Goal: Task Accomplishment & Management: Manage account settings

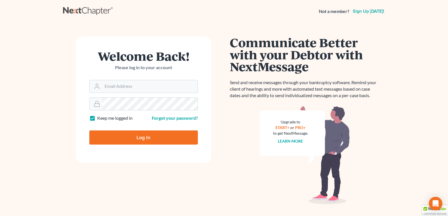
type input "[EMAIL_ADDRESS][DOMAIN_NAME]"
click at [131, 137] on input "Log In" at bounding box center [143, 138] width 109 height 14
type input "Thinking..."
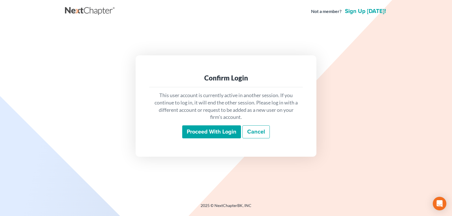
click at [191, 133] on input "Proceed with login" at bounding box center [211, 131] width 59 height 13
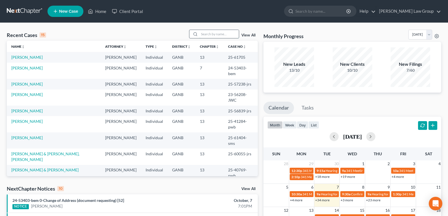
click at [216, 37] on input "search" at bounding box center [219, 34] width 40 height 8
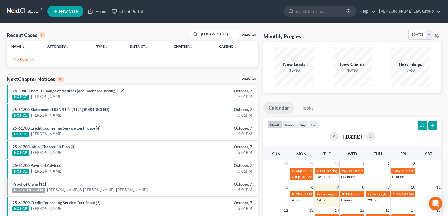
drag, startPoint x: 179, startPoint y: 32, endPoint x: 160, endPoint y: 32, distance: 18.6
click at [160, 32] on div "Recent Cases 0 [PERSON_NAME] View All" at bounding box center [132, 35] width 251 height 11
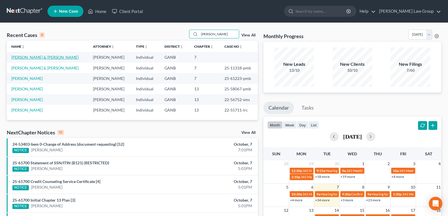
type input "[PERSON_NAME]"
click at [38, 56] on link "[PERSON_NAME] & [PERSON_NAME]" at bounding box center [44, 57] width 67 height 5
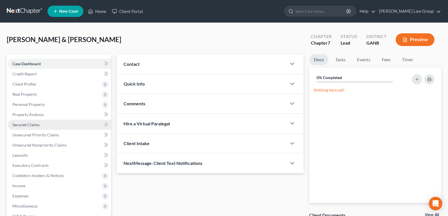
click at [23, 127] on link "Secured Claims" at bounding box center [59, 125] width 103 height 10
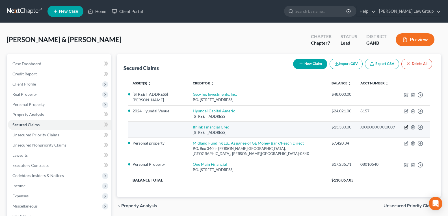
click at [406, 127] on icon "button" at bounding box center [406, 127] width 3 height 3
select select "9"
select select "0"
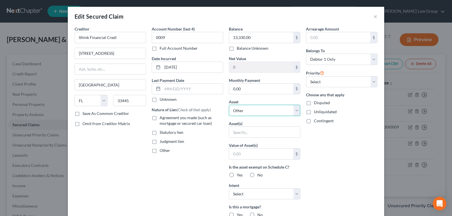
click at [243, 107] on select "Select Other Multiple Assets 2020 Hyundai Tucson - $0.0 2024 Hyundai Venue - $2…" at bounding box center [264, 110] width 71 height 11
select select "2"
click at [229, 105] on select "Select Other Multiple Assets 2020 Hyundai Tucson - $0.0 2024 Hyundai Venue - $2…" at bounding box center [264, 110] width 71 height 11
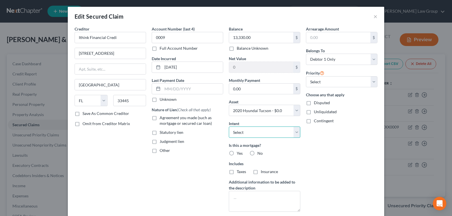
click at [246, 135] on select "Select Surrender Redeem Reaffirm Avoid Other" at bounding box center [264, 132] width 71 height 11
select select "0"
click at [229, 127] on select "Select Surrender Redeem Reaffirm Avoid Other" at bounding box center [264, 132] width 71 height 11
drag, startPoint x: 251, startPoint y: 153, endPoint x: 236, endPoint y: 149, distance: 15.4
click at [257, 153] on label "No" at bounding box center [259, 154] width 5 height 6
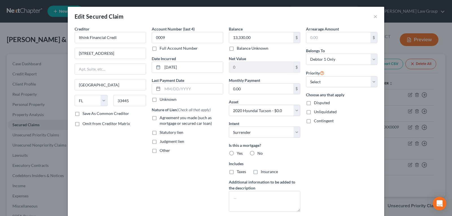
click at [260, 153] on input "No" at bounding box center [262, 153] width 4 height 4
radio input "true"
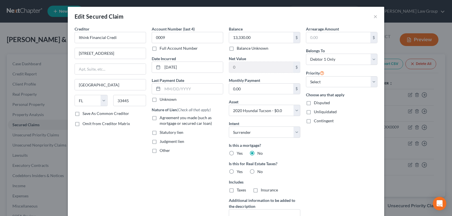
click at [160, 118] on label "Agreement you made (such as mortgage or secured car loan)" at bounding box center [192, 120] width 64 height 11
click at [162, 118] on input "Agreement you made (such as mortgage or secured car loan)" at bounding box center [164, 117] width 4 height 4
checkbox input "true"
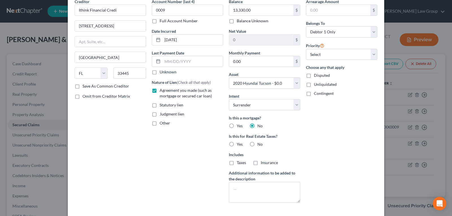
scroll to position [70, 0]
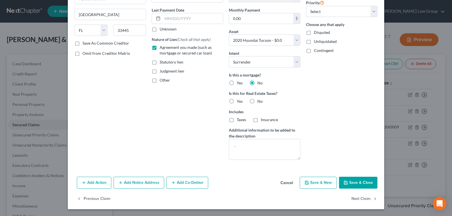
click at [91, 178] on button "Add Action" at bounding box center [94, 183] width 34 height 12
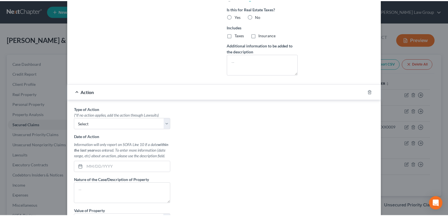
scroll to position [239, 0]
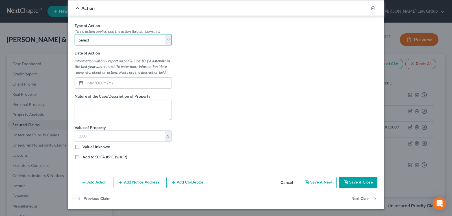
click at [156, 39] on select "Select Repossession Garnishment Foreclosure Personal Injury Attached, Seized, O…" at bounding box center [123, 39] width 97 height 11
select select "0"
click at [75, 34] on select "Select Repossession Garnishment Foreclosure Personal Injury Attached, Seized, O…" at bounding box center [123, 39] width 97 height 11
click at [122, 85] on input "text" at bounding box center [128, 83] width 86 height 11
click at [97, 82] on input "text" at bounding box center [128, 83] width 86 height 11
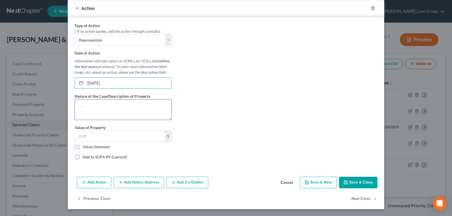
type input "[DATE]"
click at [110, 115] on textarea at bounding box center [123, 109] width 97 height 21
type textarea "2020 Hyundai Tucson"
click at [83, 146] on label "Value Unknown" at bounding box center [97, 147] width 28 height 6
click at [85, 146] on input "Value Unknown" at bounding box center [87, 146] width 4 height 4
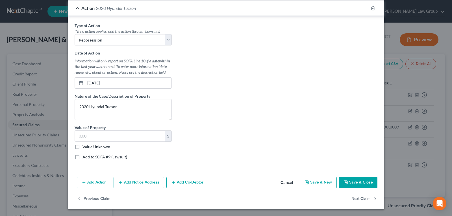
checkbox input "true"
type input "0.00"
drag, startPoint x: 349, startPoint y: 180, endPoint x: 329, endPoint y: 187, distance: 21.0
click at [349, 180] on button "Save & Close" at bounding box center [358, 183] width 38 height 12
select select
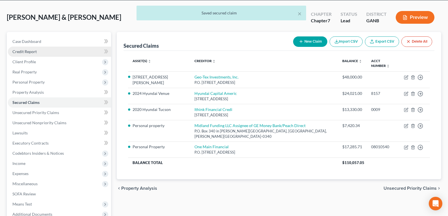
scroll to position [57, 0]
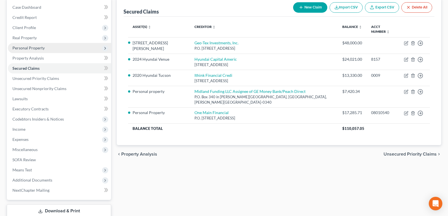
click at [31, 47] on span "Personal Property" at bounding box center [28, 47] width 32 height 5
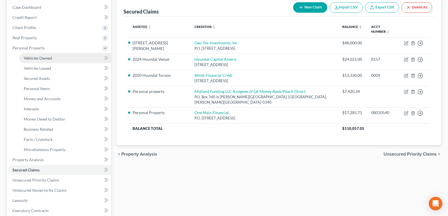
click at [33, 57] on span "Vehicles Owned" at bounding box center [38, 58] width 28 height 5
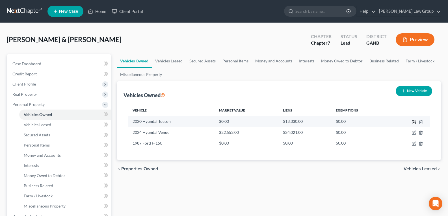
click at [415, 121] on icon "button" at bounding box center [414, 121] width 3 height 3
select select "0"
select select "6"
select select "2"
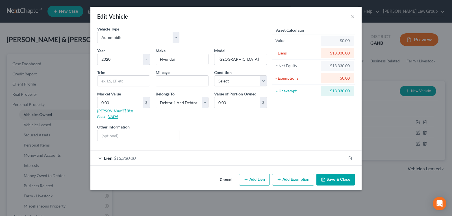
click at [118, 114] on link "NADA" at bounding box center [113, 116] width 11 height 5
click at [164, 81] on input "text" at bounding box center [182, 81] width 52 height 11
type input "119,000"
click at [120, 103] on input "0.00" at bounding box center [119, 102] width 45 height 11
type input "1"
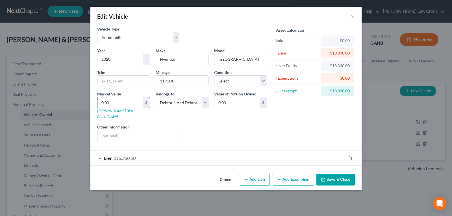
type input "1.00"
type input "16"
type input "16.00"
type input "1"
type input "1.00"
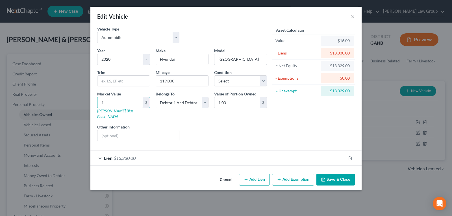
type input "16"
type input "16.00"
type input "167"
type input "167.00"
type input "1672"
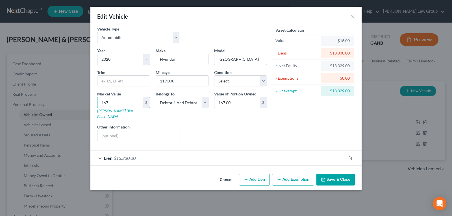
type input "1,672.00"
type input "1,6725"
type input "16,725.00"
click at [338, 177] on button "Save & Close" at bounding box center [335, 180] width 38 height 12
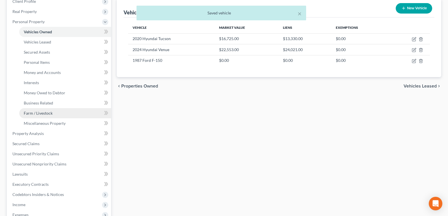
scroll to position [85, 0]
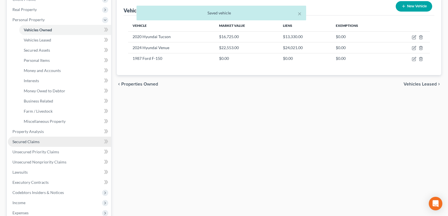
click at [36, 141] on span "Secured Claims" at bounding box center [25, 141] width 27 height 5
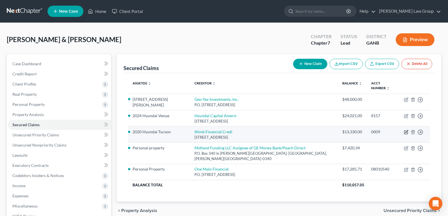
click at [406, 131] on icon "button" at bounding box center [406, 132] width 3 height 3
select select "9"
select select "2"
select select "0"
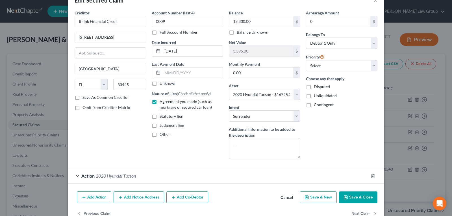
scroll to position [31, 0]
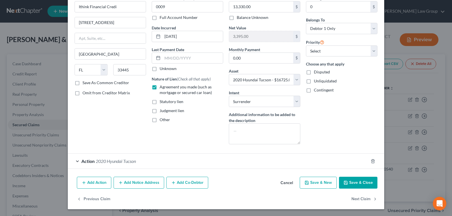
click at [97, 165] on div "Action 2020 Hyundai Tucson" at bounding box center [218, 161] width 301 height 15
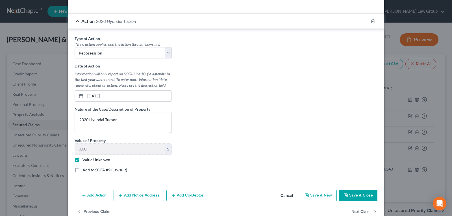
scroll to position [172, 0]
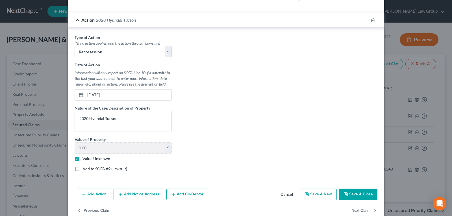
click at [83, 160] on label "Value Unknown" at bounding box center [97, 159] width 28 height 6
click at [85, 160] on input "Value Unknown" at bounding box center [87, 158] width 4 height 4
checkbox input "false"
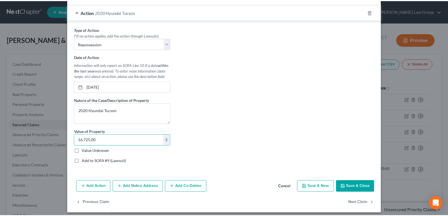
scroll to position [184, 0]
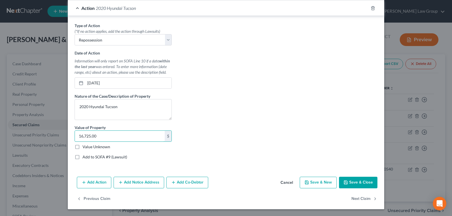
type input "16,725.00"
click at [359, 184] on button "Save & Close" at bounding box center [358, 183] width 38 height 12
select select
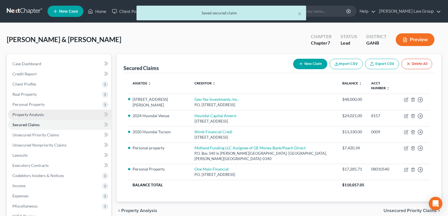
scroll to position [94, 0]
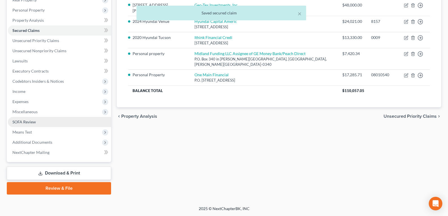
click at [24, 121] on span "SOFA Review" at bounding box center [23, 122] width 23 height 5
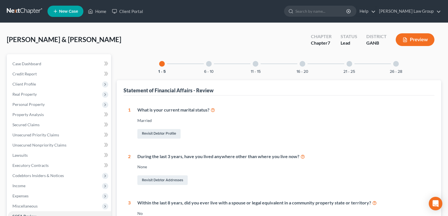
click at [208, 68] on div "6 - 10" at bounding box center [208, 63] width 19 height 19
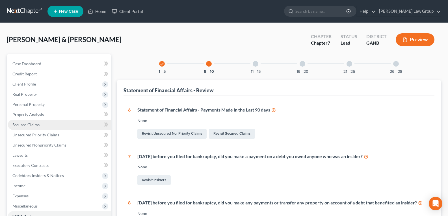
click at [26, 124] on span "Secured Claims" at bounding box center [25, 124] width 27 height 5
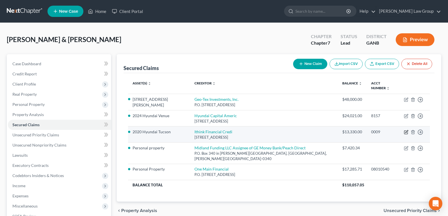
click at [405, 130] on icon "button" at bounding box center [406, 132] width 5 height 5
select select "9"
select select "2"
select select "0"
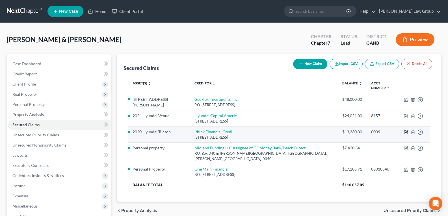
select select "0"
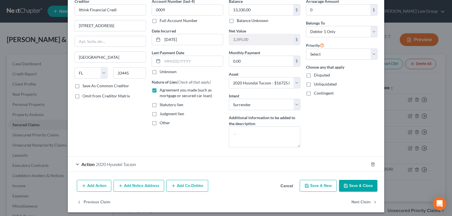
scroll to position [28, 0]
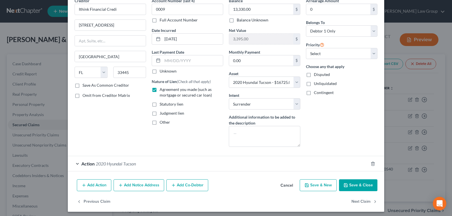
click at [100, 166] on span "2020 Hyundai Tucson" at bounding box center [116, 163] width 40 height 5
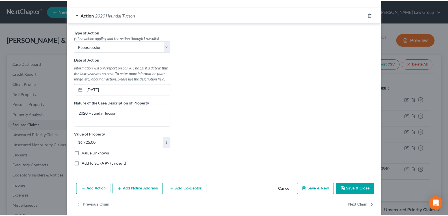
scroll to position [184, 0]
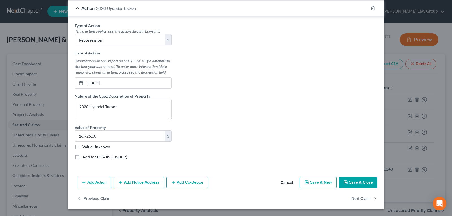
click at [285, 185] on button "Cancel" at bounding box center [286, 182] width 21 height 11
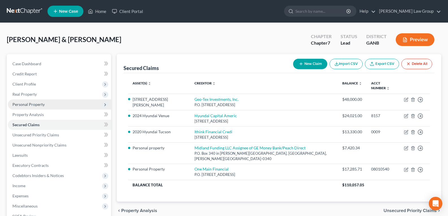
click at [21, 105] on span "Personal Property" at bounding box center [28, 104] width 32 height 5
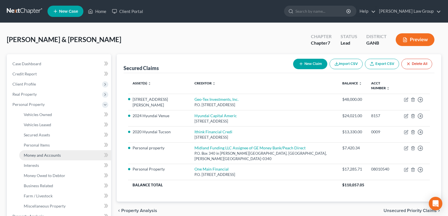
click at [39, 159] on link "Money and Accounts" at bounding box center [65, 155] width 92 height 10
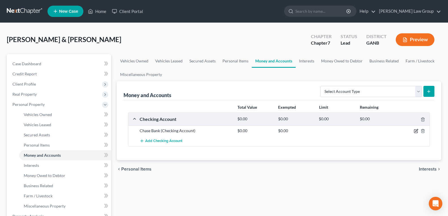
click at [415, 132] on icon "button" at bounding box center [416, 130] width 3 height 3
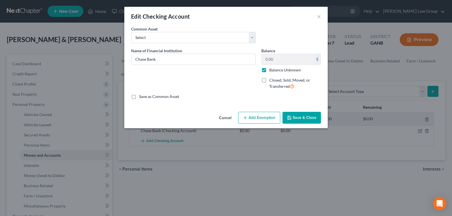
click at [269, 71] on label "Balance Unknown" at bounding box center [285, 70] width 32 height 6
click at [272, 71] on input "Balance Unknown" at bounding box center [274, 69] width 4 height 4
checkbox input "false"
click at [277, 62] on input "0.00" at bounding box center [288, 59] width 52 height 11
type input "284.87"
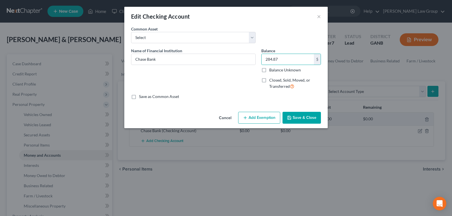
click at [298, 113] on button "Save & Close" at bounding box center [302, 118] width 38 height 12
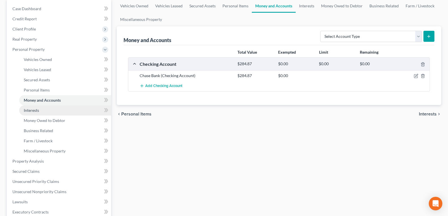
scroll to position [57, 0]
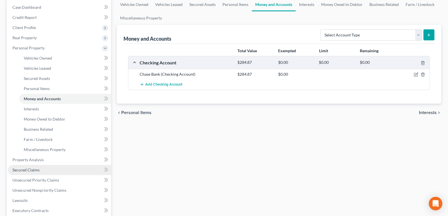
click at [27, 171] on span "Secured Claims" at bounding box center [25, 170] width 27 height 5
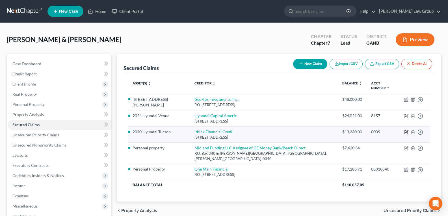
click at [405, 131] on icon "button" at bounding box center [406, 132] width 3 height 3
select select "9"
select select "2"
select select "0"
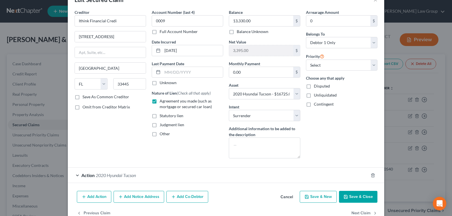
scroll to position [31, 0]
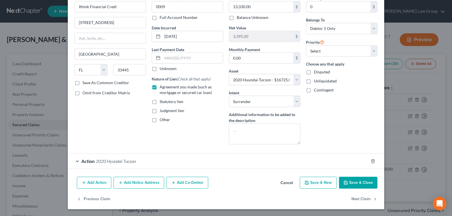
click at [138, 183] on button "Add Notice Address" at bounding box center [139, 183] width 51 height 12
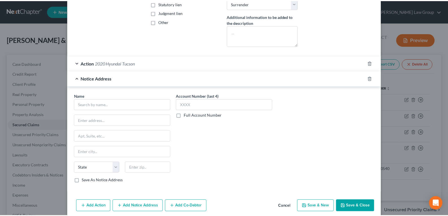
scroll to position [144, 0]
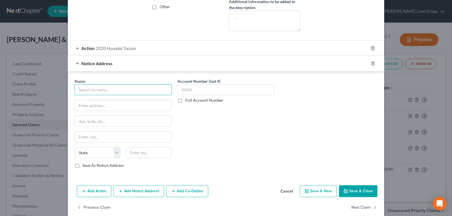
click at [111, 88] on input "text" at bounding box center [123, 89] width 97 height 11
click at [97, 88] on input "text" at bounding box center [123, 89] width 97 height 11
type input "I"
type input "iThink Financial"
type input "P.O. Box 5090"
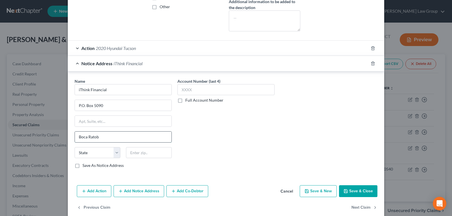
click at [105, 138] on input "Boca Ratob" at bounding box center [123, 137] width 97 height 11
type input "Boca Raton"
select select "9"
type input "6"
type input "33431-089"
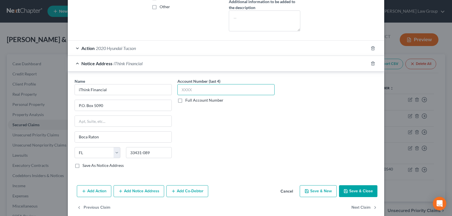
click at [216, 91] on input "text" at bounding box center [225, 89] width 97 height 11
type input "0700"
drag, startPoint x: 216, startPoint y: 91, endPoint x: 161, endPoint y: 95, distance: 54.4
click at [161, 95] on div "Name * iThink Financial P.O. [GEOGRAPHIC_DATA] [US_STATE][GEOGRAPHIC_DATA] CA C…" at bounding box center [226, 125] width 309 height 95
click at [185, 100] on label "Full Account Number" at bounding box center [204, 100] width 38 height 6
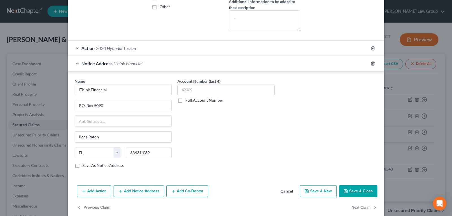
click at [188, 100] on input "Full Account Number" at bounding box center [190, 99] width 4 height 4
click at [200, 90] on input "text" at bounding box center [225, 89] width 97 height 11
type input "0700120445-0009"
click at [357, 193] on button "Save & Close" at bounding box center [358, 191] width 38 height 12
select select
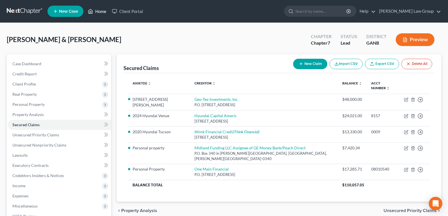
click at [99, 14] on link "Home" at bounding box center [97, 11] width 24 height 10
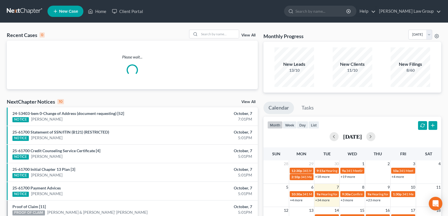
click at [214, 40] on div "Recent Cases 0 View All" at bounding box center [132, 35] width 251 height 11
click at [215, 31] on input "search" at bounding box center [219, 34] width 40 height 8
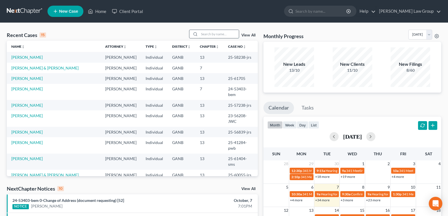
type input "{"
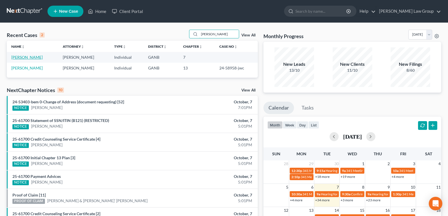
type input "[PERSON_NAME]"
click at [29, 57] on link "[PERSON_NAME]" at bounding box center [26, 57] width 31 height 5
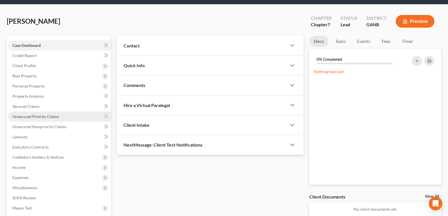
scroll to position [28, 0]
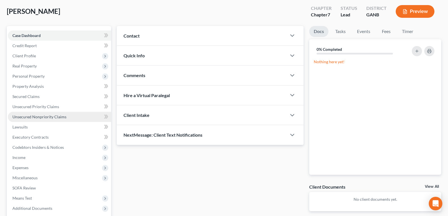
click at [30, 119] on span "Unsecured Nonpriority Claims" at bounding box center [39, 116] width 54 height 5
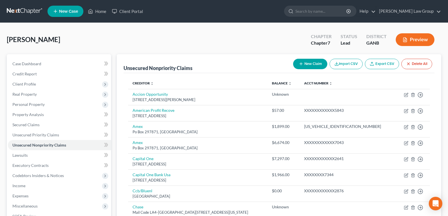
click at [295, 63] on button "New Claim" at bounding box center [310, 64] width 34 height 10
select select "0"
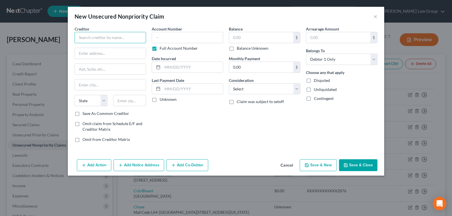
click at [96, 41] on input "text" at bounding box center [110, 37] width 71 height 11
type input "InfiniHealth Sciences Inc."
type input "[STREET_ADDRESS]"
type input "Roswell"
select select "10"
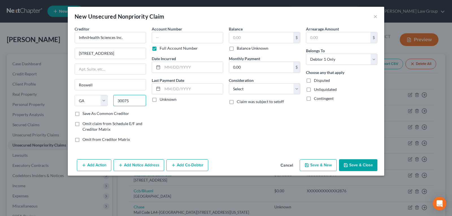
type input "30075"
click at [160, 49] on label "Full Account Number" at bounding box center [179, 48] width 38 height 6
click at [162, 49] on input "Full Account Number" at bounding box center [164, 47] width 4 height 4
click at [163, 40] on input "text" at bounding box center [187, 37] width 71 height 11
click at [160, 49] on label "Full Account Number" at bounding box center [179, 48] width 38 height 6
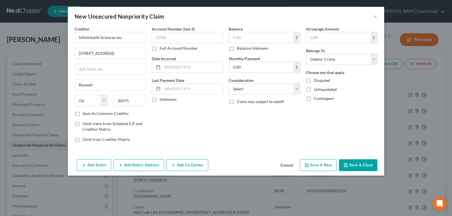
click at [162, 49] on input "Full Account Number" at bounding box center [164, 47] width 4 height 4
click at [160, 41] on input "text" at bounding box center [187, 37] width 71 height 11
type input "[US_EMPLOYER_IDENTIFICATION_NUMBER]"
click at [237, 48] on label "Balance Unknown" at bounding box center [253, 48] width 32 height 6
click at [239, 48] on input "Balance Unknown" at bounding box center [241, 47] width 4 height 4
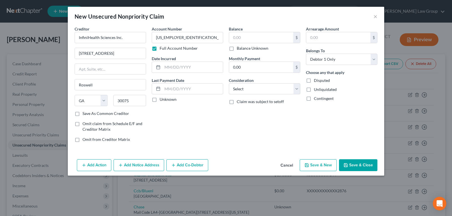
checkbox input "true"
type input "0.00"
drag, startPoint x: 355, startPoint y: 159, endPoint x: 355, endPoint y: 173, distance: 13.3
click at [355, 159] on button "Save & Close" at bounding box center [358, 165] width 38 height 12
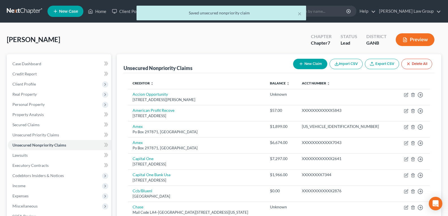
click at [308, 63] on button "New Claim" at bounding box center [310, 64] width 34 height 10
select select "0"
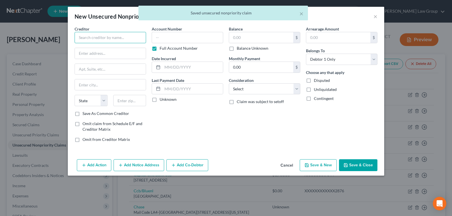
click at [105, 36] on input "text" at bounding box center [110, 37] width 71 height 11
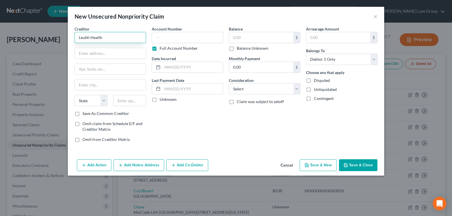
type input "Leubh Health"
click at [119, 50] on input "text" at bounding box center [110, 53] width 71 height 11
paste input "[STREET_ADDRESS]"
type input "[STREET_ADDRESS]"
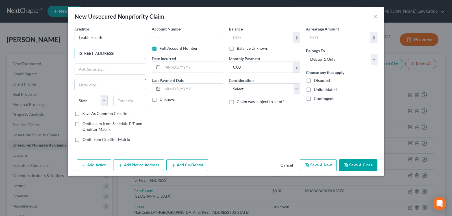
click at [106, 88] on input "text" at bounding box center [110, 84] width 71 height 11
type input "Roswell"
select select "10"
click at [120, 58] on input "[STREET_ADDRESS]" at bounding box center [110, 53] width 71 height 11
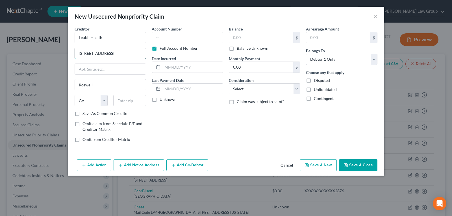
scroll to position [0, 3]
click at [125, 99] on input "text" at bounding box center [129, 100] width 33 height 11
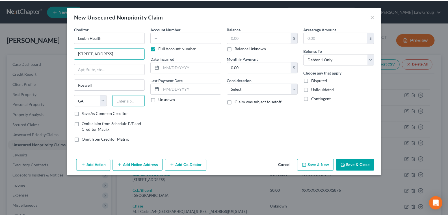
scroll to position [0, 0]
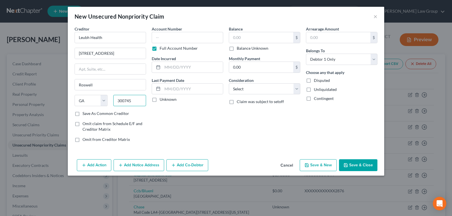
type input "300745"
click at [237, 47] on label "Balance Unknown" at bounding box center [253, 48] width 32 height 6
click at [239, 47] on input "Balance Unknown" at bounding box center [241, 47] width 4 height 4
checkbox input "true"
type input "0.00"
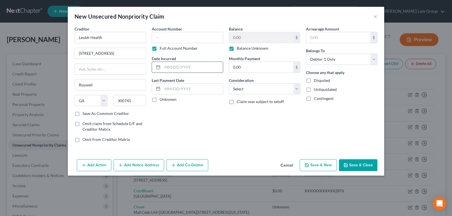
click at [173, 68] on input "text" at bounding box center [192, 67] width 60 height 11
type input "[DATE]"
click at [347, 168] on button "Save & Close" at bounding box center [358, 165] width 38 height 12
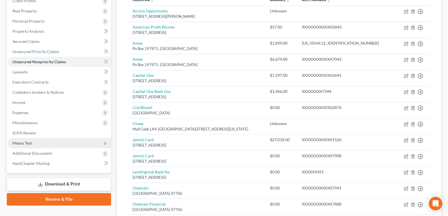
scroll to position [85, 0]
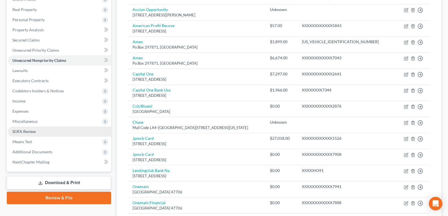
drag, startPoint x: 25, startPoint y: 131, endPoint x: 29, endPoint y: 132, distance: 5.1
click at [25, 131] on span "SOFA Review" at bounding box center [23, 131] width 23 height 5
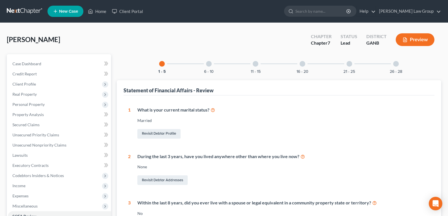
drag, startPoint x: 393, startPoint y: 65, endPoint x: 397, endPoint y: 75, distance: 10.8
click at [393, 65] on div at bounding box center [396, 64] width 6 height 6
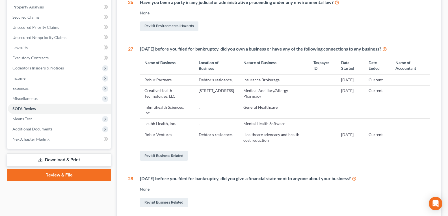
scroll to position [103, 0]
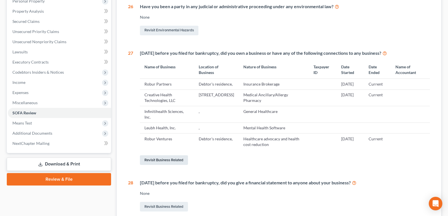
click at [166, 160] on link "Revisit Business Related" at bounding box center [164, 160] width 48 height 10
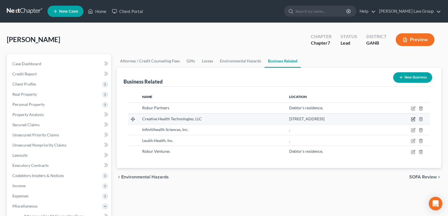
click at [412, 120] on icon "button" at bounding box center [413, 119] width 5 height 5
select select "member"
select select "10"
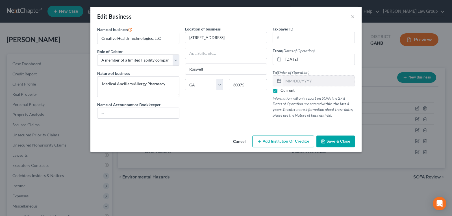
click at [239, 142] on button "Cancel" at bounding box center [239, 141] width 21 height 11
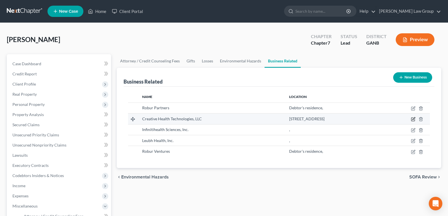
click at [412, 120] on icon "button" at bounding box center [413, 119] width 3 height 3
select select "member"
select select "10"
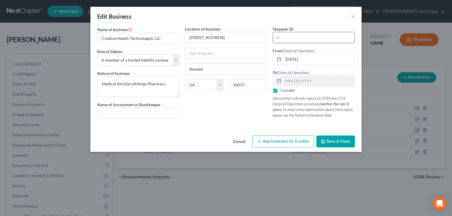
click at [301, 42] on input "text" at bounding box center [314, 37] width 82 height 11
click at [294, 38] on input "text" at bounding box center [314, 37] width 82 height 11
type input "[US_EMPLOYER_IDENTIFICATION_NUMBER]"
click at [281, 91] on label "Current" at bounding box center [288, 91] width 14 height 6
click at [283, 91] on input "Current" at bounding box center [285, 90] width 4 height 4
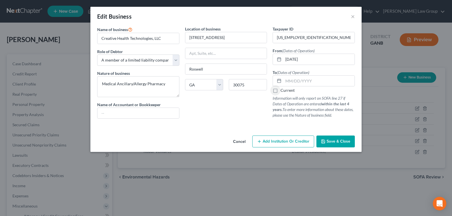
click at [281, 90] on label "Current" at bounding box center [288, 91] width 14 height 6
click at [283, 90] on input "Current" at bounding box center [285, 90] width 4 height 4
checkbox input "true"
click at [330, 142] on span "Save & Close" at bounding box center [339, 141] width 24 height 5
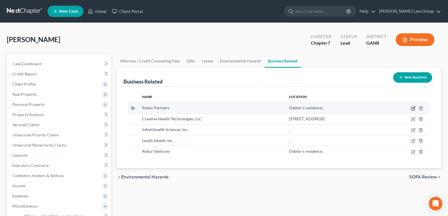
click at [413, 108] on icon "button" at bounding box center [413, 108] width 5 height 5
select select "sole_proprietor"
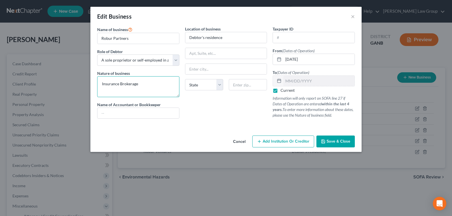
click at [141, 83] on textarea "Insurance Brokerage" at bounding box center [138, 86] width 82 height 21
click at [228, 38] on input "Debtor's residence" at bounding box center [226, 37] width 82 height 11
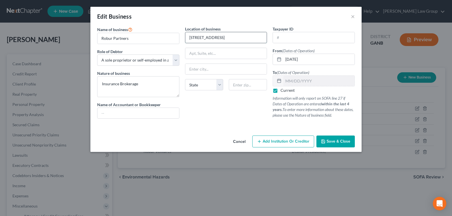
type input "[STREET_ADDRESS]"
drag, startPoint x: 222, startPoint y: 49, endPoint x: 216, endPoint y: 51, distance: 5.5
click at [220, 51] on input "Suite 2625" at bounding box center [226, 53] width 82 height 11
type input "Suite 2625 #373815"
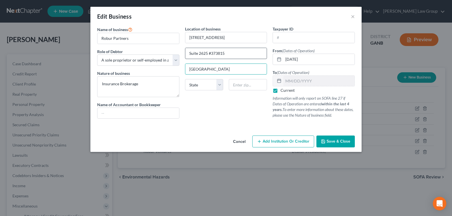
type input "[GEOGRAPHIC_DATA]"
select select "10"
type input "30309"
click at [294, 37] on input "text" at bounding box center [314, 37] width 82 height 11
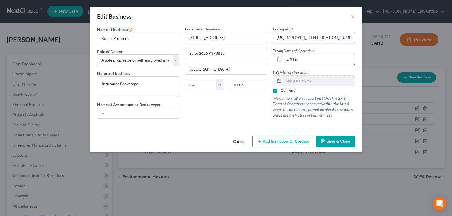
type input "[US_EMPLOYER_IDENTIFICATION_NUMBER]"
drag, startPoint x: 319, startPoint y: 58, endPoint x: 235, endPoint y: 56, distance: 84.8
click at [235, 56] on div "Name of business * Robur Partners Role of Debtor * Select A member of a limited…" at bounding box center [225, 77] width 263 height 102
type input "[DATE]"
click at [328, 140] on span "Save & Close" at bounding box center [339, 141] width 24 height 5
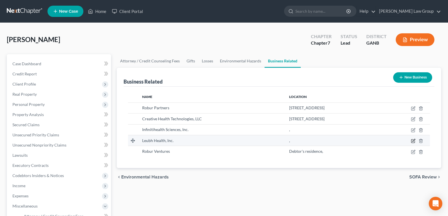
click at [412, 141] on icon "button" at bounding box center [413, 141] width 5 height 5
select select "sole_proprietor"
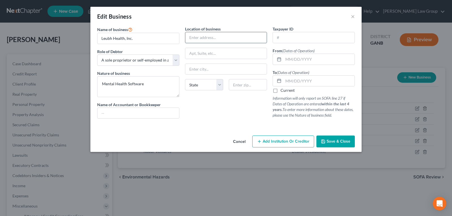
click at [197, 38] on input "text" at bounding box center [226, 37] width 82 height 11
type input "[STREET_ADDRESS]"
click at [207, 56] on input "Suite g" at bounding box center [226, 53] width 82 height 11
type input "Suite G #3096"
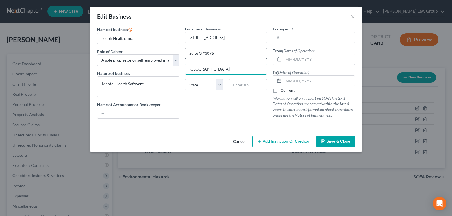
type input "[GEOGRAPHIC_DATA]"
select select "10"
type input "30328"
drag, startPoint x: 293, startPoint y: 55, endPoint x: 292, endPoint y: 58, distance: 2.8
click at [293, 55] on input "text" at bounding box center [318, 59] width 71 height 11
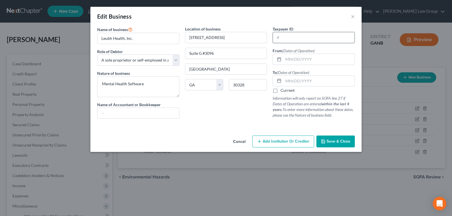
click at [296, 41] on input "text" at bounding box center [314, 37] width 82 height 11
type input "[US_EMPLOYER_IDENTIFICATION_NUMBER]"
click at [305, 60] on input "text" at bounding box center [318, 59] width 71 height 11
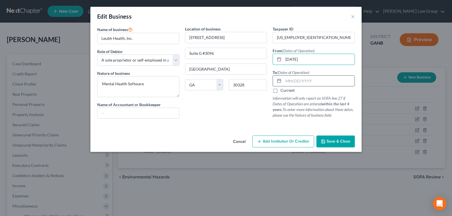
type input "[DATE]"
click at [296, 82] on input "text" at bounding box center [318, 81] width 71 height 11
type input "[DATE]"
click at [339, 138] on button "Save & Close" at bounding box center [335, 142] width 38 height 12
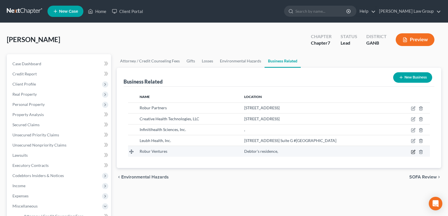
click at [413, 151] on icon "button" at bounding box center [413, 152] width 5 height 5
select select "sole_proprietor"
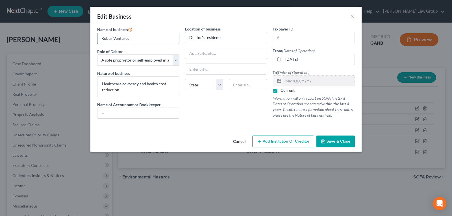
click at [134, 37] on input "Robur Ventures" at bounding box center [138, 38] width 82 height 11
type input "Robur Partners LLC"
drag, startPoint x: 235, startPoint y: 35, endPoint x: 111, endPoint y: 35, distance: 124.0
click at [111, 35] on div "Name of business * Robur Partners LLC Role of Debtor * Select A member of a lim…" at bounding box center [225, 77] width 263 height 102
type input "[STREET_ADDRESS]"
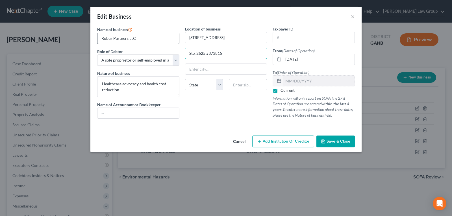
type input "Ste. 2625 #373815"
type input "[GEOGRAPHIC_DATA]"
select select "10"
type input "30309"
click at [284, 35] on input "text" at bounding box center [314, 37] width 82 height 11
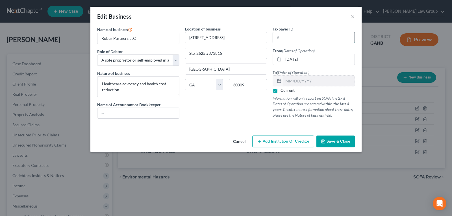
click at [298, 39] on input "text" at bounding box center [314, 37] width 82 height 11
drag, startPoint x: 228, startPoint y: 112, endPoint x: 240, endPoint y: 103, distance: 15.3
click at [228, 112] on div "Location of business [STREET_ADDRESS] [GEOGRAPHIC_DATA][US_STATE] AZ [GEOGRAPHI…" at bounding box center [226, 74] width 88 height 97
drag, startPoint x: 313, startPoint y: 55, endPoint x: 263, endPoint y: 66, distance: 51.2
click at [263, 66] on div "Name of business * Robur Partners LLC Role of Debtor * Select A member of a lim…" at bounding box center [225, 77] width 263 height 102
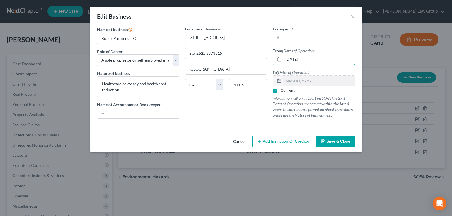
type input "[DATE]"
click at [329, 138] on button "Save & Close" at bounding box center [335, 142] width 38 height 12
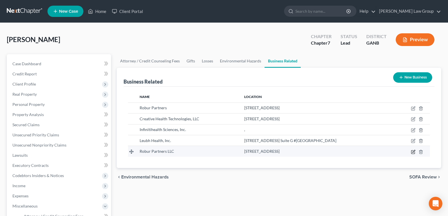
click at [413, 152] on icon "button" at bounding box center [413, 151] width 3 height 3
select select "sole_proprietor"
select select "10"
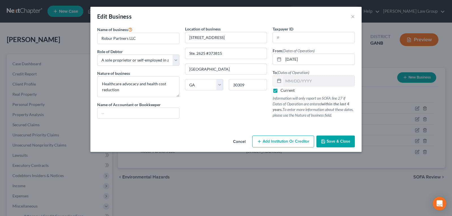
click at [245, 141] on button "Cancel" at bounding box center [239, 141] width 21 height 11
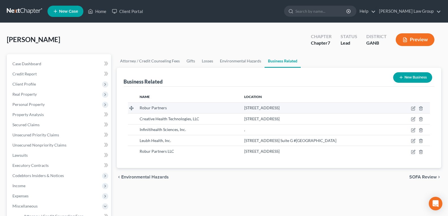
click at [416, 109] on td at bounding box center [412, 108] width 36 height 11
click at [411, 110] on td at bounding box center [412, 108] width 36 height 11
click at [411, 109] on icon "button" at bounding box center [413, 108] width 5 height 5
select select "sole_proprietor"
select select "10"
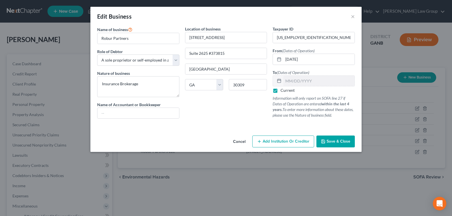
click at [240, 142] on button "Cancel" at bounding box center [239, 141] width 21 height 11
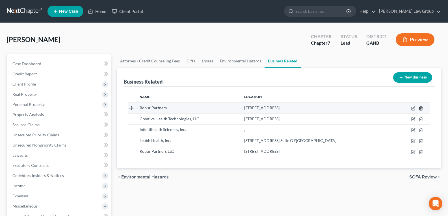
click at [422, 109] on icon "button" at bounding box center [420, 108] width 5 height 5
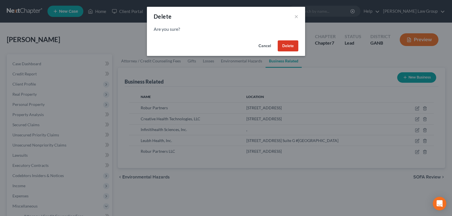
click at [285, 44] on button "Delete" at bounding box center [288, 45] width 21 height 11
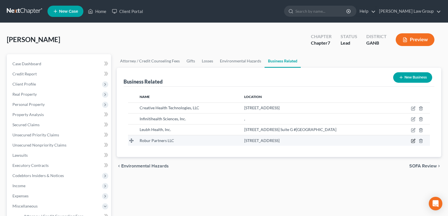
click at [411, 141] on icon "button" at bounding box center [412, 141] width 3 height 3
select select "sole_proprietor"
select select "10"
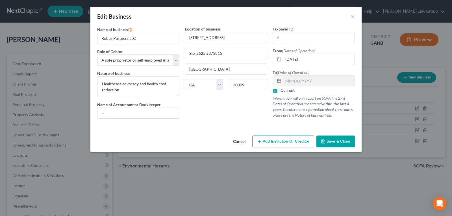
click at [244, 140] on button "Cancel" at bounding box center [239, 141] width 21 height 11
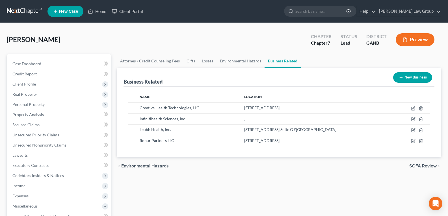
click at [404, 78] on button "New Business" at bounding box center [412, 77] width 39 height 10
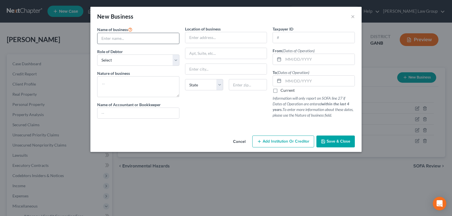
drag, startPoint x: 123, startPoint y: 33, endPoint x: 121, endPoint y: 39, distance: 6.2
click at [122, 38] on div at bounding box center [138, 38] width 82 height 11
click at [121, 39] on input "text" at bounding box center [138, 38] width 82 height 11
type input "Robur Ventures, Inc."
click at [277, 37] on input "text" at bounding box center [314, 37] width 82 height 11
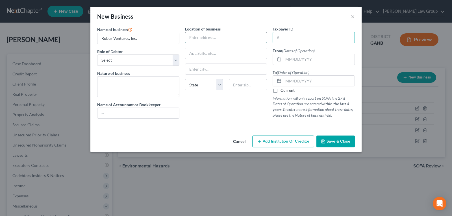
click at [192, 39] on input "text" at bounding box center [226, 37] width 82 height 11
type input "[STREET_ADDRESS]"
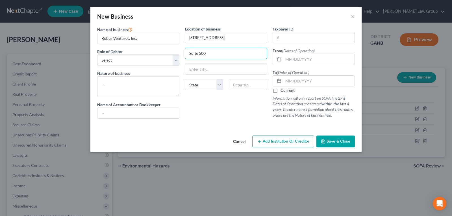
type input "Suite 500"
type input "Cheyenne"
select select "53"
type input "82001"
click at [288, 35] on input "text" at bounding box center [314, 37] width 82 height 11
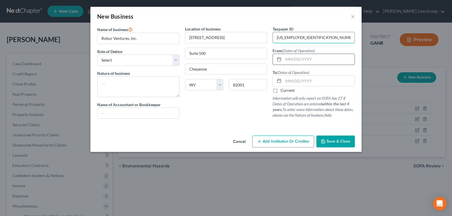
type input "[US_EMPLOYER_IDENTIFICATION_NUMBER]"
click at [297, 59] on input "text" at bounding box center [318, 59] width 71 height 11
drag, startPoint x: 241, startPoint y: 138, endPoint x: 239, endPoint y: 143, distance: 4.9
click at [239, 142] on button "Cancel" at bounding box center [239, 141] width 21 height 11
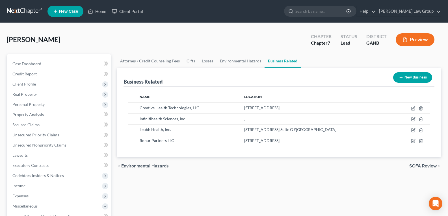
click at [237, 179] on div "Attorney / Credit Counseling Fees Gifts Losses Environmental Hazards Business R…" at bounding box center [279, 197] width 330 height 286
click at [186, 167] on div "chevron_left Environmental Hazards SOFA Review chevron_right" at bounding box center [279, 166] width 324 height 18
drag, startPoint x: 37, startPoint y: 146, endPoint x: 241, endPoint y: 190, distance: 208.7
click at [37, 146] on span "Unsecured Nonpriority Claims" at bounding box center [39, 145] width 54 height 5
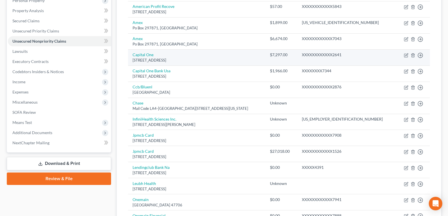
scroll to position [113, 0]
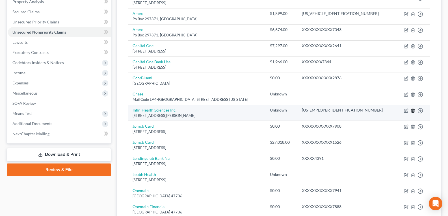
click at [413, 110] on line "button" at bounding box center [413, 110] width 0 height 1
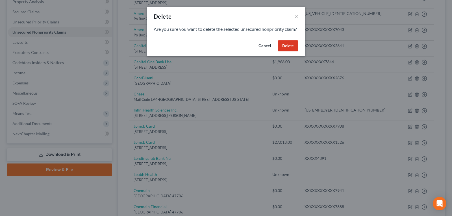
drag, startPoint x: 288, startPoint y: 51, endPoint x: 273, endPoint y: 62, distance: 18.4
click at [288, 51] on button "Delete" at bounding box center [288, 45] width 21 height 11
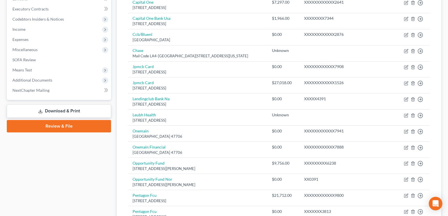
scroll to position [170, 0]
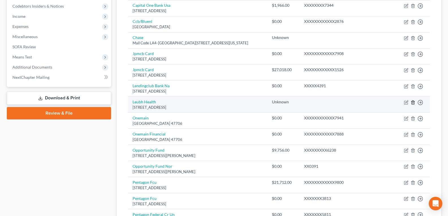
click at [412, 102] on icon "button" at bounding box center [413, 102] width 5 height 5
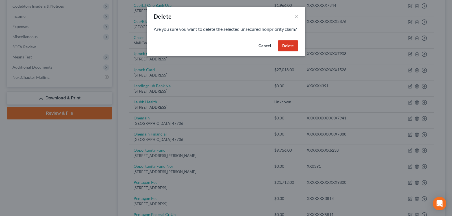
drag, startPoint x: 290, startPoint y: 51, endPoint x: 278, endPoint y: 92, distance: 43.1
click at [290, 51] on button "Delete" at bounding box center [288, 45] width 21 height 11
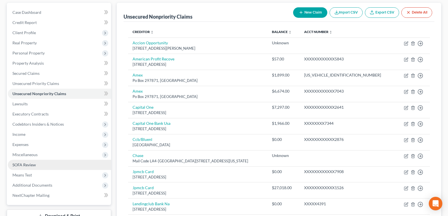
scroll to position [57, 0]
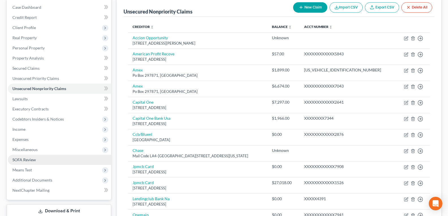
click at [21, 161] on span "SOFA Review" at bounding box center [23, 159] width 23 height 5
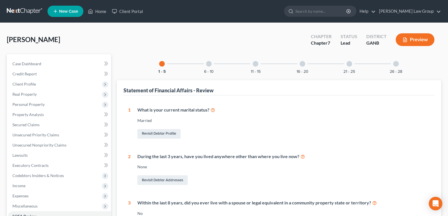
click at [398, 66] on div at bounding box center [396, 64] width 6 height 6
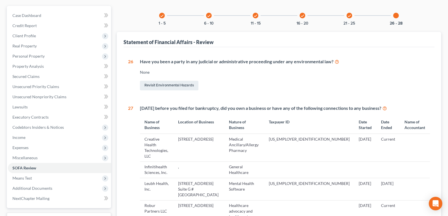
scroll to position [113, 0]
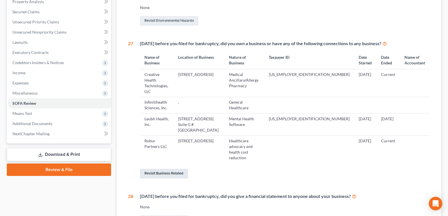
click at [172, 169] on link "Revisit Business Related" at bounding box center [164, 174] width 48 height 10
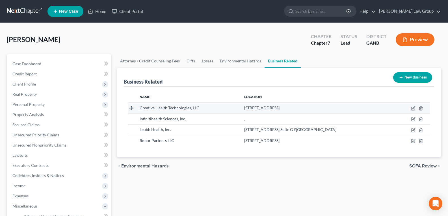
click at [413, 106] on td at bounding box center [412, 108] width 36 height 11
click at [413, 109] on icon "button" at bounding box center [413, 108] width 5 height 5
select select "member"
select select "10"
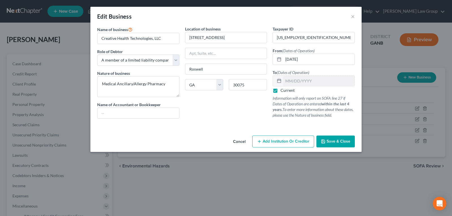
click at [233, 142] on button "Cancel" at bounding box center [239, 141] width 21 height 11
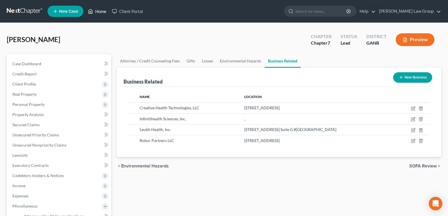
click at [98, 13] on link "Home" at bounding box center [97, 11] width 24 height 10
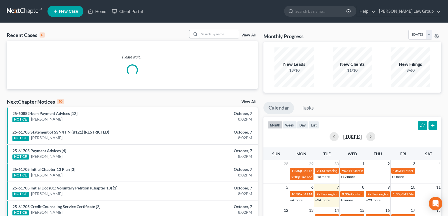
click at [209, 33] on input "search" at bounding box center [219, 34] width 40 height 8
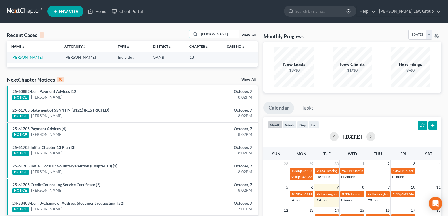
type input "[PERSON_NAME]"
click at [24, 57] on link "[PERSON_NAME]" at bounding box center [26, 57] width 31 height 5
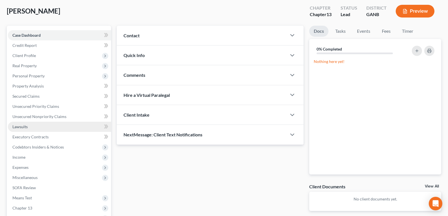
scroll to position [105, 0]
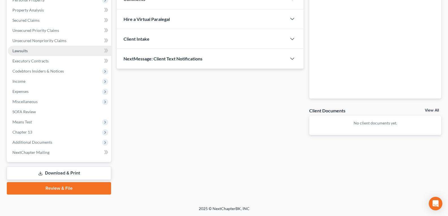
click at [18, 53] on span "Lawsuits" at bounding box center [19, 50] width 15 height 5
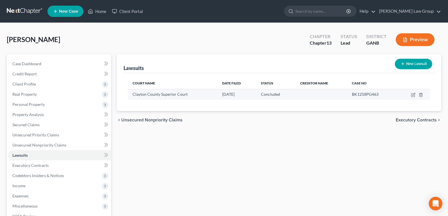
click at [166, 99] on td "Clayton County Superior Court" at bounding box center [173, 94] width 90 height 11
click at [413, 95] on icon "button" at bounding box center [413, 94] width 3 height 3
select select "10"
select select "2"
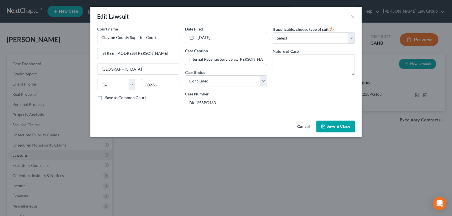
click at [301, 125] on button "Cancel" at bounding box center [303, 126] width 21 height 11
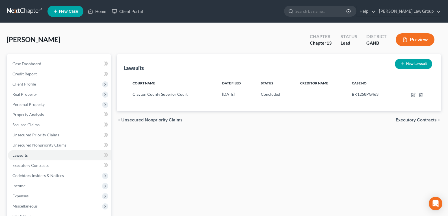
click at [401, 60] on button "New Lawsuit" at bounding box center [413, 64] width 37 height 10
select select "0"
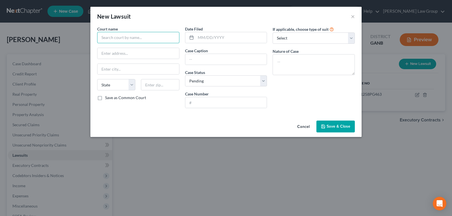
click at [154, 41] on input "text" at bounding box center [138, 37] width 82 height 11
type input "State Court of [GEOGRAPHIC_DATA], [GEOGRAPHIC_DATA]"
type input "[STREET_ADDRESS][PERSON_NAME]"
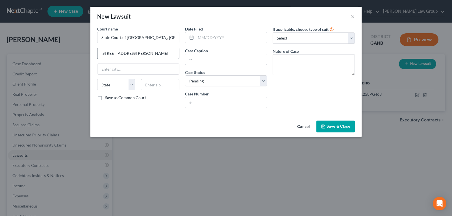
type input "[GEOGRAPHIC_DATA]"
select select "10"
type input "30236"
drag, startPoint x: 211, startPoint y: 32, endPoint x: 209, endPoint y: 36, distance: 4.9
click at [211, 32] on div "Date Filed" at bounding box center [226, 34] width 82 height 17
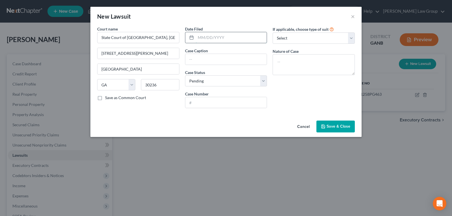
click at [209, 37] on input "text" at bounding box center [231, 37] width 71 height 11
type input "[DATE]"
click at [198, 58] on input "text" at bounding box center [226, 59] width 82 height 11
click at [201, 101] on input "text" at bounding box center [226, 102] width 82 height 11
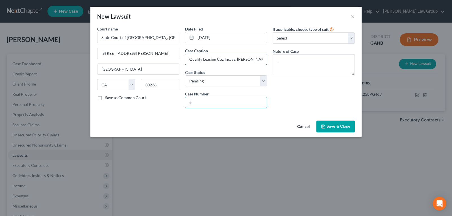
click at [238, 56] on input "Quality Leasing Co., Inc. vs. [PERSON_NAME] Transportation LLC" at bounding box center [226, 59] width 82 height 11
type input "Quality Leasing Co., Inc. vs. [PERSON_NAME] Transportation LLC [PERSON_NAME] [P…"
click at [215, 105] on input "text" at bounding box center [226, 102] width 82 height 11
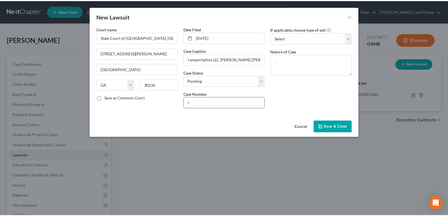
scroll to position [0, 0]
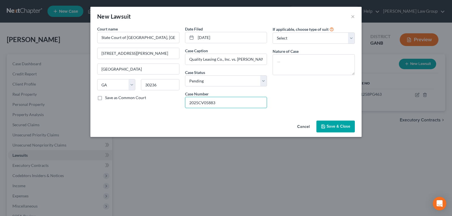
type input "2025CV05883"
click at [329, 129] on span "Save & Close" at bounding box center [339, 126] width 24 height 5
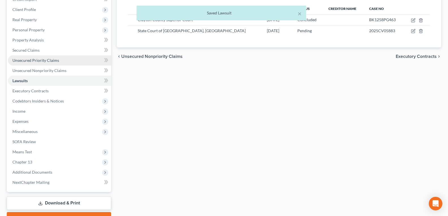
scroll to position [48, 0]
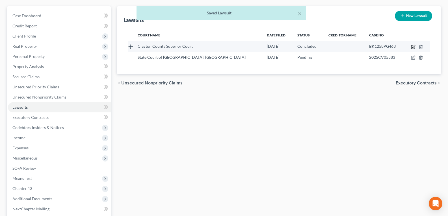
click at [413, 48] on icon "button" at bounding box center [413, 47] width 5 height 5
select select "10"
select select "2"
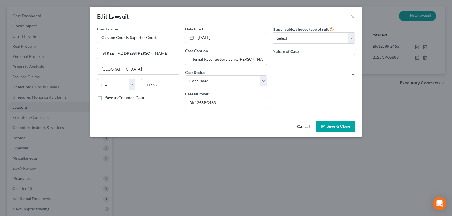
click at [357, 126] on div "Cancel Save & Close" at bounding box center [225, 127] width 271 height 19
click at [335, 133] on div "Cancel Save & Close" at bounding box center [225, 127] width 271 height 19
drag, startPoint x: 334, startPoint y: 125, endPoint x: 335, endPoint y: 134, distance: 9.1
click at [334, 125] on span "Save & Close" at bounding box center [339, 126] width 24 height 5
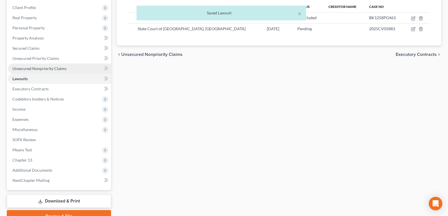
scroll to position [76, 0]
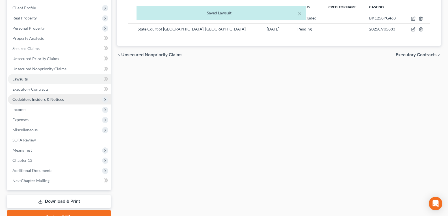
click at [26, 99] on span "Codebtors Insiders & Notices" at bounding box center [37, 99] width 51 height 5
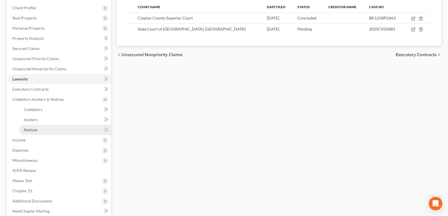
click at [47, 131] on link "Notices" at bounding box center [65, 130] width 92 height 10
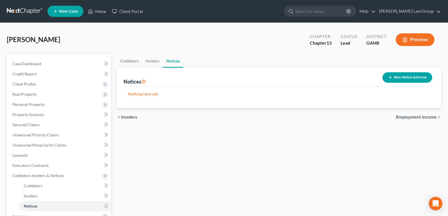
click at [394, 73] on button "New Notice Address" at bounding box center [407, 77] width 50 height 10
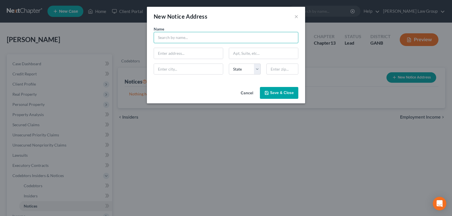
drag, startPoint x: 189, startPoint y: 36, endPoint x: 183, endPoint y: 38, distance: 6.7
click at [188, 35] on input "text" at bounding box center [226, 37] width 145 height 11
type input "R"
click at [195, 35] on input "[PERSON_NAME]." at bounding box center [226, 37] width 145 height 11
type input "[PERSON_NAME] Esq./[PERSON_NAME] Law Group LLC"
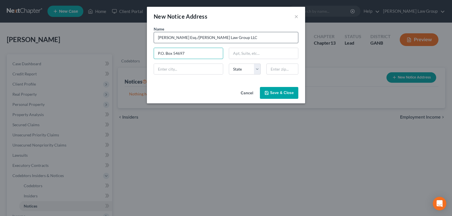
type input "P.O. Box 54697"
type input "[GEOGRAPHIC_DATA]"
select select "10"
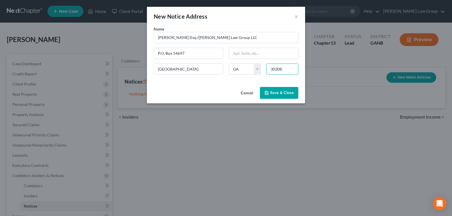
type input "30308"
drag, startPoint x: 176, startPoint y: 99, endPoint x: 226, endPoint y: 82, distance: 53.6
click at [178, 97] on div "Cancel Save & Close" at bounding box center [226, 94] width 158 height 19
click at [277, 93] on span "Save & Close" at bounding box center [282, 92] width 24 height 5
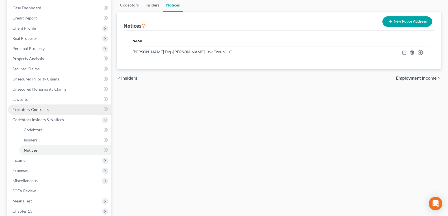
scroll to position [57, 0]
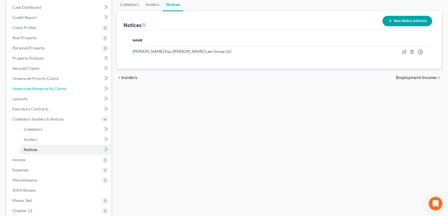
drag, startPoint x: 31, startPoint y: 88, endPoint x: 175, endPoint y: 116, distance: 146.6
click at [31, 88] on span "Unsecured Nonpriority Claims" at bounding box center [39, 88] width 54 height 5
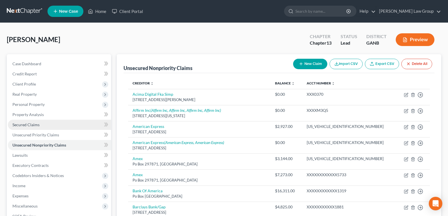
click at [23, 124] on span "Secured Claims" at bounding box center [25, 124] width 27 height 5
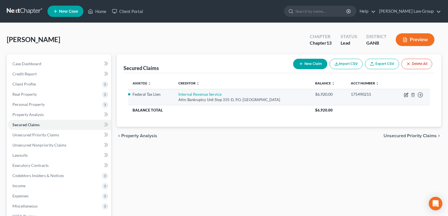
click at [404, 94] on icon "button" at bounding box center [406, 95] width 5 height 5
select select "10"
select select "0"
select select "4"
select select "0"
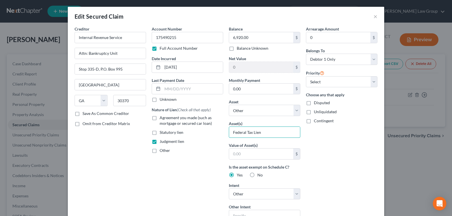
drag, startPoint x: 269, startPoint y: 136, endPoint x: 207, endPoint y: 130, distance: 61.6
click at [214, 131] on div "Creditor * Internal Revenue Service Attn: Bankruptcy Unit Stop 335-D, P.O. [GEO…" at bounding box center [226, 172] width 309 height 292
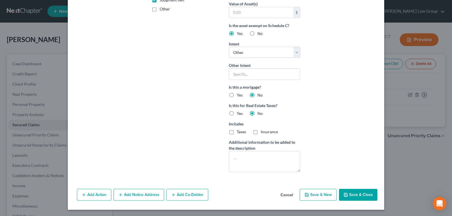
scroll to position [142, 0]
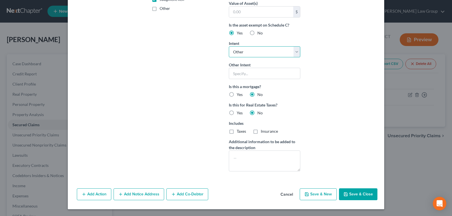
drag, startPoint x: 244, startPoint y: 53, endPoint x: 244, endPoint y: 57, distance: 3.7
click at [244, 53] on select "Select Surrender Redeem Reaffirm Avoid Other" at bounding box center [264, 51] width 71 height 11
select select "3"
click at [229, 58] on select "Select Surrender Redeem Reaffirm Avoid Other" at bounding box center [264, 51] width 71 height 11
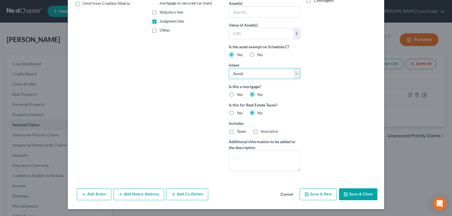
scroll to position [120, 0]
click at [335, 97] on div "Arrearage Amount 0 $ Belongs To * Select Debtor 1 Only Debtor 2 Only Debtor 1 A…" at bounding box center [341, 41] width 77 height 270
click at [355, 193] on button "Save & Close" at bounding box center [358, 194] width 38 height 12
select select
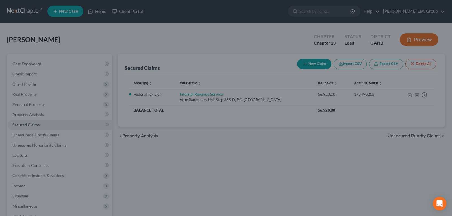
scroll to position [59, 0]
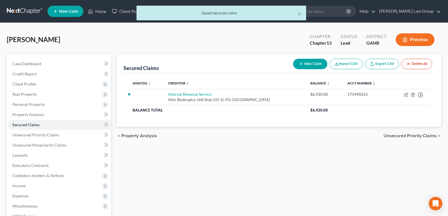
click at [309, 64] on button "New Claim" at bounding box center [310, 64] width 34 height 10
select select "0"
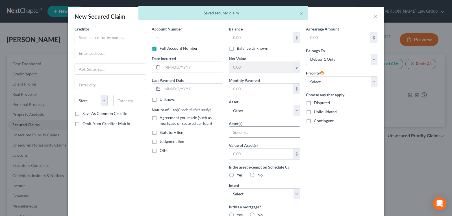
click at [237, 134] on input "text" at bounding box center [264, 132] width 71 height 11
drag, startPoint x: 237, startPoint y: 134, endPoint x: 237, endPoint y: 130, distance: 3.7
click at [237, 134] on input "text" at bounding box center [264, 132] width 71 height 11
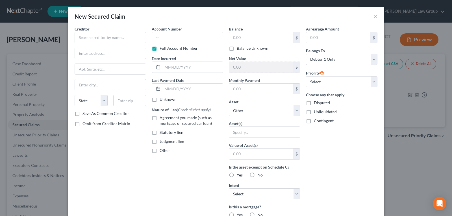
click at [160, 141] on label "Judgment lien" at bounding box center [172, 142] width 25 height 6
click at [162, 141] on input "Judgment lien" at bounding box center [164, 141] width 4 height 4
checkbox input "true"
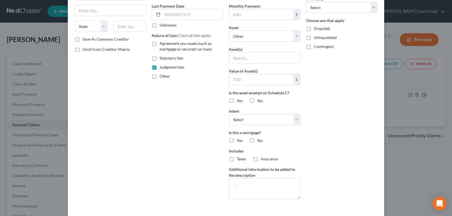
scroll to position [97, 0]
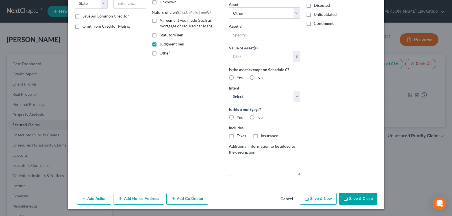
click at [285, 200] on button "Cancel" at bounding box center [286, 199] width 21 height 11
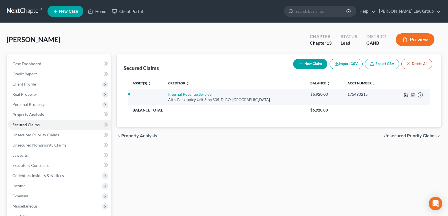
click at [407, 96] on icon "button" at bounding box center [406, 95] width 5 height 5
select select "10"
select select "0"
select select "3"
select select "0"
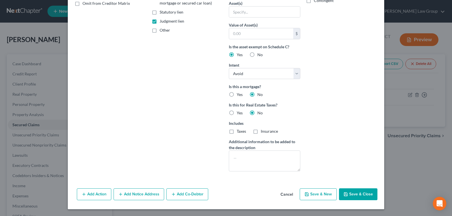
scroll to position [36, 0]
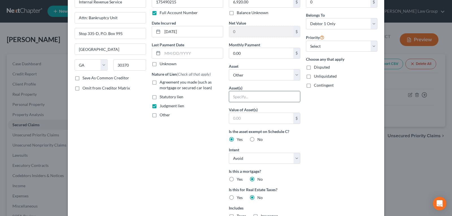
click at [240, 96] on input "text" at bounding box center [264, 96] width 71 height 11
click at [331, 148] on div "Arrearage Amount 0 $ Belongs To * Select Debtor 1 Only Debtor 2 Only Debtor 1 A…" at bounding box center [341, 125] width 77 height 270
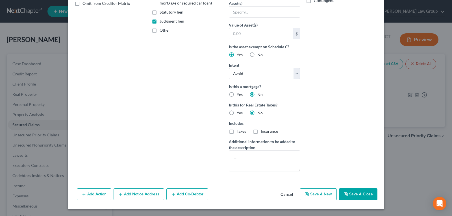
click at [350, 196] on button "Save & Close" at bounding box center [358, 194] width 38 height 12
select select
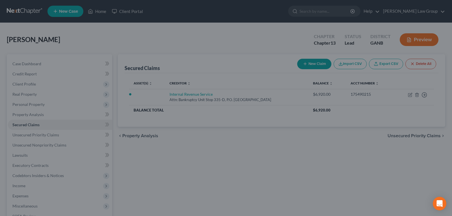
scroll to position [59, 0]
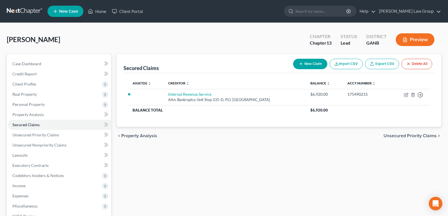
click at [301, 68] on button "New Claim" at bounding box center [310, 64] width 34 height 10
select select "0"
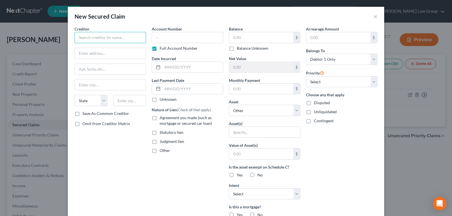
click at [102, 39] on input "text" at bounding box center [110, 37] width 71 height 11
click at [246, 34] on input "text" at bounding box center [261, 37] width 64 height 11
type input "Quality"
type input "67,478.03"
click at [111, 40] on input "Quality" at bounding box center [110, 37] width 71 height 11
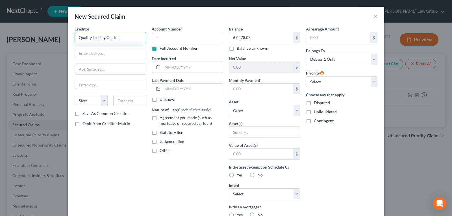
type input "Quality Leasing Co., Inc."
click at [112, 50] on input "text" at bounding box center [110, 53] width 71 height 11
paste input "[STREET_ADDRESS]"
type input "[STREET_ADDRESS]"
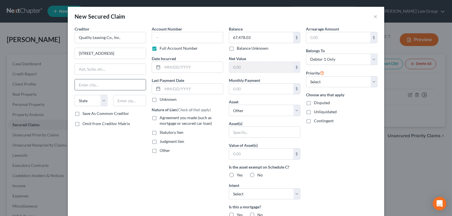
drag, startPoint x: 97, startPoint y: 90, endPoint x: 98, endPoint y: 86, distance: 3.7
click at [97, 90] on input "text" at bounding box center [110, 84] width 71 height 11
type input "Plantation"
select select "9"
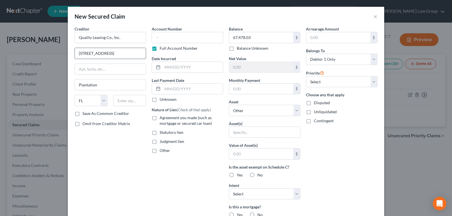
click at [120, 58] on div "[STREET_ADDRESS]" at bounding box center [110, 53] width 71 height 11
click at [120, 57] on input "[STREET_ADDRESS]" at bounding box center [110, 53] width 71 height 11
click at [127, 97] on input "text" at bounding box center [129, 100] width 33 height 11
type input "33324"
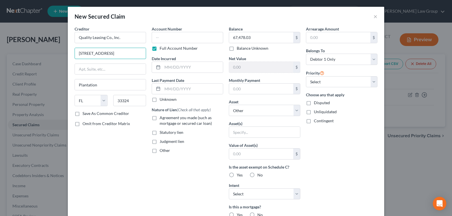
drag, startPoint x: 126, startPoint y: 54, endPoint x: 157, endPoint y: 52, distance: 30.9
click at [157, 52] on div "Creditor * Quality Leasing Co., Inc. [STREET_ADDRESS] Plantation [GEOGRAPHIC_DA…" at bounding box center [226, 152] width 309 height 252
type input "[GEOGRAPHIC_DATA]"
type input "[STREET_ADDRESS]"
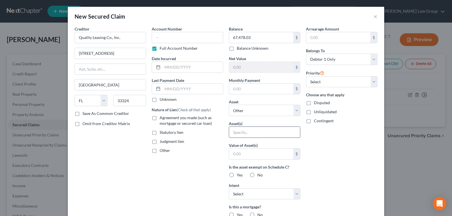
click at [247, 132] on input "text" at bounding box center [264, 132] width 71 height 11
type input "L"
click at [214, 175] on div "Account Number Full Account Number Date Incurred Last Payment Date Unknown Natu…" at bounding box center [187, 152] width 77 height 252
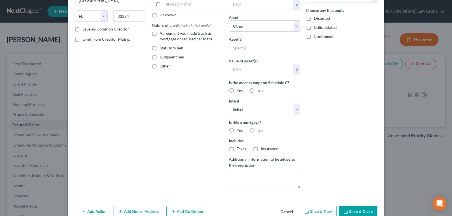
scroll to position [85, 0]
drag, startPoint x: 243, startPoint y: 109, endPoint x: 243, endPoint y: 114, distance: 4.8
click at [243, 110] on select "Select Surrender Redeem Reaffirm Avoid Other" at bounding box center [264, 109] width 71 height 11
click at [220, 132] on div "Account Number Full Account Number Date Incurred Last Payment Date Unknown Natu…" at bounding box center [187, 67] width 77 height 252
click at [352, 212] on button "Save & Close" at bounding box center [358, 212] width 38 height 12
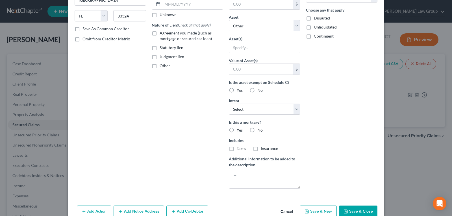
select select
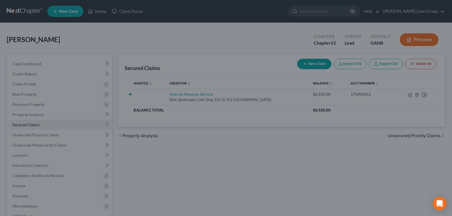
scroll to position [0, 0]
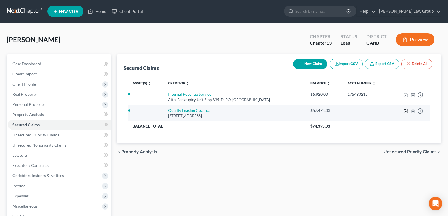
click at [405, 111] on icon "button" at bounding box center [406, 111] width 5 height 5
select select "9"
select select "0"
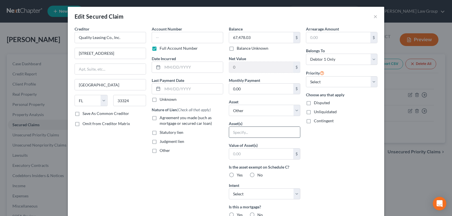
click at [250, 134] on input "text" at bounding box center [264, 132] width 71 height 11
drag, startPoint x: 250, startPoint y: 134, endPoint x: 204, endPoint y: 142, distance: 46.0
click at [250, 134] on input "text" at bounding box center [264, 132] width 71 height 11
drag, startPoint x: 199, startPoint y: 146, endPoint x: 216, endPoint y: 167, distance: 27.3
click at [201, 146] on div "Nature of Lien (Check all that apply) Agreement you made (such as mortgage or s…" at bounding box center [187, 130] width 71 height 47
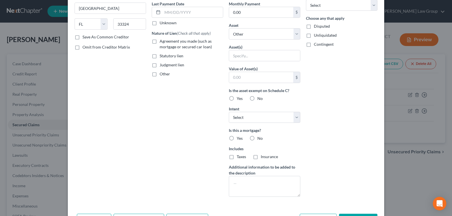
scroll to position [85, 0]
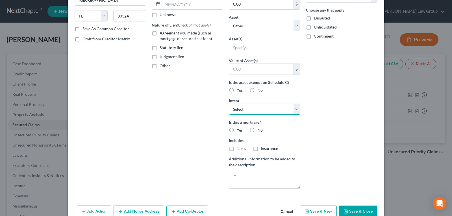
click at [260, 107] on select "Select Surrender Redeem Reaffirm Avoid Other" at bounding box center [264, 109] width 71 height 11
click at [259, 108] on select "Select Surrender Redeem Reaffirm Avoid Other" at bounding box center [264, 109] width 71 height 11
select select "3"
click at [229, 104] on select "Select Surrender Redeem Reaffirm Avoid Other" at bounding box center [264, 109] width 71 height 11
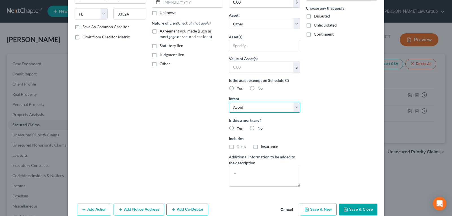
scroll to position [57, 0]
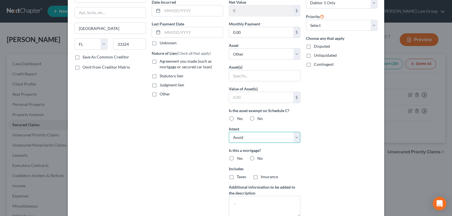
click at [246, 138] on select "Select Surrender Redeem Reaffirm Avoid Other" at bounding box center [264, 137] width 71 height 11
select select
click at [229, 132] on select "Select Surrender Redeem Reaffirm Avoid Other" at bounding box center [264, 137] width 71 height 11
click at [207, 149] on div "Account Number Full Account Number Date Incurred Last Payment Date Unknown Natu…" at bounding box center [187, 95] width 77 height 252
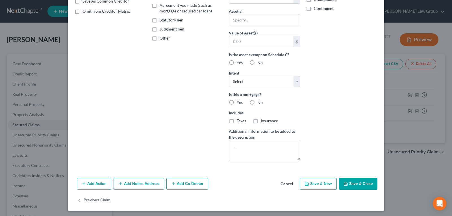
scroll to position [113, 0]
click at [257, 101] on label "No" at bounding box center [259, 102] width 5 height 6
click at [260, 101] on input "No" at bounding box center [262, 101] width 4 height 4
radio input "true"
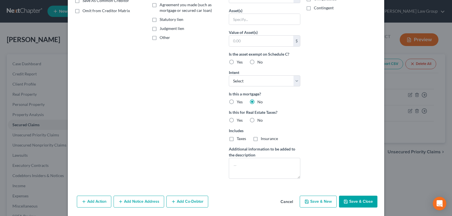
click at [257, 119] on label "No" at bounding box center [259, 121] width 5 height 6
click at [260, 119] on input "No" at bounding box center [262, 120] width 4 height 4
radio input "true"
click at [355, 203] on button "Save & Close" at bounding box center [358, 202] width 38 height 12
select select
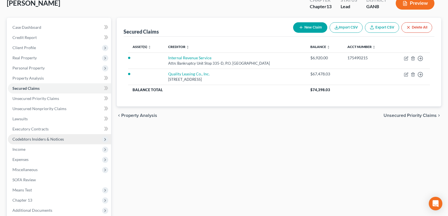
scroll to position [85, 0]
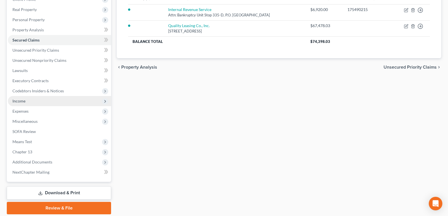
click at [23, 99] on span "Income" at bounding box center [18, 101] width 13 height 5
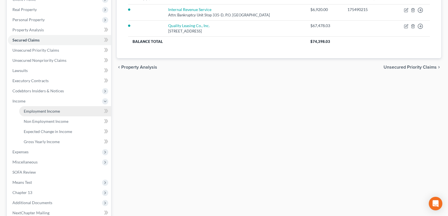
click at [39, 113] on span "Employment Income" at bounding box center [42, 111] width 36 height 5
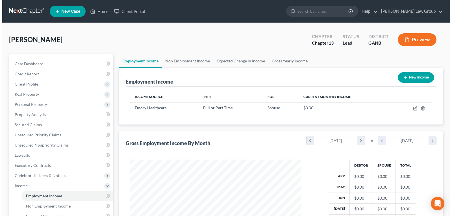
scroll to position [101, 183]
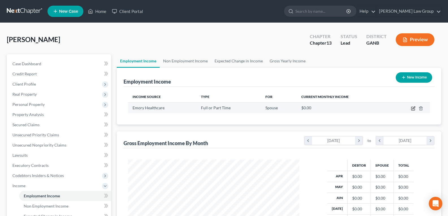
click at [413, 109] on icon "button" at bounding box center [413, 108] width 5 height 5
select select "0"
select select "2"
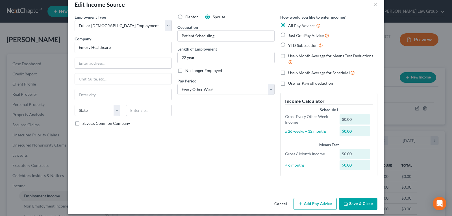
scroll to position [17, 0]
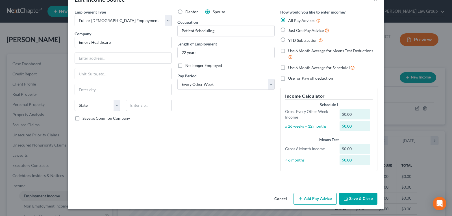
click at [307, 198] on button "Add Pay Advice" at bounding box center [315, 199] width 43 height 12
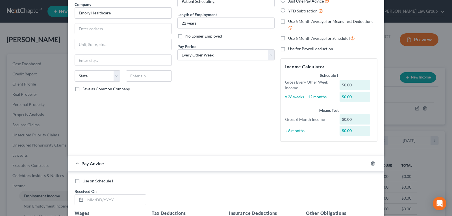
scroll to position [73, 0]
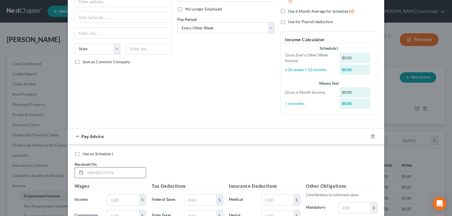
click at [103, 168] on div "Received On *" at bounding box center [110, 169] width 77 height 17
click at [102, 171] on input "text" at bounding box center [115, 173] width 60 height 11
type input "[DATE]"
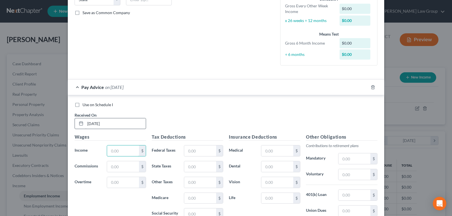
scroll to position [130, 0]
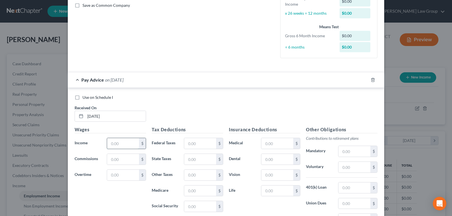
click at [120, 148] on input "text" at bounding box center [123, 143] width 32 height 11
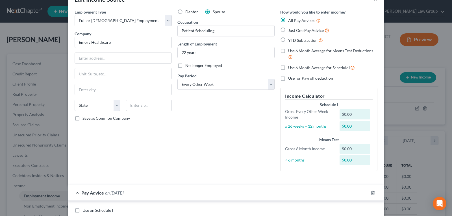
scroll to position [0, 0]
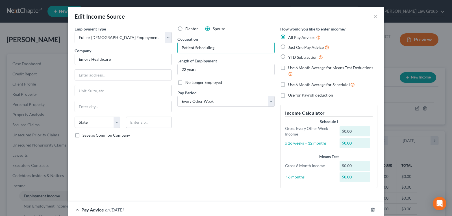
drag, startPoint x: 193, startPoint y: 44, endPoint x: 170, endPoint y: 44, distance: 22.3
click at [172, 44] on div "Employment Type * Select Full or [DEMOGRAPHIC_DATA] Employment Self Employment …" at bounding box center [226, 112] width 309 height 172
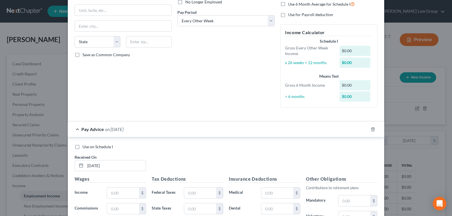
scroll to position [113, 0]
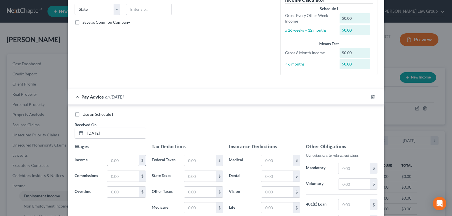
type input "Revenue Cycle Specialist I"
click at [114, 161] on input "text" at bounding box center [123, 160] width 32 height 11
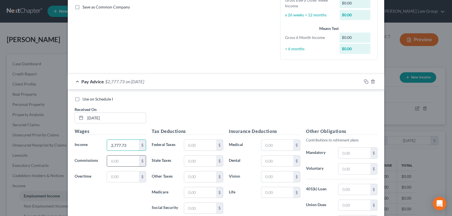
scroll to position [141, 0]
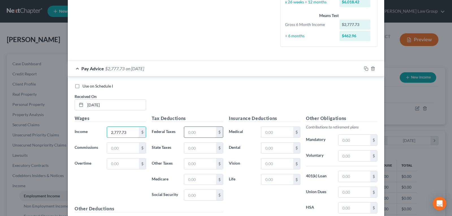
type input "2,777.73"
click at [204, 132] on input "text" at bounding box center [200, 132] width 32 height 11
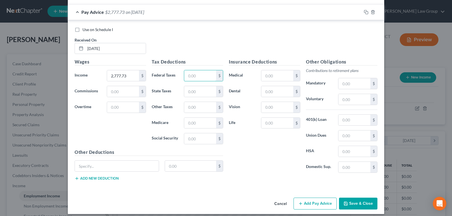
scroll to position [203, 0]
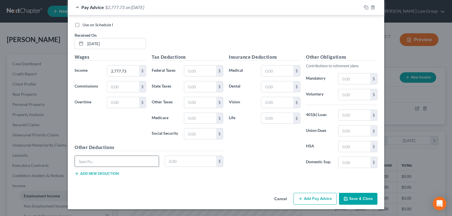
click at [91, 157] on input "text" at bounding box center [117, 161] width 84 height 11
type input "Fed MED/EE"
click at [177, 162] on input "text" at bounding box center [190, 161] width 51 height 11
type input "39.42"
click at [86, 174] on button "Add new deduction" at bounding box center [97, 174] width 44 height 5
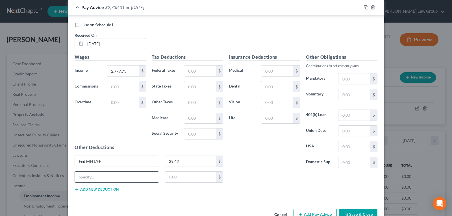
click at [86, 175] on input "text" at bounding box center [117, 177] width 84 height 11
type input "Fed OASDI/EE"
click at [183, 178] on input "text" at bounding box center [190, 177] width 51 height 11
type input "168.59"
click at [191, 84] on input "text" at bounding box center [200, 86] width 32 height 11
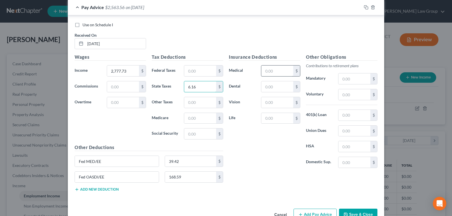
type input "6.16"
click at [270, 73] on input "text" at bounding box center [277, 71] width 32 height 11
type input "39.00"
click at [271, 83] on input "text" at bounding box center [277, 86] width 32 height 11
type input "13.50"
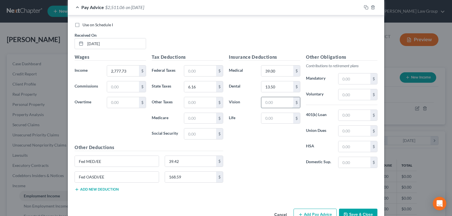
click at [263, 101] on input "text" at bounding box center [277, 102] width 32 height 11
type input "6.14"
click at [93, 190] on button "Add new deduction" at bounding box center [97, 189] width 44 height 5
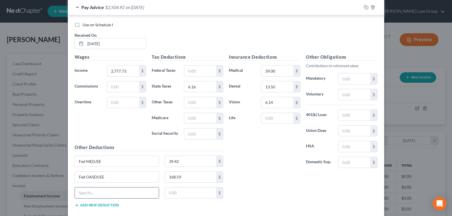
click at [93, 190] on input "text" at bounding box center [117, 193] width 84 height 11
type input "403B"
click at [176, 192] on input "text" at bounding box center [190, 193] width 51 height 11
type input "138.89"
drag, startPoint x: 275, startPoint y: 111, endPoint x: 258, endPoint y: 118, distance: 17.9
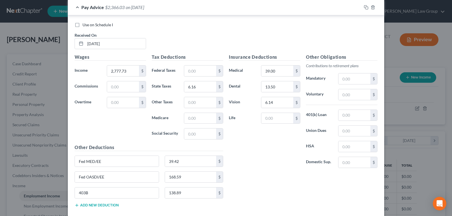
click at [266, 116] on div "Insurance Deductions Medical 39.00 $ Dental 13.50 $ Vision 6.14 $ Life $" at bounding box center [264, 113] width 77 height 119
drag, startPoint x: 269, startPoint y: 113, endPoint x: 266, endPoint y: 114, distance: 2.8
click at [268, 113] on input "text" at bounding box center [277, 118] width 32 height 11
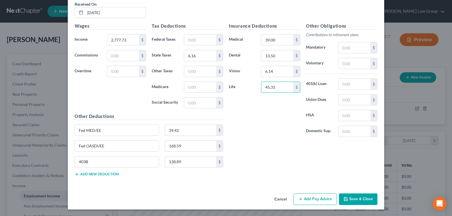
scroll to position [234, 0]
click at [105, 174] on button "Add new deduction" at bounding box center [97, 174] width 44 height 5
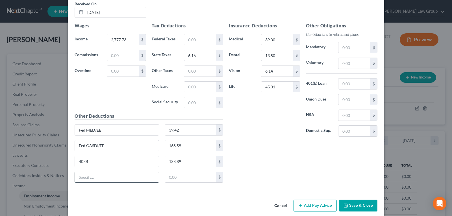
click at [105, 174] on input "text" at bounding box center [117, 177] width 84 height 11
click at [105, 174] on input "AD&" at bounding box center [117, 177] width 84 height 11
click at [105, 177] on input "AD&D" at bounding box center [117, 177] width 84 height 11
drag, startPoint x: 63, startPoint y: 180, endPoint x: 58, endPoint y: 180, distance: 4.2
click at [58, 180] on div "Edit Income Source × Employment Type * Select Full or [DEMOGRAPHIC_DATA] Employ…" at bounding box center [226, 108] width 452 height 216
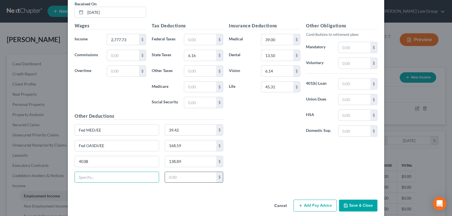
drag, startPoint x: 218, startPoint y: 181, endPoint x: 169, endPoint y: 176, distance: 48.5
click at [216, 179] on div "$" at bounding box center [219, 177] width 7 height 11
click at [169, 176] on input "text" at bounding box center [190, 177] width 51 height 11
click at [111, 174] on input "text" at bounding box center [117, 177] width 84 height 11
click at [347, 112] on input "text" at bounding box center [355, 115] width 32 height 11
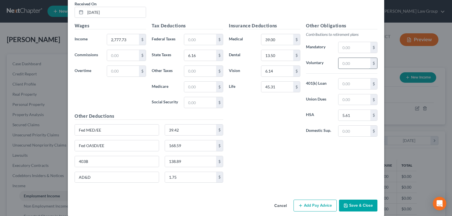
click at [346, 65] on input "text" at bounding box center [355, 63] width 32 height 11
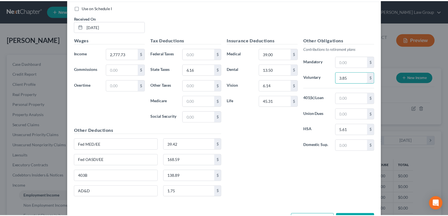
scroll to position [241, 0]
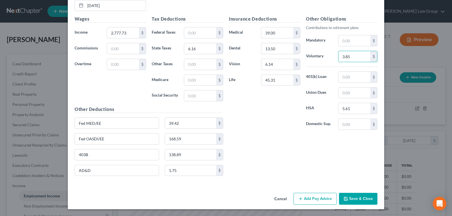
click at [350, 193] on button "Save & Close" at bounding box center [358, 199] width 38 height 12
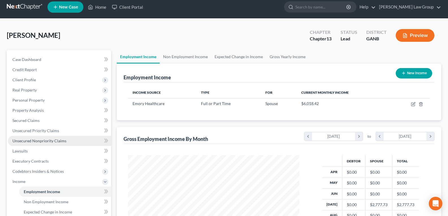
scroll to position [0, 0]
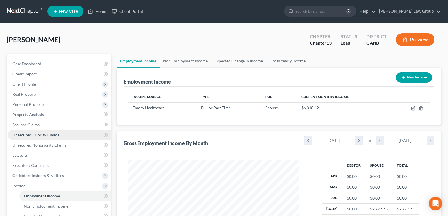
click at [34, 134] on span "Unsecured Priority Claims" at bounding box center [35, 135] width 47 height 5
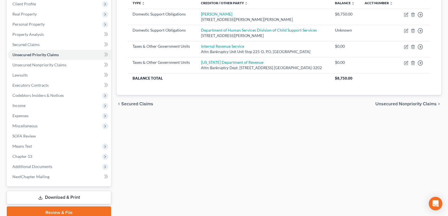
scroll to position [105, 0]
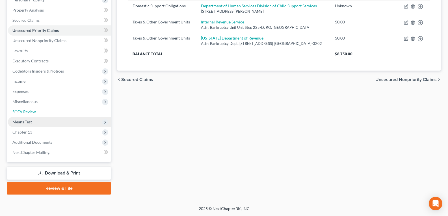
drag, startPoint x: 21, startPoint y: 114, endPoint x: 39, endPoint y: 122, distance: 19.2
click at [21, 114] on link "SOFA Review" at bounding box center [59, 112] width 103 height 10
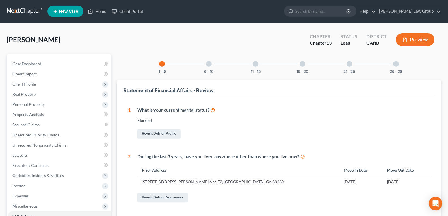
click at [394, 62] on div at bounding box center [396, 64] width 6 height 6
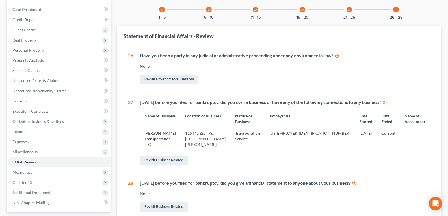
scroll to position [57, 0]
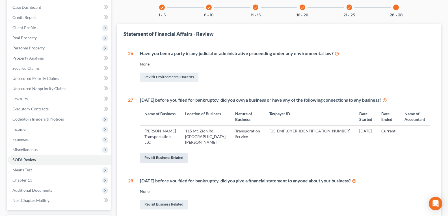
drag, startPoint x: 170, startPoint y: 154, endPoint x: 234, endPoint y: 154, distance: 64.4
click at [170, 154] on link "Revisit Business Related" at bounding box center [164, 158] width 48 height 10
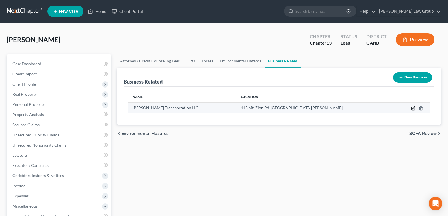
click at [413, 109] on icon "button" at bounding box center [413, 108] width 3 height 3
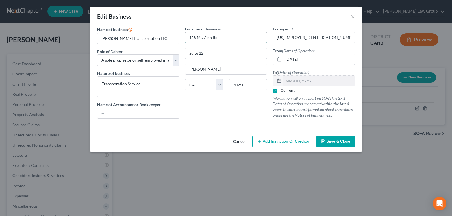
click at [188, 36] on input "115 Mt. Zion Rd." at bounding box center [226, 37] width 82 height 11
click at [207, 56] on input "Suite 12" at bounding box center [226, 53] width 82 height 11
click at [329, 38] on input "[US_EMPLOYER_IDENTIFICATION_NUMBER]" at bounding box center [314, 37] width 82 height 11
click at [316, 60] on input "[DATE]" at bounding box center [318, 59] width 71 height 11
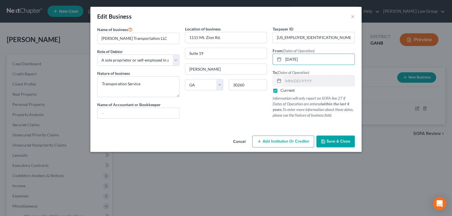
click at [229, 111] on div "Location of business 1115 Mt. Zion Rd. Suite 19 [PERSON_NAME] State [US_STATE] …" at bounding box center [226, 74] width 88 height 97
click at [334, 141] on span "Save & Close" at bounding box center [339, 141] width 24 height 5
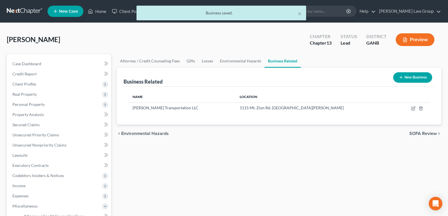
click at [258, 174] on div "Attorney / Credit Counseling Fees Gifts Losses Environmental Hazards Business R…" at bounding box center [279, 202] width 330 height 296
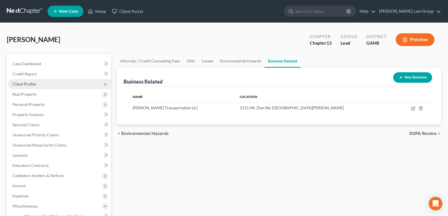
click at [30, 86] on span "Client Profile" at bounding box center [59, 84] width 103 height 10
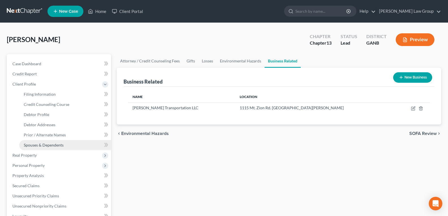
scroll to position [28, 0]
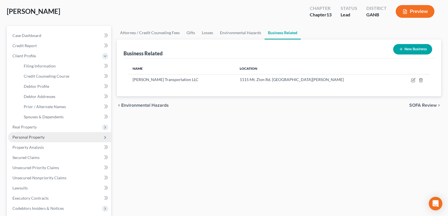
click at [34, 139] on span "Personal Property" at bounding box center [28, 137] width 32 height 5
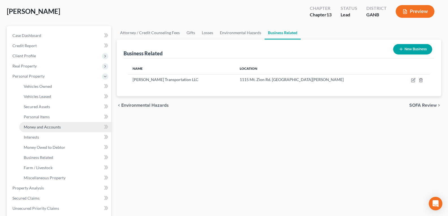
click at [36, 126] on span "Money and Accounts" at bounding box center [42, 127] width 37 height 5
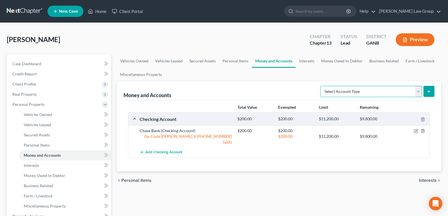
click at [343, 92] on select "Select Account Type Brokerage Cash on Hand Certificates of Deposit Checking Acc…" at bounding box center [371, 91] width 102 height 11
click at [321, 86] on select "Select Account Type Brokerage Cash on Hand Certificates of Deposit Checking Acc…" at bounding box center [371, 91] width 102 height 11
click at [428, 90] on icon "submit" at bounding box center [428, 91] width 5 height 5
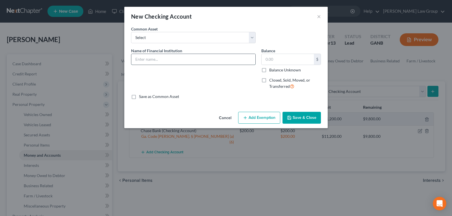
click at [157, 58] on input "text" at bounding box center [193, 59] width 124 height 11
drag, startPoint x: 166, startPoint y: 30, endPoint x: 159, endPoint y: 37, distance: 9.4
click at [166, 30] on div "Common Asset Select PLATINUM FEDERAL CREDIT UNION UNITED COMMUNITY BANK Truist …" at bounding box center [193, 34] width 130 height 17
click at [158, 38] on select "Select PLATINUM FEDERAL CREDIT UNION UNITED COMMUNITY BANK Truist PNC Bank Navy…" at bounding box center [193, 37] width 125 height 11
click at [131, 32] on select "Select PLATINUM FEDERAL CREDIT UNION UNITED COMMUNITY BANK Truist PNC Bank Navy…" at bounding box center [193, 37] width 125 height 11
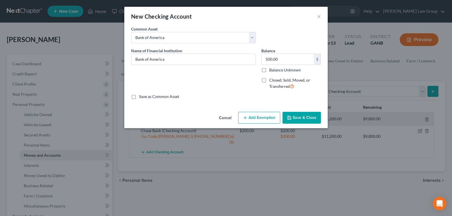
click at [269, 71] on label "Balance Unknown" at bounding box center [285, 70] width 32 height 6
click at [272, 71] on input "Balance Unknown" at bounding box center [274, 69] width 4 height 4
click at [302, 121] on button "Save & Close" at bounding box center [302, 118] width 38 height 12
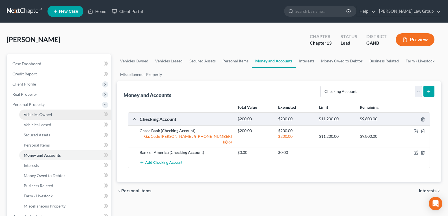
click at [34, 116] on span "Vehicles Owned" at bounding box center [38, 114] width 28 height 5
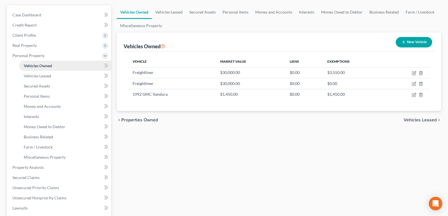
scroll to position [57, 0]
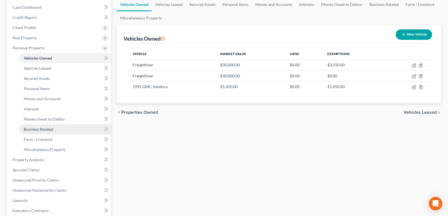
click at [32, 132] on link "Business Related" at bounding box center [65, 129] width 92 height 10
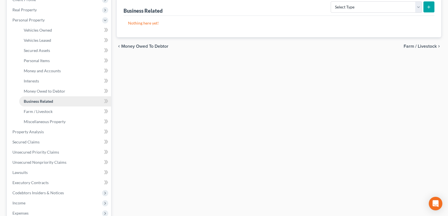
scroll to position [85, 0]
click at [25, 144] on span "Secured Claims" at bounding box center [25, 141] width 27 height 5
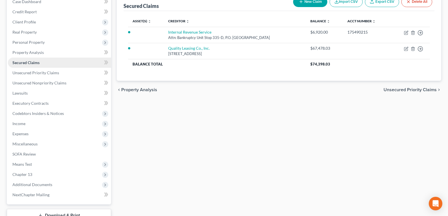
scroll to position [85, 0]
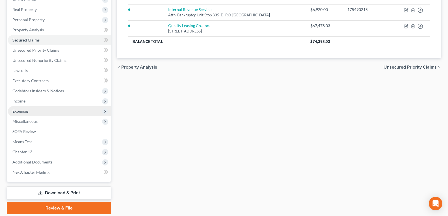
click at [33, 111] on span "Expenses" at bounding box center [59, 111] width 103 height 10
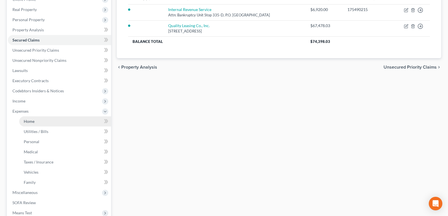
click at [31, 120] on span "Home" at bounding box center [29, 121] width 11 height 5
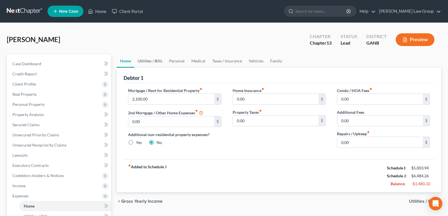
click at [150, 60] on link "Utilities / Bills" at bounding box center [149, 61] width 31 height 14
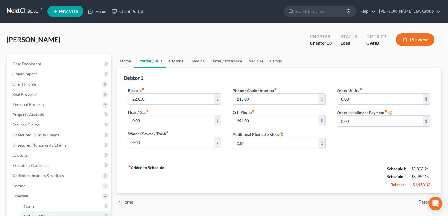
click at [179, 62] on link "Personal" at bounding box center [177, 61] width 22 height 14
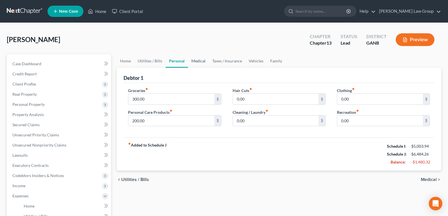
click at [195, 64] on link "Medical" at bounding box center [198, 61] width 21 height 14
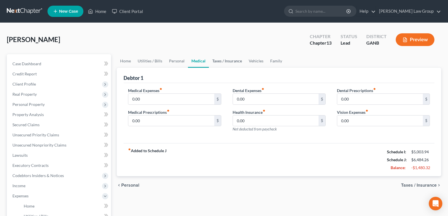
click at [220, 63] on link "Taxes / Insurance" at bounding box center [227, 61] width 36 height 14
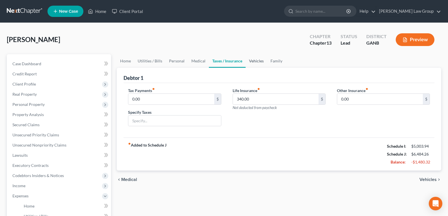
click at [255, 63] on link "Vehicles" at bounding box center [256, 61] width 21 height 14
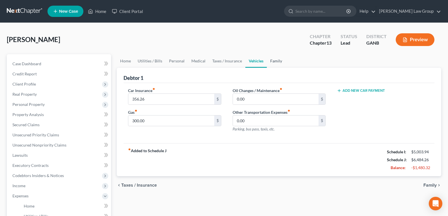
click at [270, 62] on link "Family" at bounding box center [276, 61] width 19 height 14
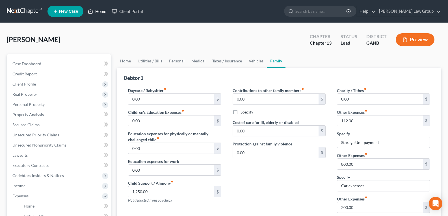
click at [95, 11] on link "Home" at bounding box center [97, 11] width 24 height 10
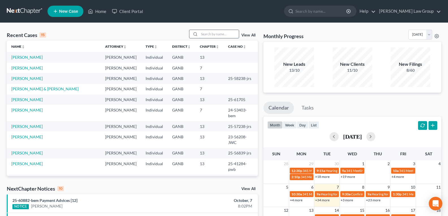
click at [224, 32] on input "search" at bounding box center [219, 34] width 40 height 8
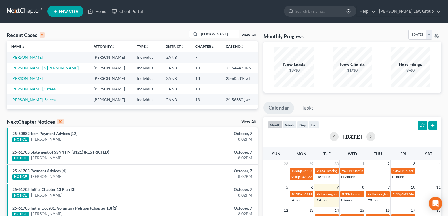
click at [22, 57] on link "[PERSON_NAME]" at bounding box center [26, 57] width 31 height 5
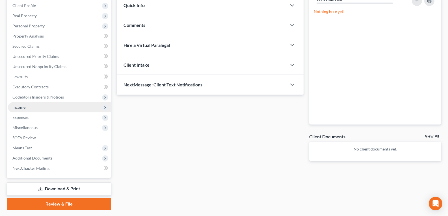
scroll to position [85, 0]
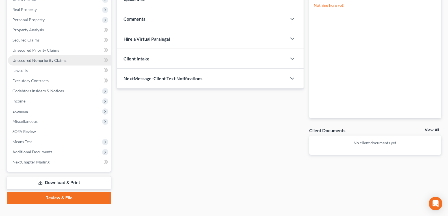
click at [39, 62] on span "Unsecured Nonpriority Claims" at bounding box center [39, 60] width 54 height 5
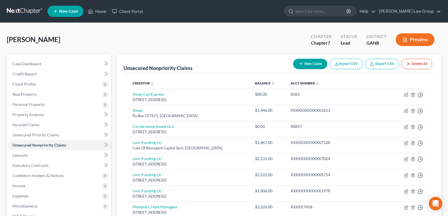
click at [313, 63] on button "New Claim" at bounding box center [310, 64] width 34 height 10
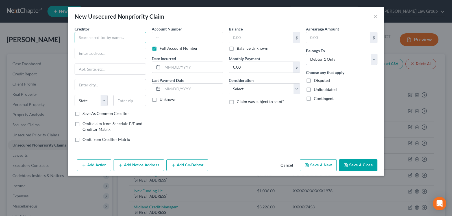
drag, startPoint x: 84, startPoint y: 33, endPoint x: 77, endPoint y: 24, distance: 10.9
click at [83, 32] on input "text" at bounding box center [110, 37] width 71 height 11
click at [237, 48] on label "Balance Unknown" at bounding box center [253, 48] width 32 height 6
click at [239, 48] on input "Balance Unknown" at bounding box center [241, 47] width 4 height 4
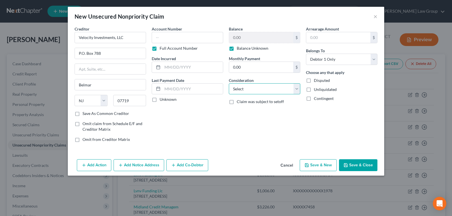
click at [264, 89] on select "Select Cable / Satellite Services Collection Agency Credit Card Debt Debt Couns…" at bounding box center [264, 88] width 71 height 11
drag, startPoint x: 264, startPoint y: 89, endPoint x: 311, endPoint y: 110, distance: 51.1
click at [264, 89] on select "Select Cable / Satellite Services Collection Agency Credit Card Debt Debt Couns…" at bounding box center [264, 88] width 71 height 11
click at [354, 165] on button "Save & Close" at bounding box center [358, 165] width 38 height 12
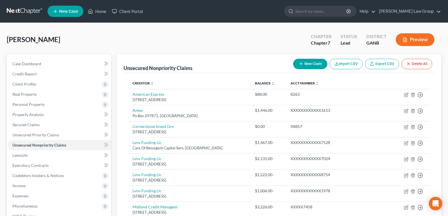
click at [316, 66] on button "New Claim" at bounding box center [310, 64] width 34 height 10
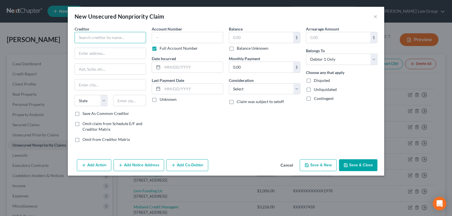
click at [91, 36] on input "text" at bounding box center [110, 37] width 71 height 11
click at [237, 49] on label "Balance Unknown" at bounding box center [253, 48] width 32 height 6
click at [239, 49] on input "Balance Unknown" at bounding box center [241, 47] width 4 height 4
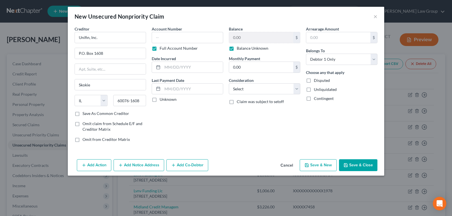
click at [357, 167] on button "Save & Close" at bounding box center [358, 165] width 38 height 12
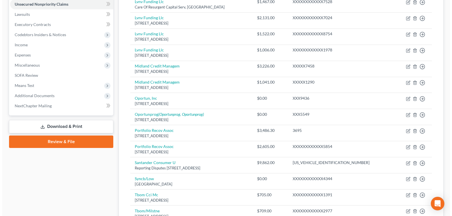
scroll to position [320, 0]
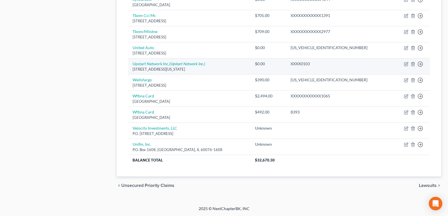
drag, startPoint x: 175, startPoint y: 94, endPoint x: 175, endPoint y: 188, distance: 94.1
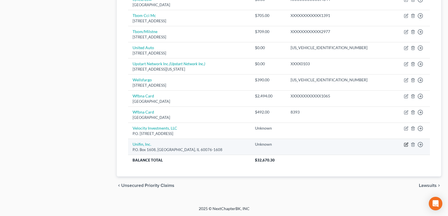
click at [405, 145] on icon "button" at bounding box center [406, 144] width 5 height 5
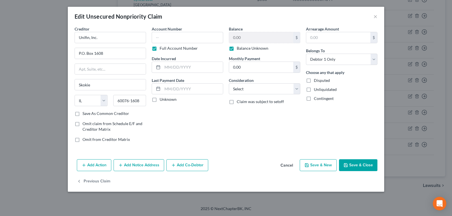
click at [237, 48] on label "Balance Unknown" at bounding box center [253, 48] width 32 height 6
click at [239, 48] on input "Balance Unknown" at bounding box center [241, 47] width 4 height 4
click at [253, 38] on input "0.00" at bounding box center [261, 37] width 64 height 11
click at [357, 163] on button "Save & Close" at bounding box center [358, 165] width 38 height 12
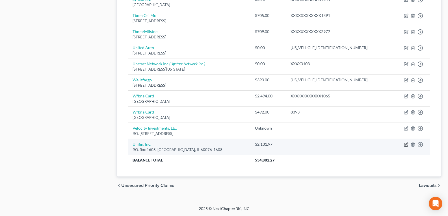
click at [405, 143] on icon "button" at bounding box center [405, 144] width 3 height 3
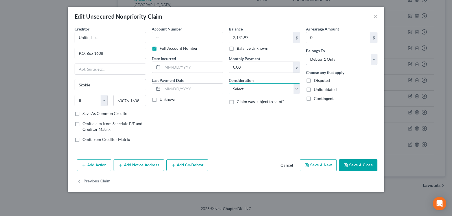
click at [253, 88] on select "Select Cable / Satellite Services Collection Agency Credit Card Debt Debt Couns…" at bounding box center [264, 88] width 71 height 11
click at [229, 83] on select "Select Cable / Satellite Services Collection Agency Credit Card Debt Debt Couns…" at bounding box center [264, 88] width 71 height 11
click at [348, 162] on button "Save & Close" at bounding box center [358, 165] width 38 height 12
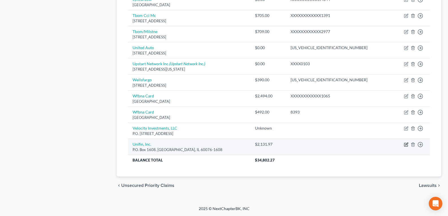
click at [404, 144] on icon "button" at bounding box center [405, 144] width 3 height 3
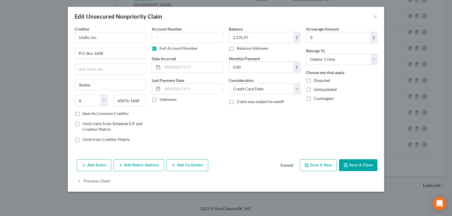
click at [160, 48] on label "Full Account Number" at bounding box center [179, 48] width 38 height 6
click at [162, 48] on input "Full Account Number" at bounding box center [164, 47] width 4 height 4
click at [173, 38] on input "text" at bounding box center [187, 37] width 71 height 11
click at [366, 167] on button "Save & Close" at bounding box center [358, 165] width 38 height 12
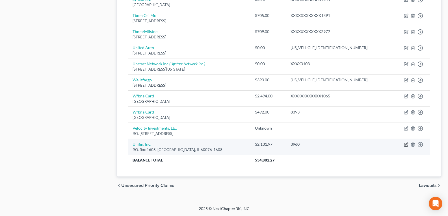
click at [407, 145] on icon "button" at bounding box center [406, 144] width 5 height 5
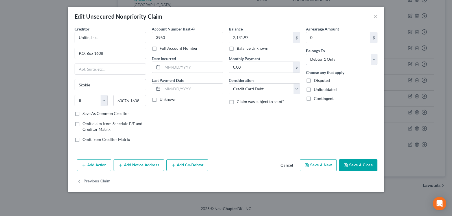
click at [89, 167] on button "Add Action" at bounding box center [94, 165] width 34 height 12
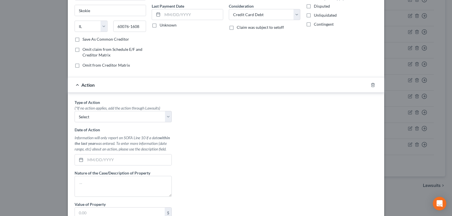
scroll to position [28, 0]
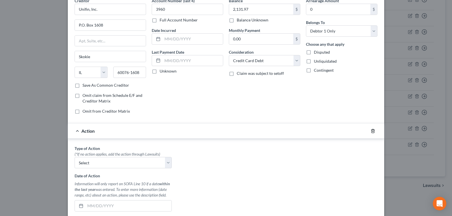
click at [372, 131] on icon "button" at bounding box center [373, 131] width 3 height 4
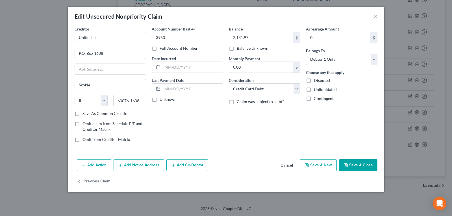
scroll to position [0, 0]
click at [135, 168] on button "Add Notice Address" at bounding box center [139, 165] width 51 height 12
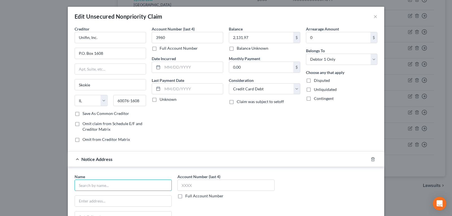
click at [109, 185] on input "text" at bounding box center [123, 185] width 97 height 11
paste input "LVNV Funding LLC c/o Resurgent Capital Services [STREET_ADDRESS]"
click at [101, 204] on input "text" at bounding box center [123, 201] width 97 height 11
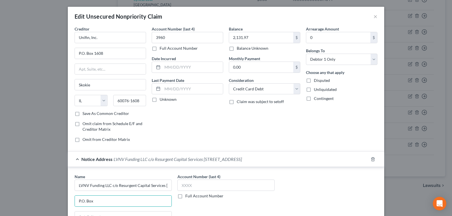
click at [25, 125] on div "Edit Unsecured Nonpriority Claim × Creditor * Unifin, Inc. P.O. Box 1608 Skokie…" at bounding box center [226, 108] width 452 height 216
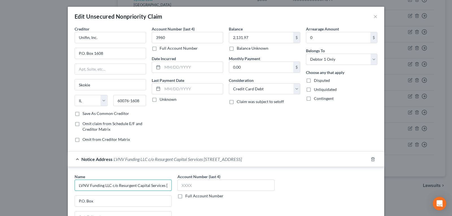
click at [112, 186] on input "LVNV Funding LLC c/o Resurgent Capital Services [STREET_ADDRESS]" at bounding box center [123, 185] width 97 height 11
click at [96, 202] on input "P.O. Box" at bounding box center [123, 201] width 97 height 11
drag, startPoint x: 163, startPoint y: 186, endPoint x: 177, endPoint y: 186, distance: 14.1
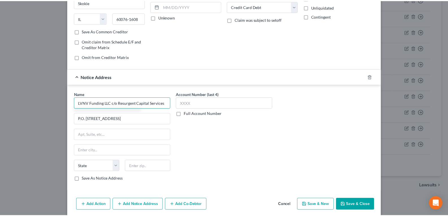
scroll to position [85, 0]
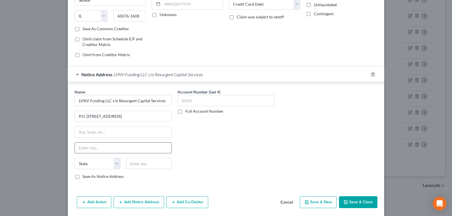
click at [102, 146] on input "text" at bounding box center [123, 148] width 97 height 11
click at [148, 118] on input "P.O. [STREET_ADDRESS]" at bounding box center [123, 116] width 97 height 11
click at [224, 124] on div "Account Number (last 4) Full Account Number" at bounding box center [226, 136] width 103 height 95
click at [343, 206] on button "Save & Close" at bounding box center [358, 202] width 38 height 12
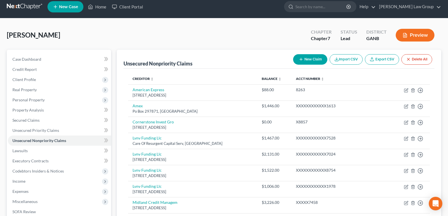
scroll to position [0, 0]
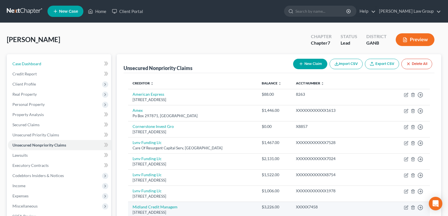
click at [32, 63] on span "Case Dashboard" at bounding box center [26, 63] width 29 height 5
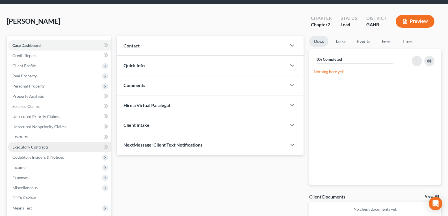
scroll to position [28, 0]
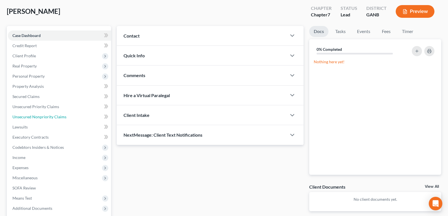
drag, startPoint x: 33, startPoint y: 120, endPoint x: 262, endPoint y: 155, distance: 232.2
click at [33, 120] on link "Unsecured Nonpriority Claims" at bounding box center [59, 117] width 103 height 10
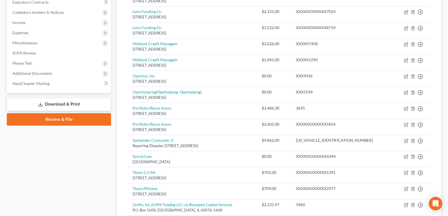
scroll to position [320, 0]
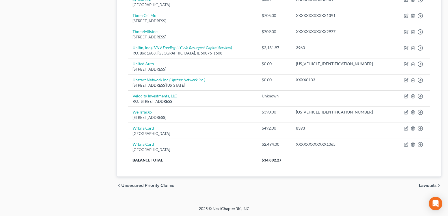
drag, startPoint x: 265, startPoint y: 146, endPoint x: 262, endPoint y: 228, distance: 81.7
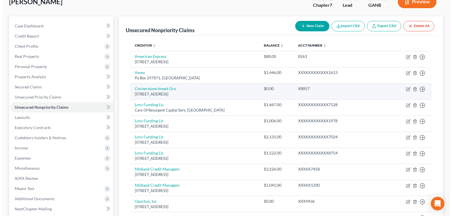
scroll to position [0, 0]
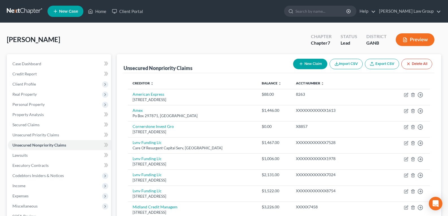
click at [301, 64] on icon "button" at bounding box center [301, 64] width 5 height 5
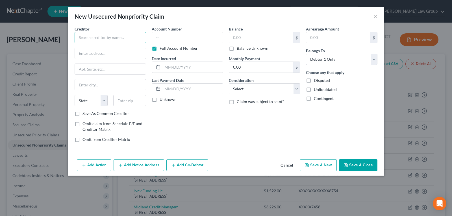
click at [88, 41] on input "text" at bounding box center [110, 37] width 71 height 11
click at [107, 51] on div "P.O. [STREET_ADDRESS]" at bounding box center [108, 52] width 59 height 5
click at [194, 36] on input "text" at bounding box center [187, 37] width 71 height 11
click at [160, 50] on label "Full Account Number" at bounding box center [179, 48] width 38 height 6
click at [162, 49] on input "Full Account Number" at bounding box center [164, 47] width 4 height 4
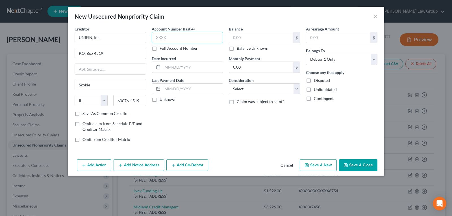
click at [168, 38] on input "text" at bounding box center [187, 37] width 71 height 11
click at [244, 34] on input "text" at bounding box center [261, 37] width 64 height 11
drag, startPoint x: 250, startPoint y: 89, endPoint x: 249, endPoint y: 94, distance: 4.6
click at [250, 89] on select "Select Cable / Satellite Services Collection Agency Credit Card Debt Debt Couns…" at bounding box center [264, 88] width 71 height 11
click at [229, 83] on select "Select Cable / Satellite Services Collection Agency Credit Card Debt Debt Couns…" at bounding box center [264, 88] width 71 height 11
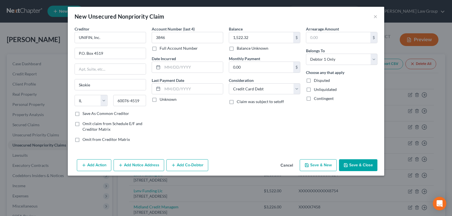
click at [243, 128] on div "Balance 1,522.32 $ Balance Unknown Balance Undetermined 1,522.32 $ Balance Unkn…" at bounding box center [264, 86] width 77 height 121
click at [137, 167] on button "Add Notice Address" at bounding box center [139, 165] width 51 height 12
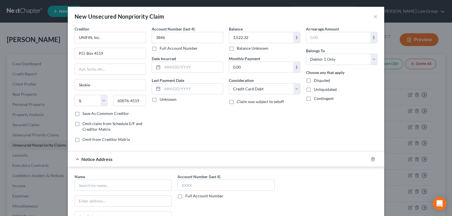
click at [155, 139] on div "Account Number (last 4) 3846 Full Account Number Date Incurred Last Payment Dat…" at bounding box center [187, 86] width 77 height 121
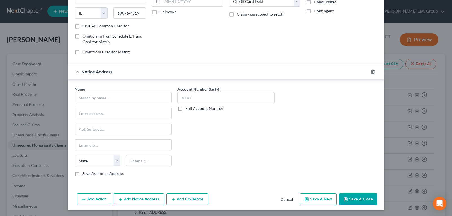
scroll to position [88, 0]
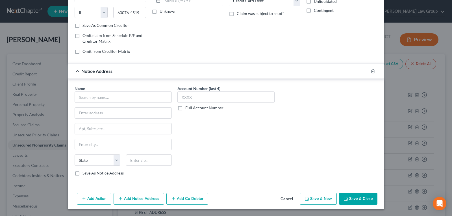
click at [313, 199] on button "Save & New" at bounding box center [318, 199] width 37 height 12
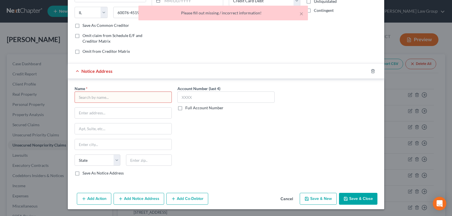
click at [364, 70] on div "Notice Address" at bounding box center [218, 71] width 301 height 15
click at [371, 70] on icon "button" at bounding box center [373, 71] width 5 height 5
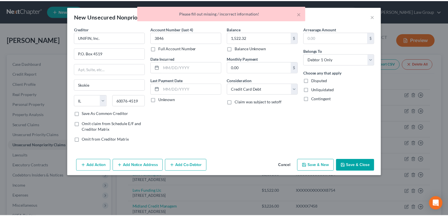
scroll to position [0, 0]
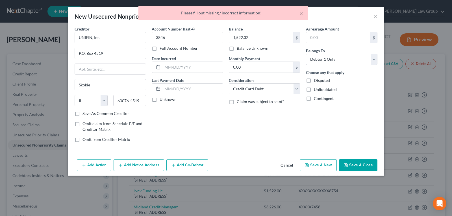
click at [322, 165] on button "Save & New" at bounding box center [318, 165] width 37 height 12
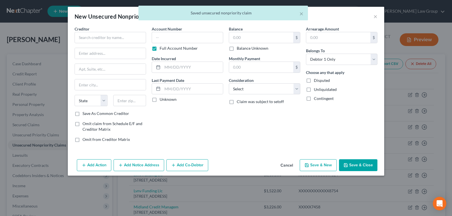
click at [290, 167] on button "Cancel" at bounding box center [286, 165] width 21 height 11
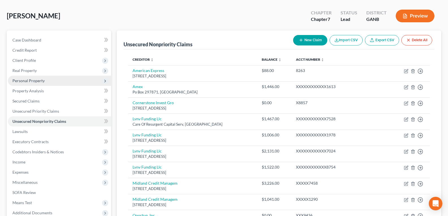
scroll to position [57, 0]
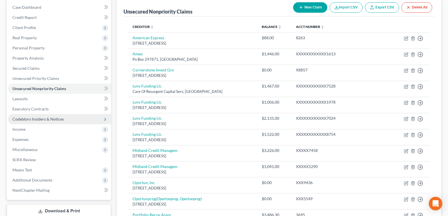
click at [39, 116] on span "Codebtors Insiders & Notices" at bounding box center [59, 119] width 103 height 10
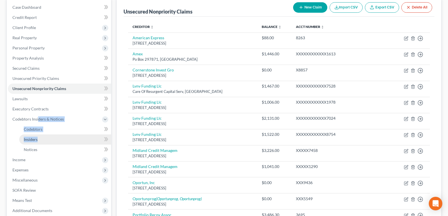
drag, startPoint x: 39, startPoint y: 125, endPoint x: 38, endPoint y: 135, distance: 9.9
click at [38, 148] on li "Codebtors Insiders & Notices Codebtors Insiders Notices" at bounding box center [59, 134] width 103 height 41
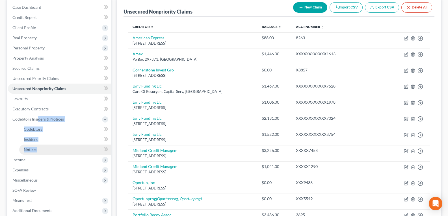
click at [35, 149] on span "Notices" at bounding box center [31, 149] width 14 height 5
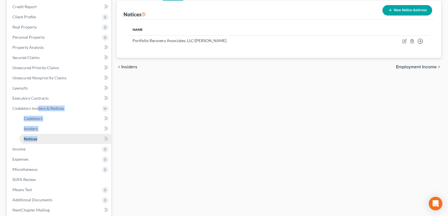
scroll to position [85, 0]
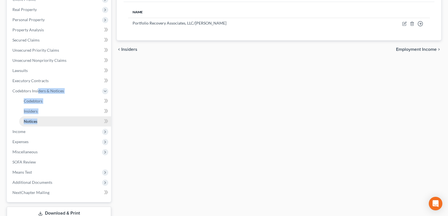
click at [33, 121] on span "Notices" at bounding box center [31, 121] width 14 height 5
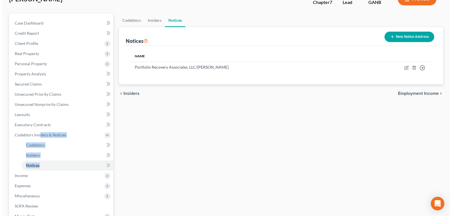
scroll to position [0, 0]
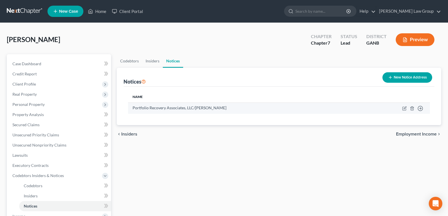
click at [244, 105] on td "Portfolio Recovery Associates, LLC/[PERSON_NAME]" at bounding box center [243, 108] width 230 height 11
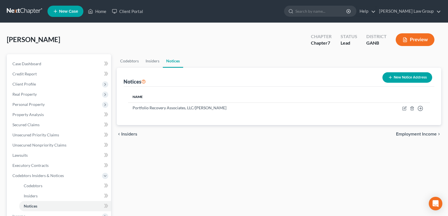
click at [397, 80] on button "New Notice Address" at bounding box center [407, 77] width 50 height 10
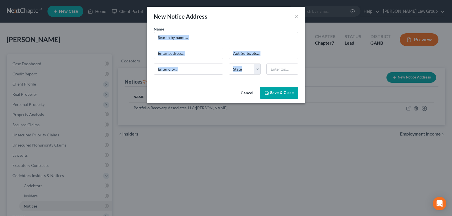
drag, startPoint x: 179, startPoint y: 66, endPoint x: 193, endPoint y: 38, distance: 30.7
click at [193, 38] on div "New Notice Address × Name * State [US_STATE] AK AR AZ CA CO CT DE DC [GEOGRAPHI…" at bounding box center [226, 108] width 452 height 216
click at [193, 38] on input "text" at bounding box center [226, 37] width 145 height 11
click at [193, 38] on input "C" at bounding box center [226, 37] width 145 height 11
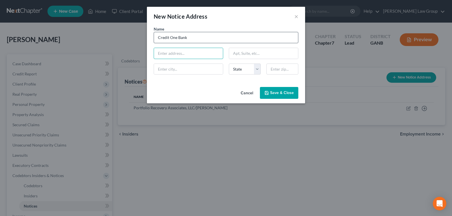
paste input "P.O. [GEOGRAPHIC_DATA]-8873."
drag, startPoint x: 185, startPoint y: 66, endPoint x: 182, endPoint y: 69, distance: 3.8
click at [185, 67] on input "text" at bounding box center [188, 69] width 69 height 11
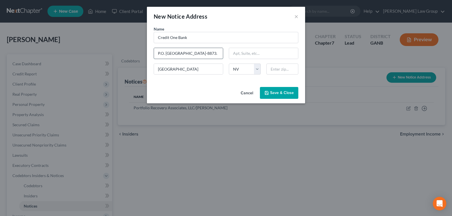
click at [217, 56] on input "P.O. [GEOGRAPHIC_DATA]-8873." at bounding box center [188, 53] width 69 height 11
drag, startPoint x: 203, startPoint y: 53, endPoint x: 216, endPoint y: 53, distance: 13.8
click at [216, 53] on input "P.O. [GEOGRAPHIC_DATA]-8873." at bounding box center [188, 53] width 69 height 11
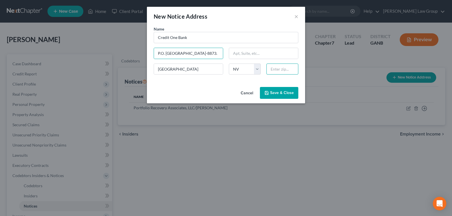
click at [278, 66] on input "text" at bounding box center [282, 69] width 32 height 11
paste input "89193-8873"
drag, startPoint x: 186, startPoint y: 54, endPoint x: 235, endPoint y: 53, distance: 48.9
click at [235, 53] on div "Name * Credit One Bank P.O. [GEOGRAPHIC_DATA]-8873. [GEOGRAPHIC_DATA] [US_STATE…" at bounding box center [226, 52] width 150 height 53
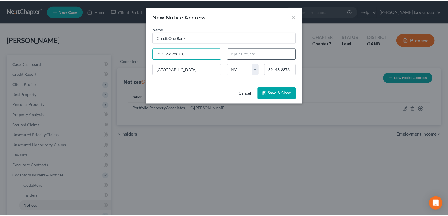
scroll to position [0, 0]
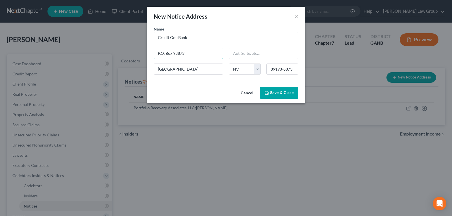
drag, startPoint x: 282, startPoint y: 88, endPoint x: 251, endPoint y: 166, distance: 83.5
click at [281, 88] on button "Save & Close" at bounding box center [279, 93] width 38 height 12
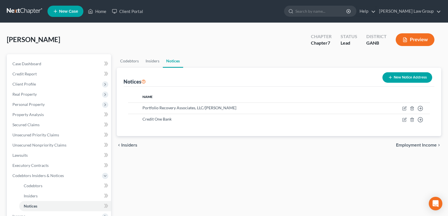
click at [238, 152] on div "chevron_left Insiders Employment Income chevron_right" at bounding box center [279, 145] width 324 height 18
click at [94, 10] on link "Home" at bounding box center [97, 11] width 24 height 10
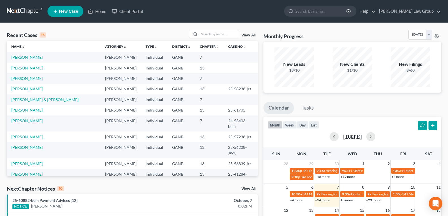
click at [215, 29] on div "Recent Cases 15 View All Name unfold_more expand_more expand_less Attorney unfo…" at bounding box center [224, 210] width 448 height 374
click at [214, 31] on input "search" at bounding box center [219, 34] width 40 height 8
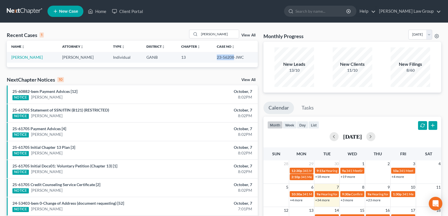
drag, startPoint x: 203, startPoint y: 57, endPoint x: 231, endPoint y: 61, distance: 28.2
click at [231, 61] on tr "[PERSON_NAME] [PERSON_NAME] Individual GANB 13 23-56208-JWC" at bounding box center [132, 57] width 251 height 10
copy tr "23-56208"
click at [169, 93] on div "25-60882-bem Payment Advices [12] NOTICE [PERSON_NAME]" at bounding box center [92, 95] width 164 height 12
click at [23, 58] on link "[PERSON_NAME]" at bounding box center [26, 57] width 31 height 5
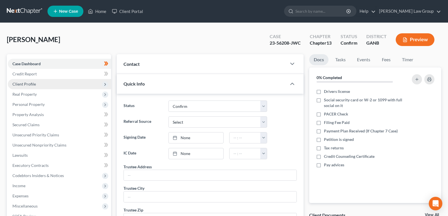
click at [21, 85] on span "Client Profile" at bounding box center [23, 84] width 23 height 5
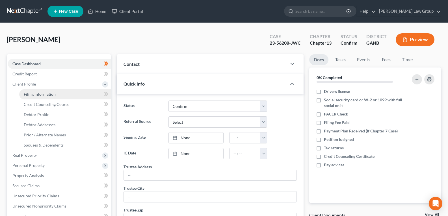
click at [32, 97] on link "Filing Information" at bounding box center [65, 94] width 92 height 10
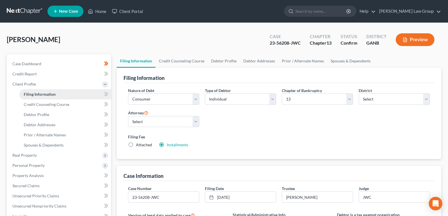
click at [32, 96] on span "Filing Information" at bounding box center [40, 94] width 32 height 5
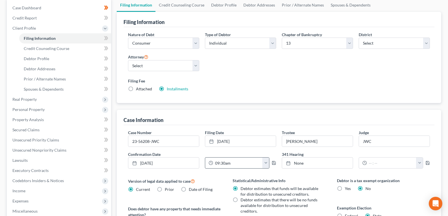
scroll to position [57, 0]
click at [172, 142] on input "23-56208-JWC" at bounding box center [163, 140] width 71 height 11
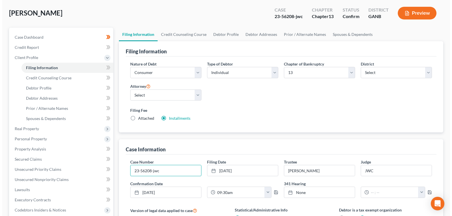
scroll to position [0, 0]
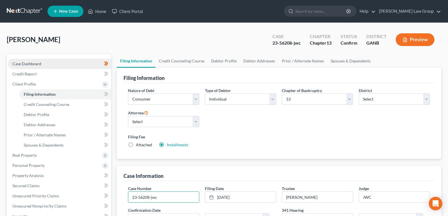
click at [32, 63] on span "Case Dashboard" at bounding box center [26, 63] width 29 height 5
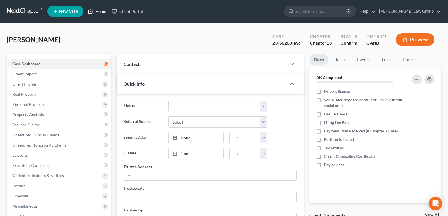
drag, startPoint x: 97, startPoint y: 9, endPoint x: 113, endPoint y: 23, distance: 21.4
click at [97, 9] on link "Home" at bounding box center [97, 11] width 24 height 10
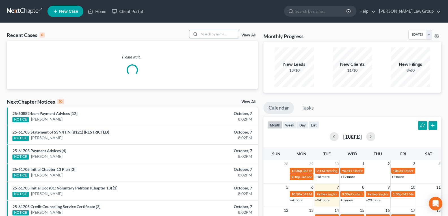
click at [206, 36] on input "search" at bounding box center [219, 34] width 40 height 8
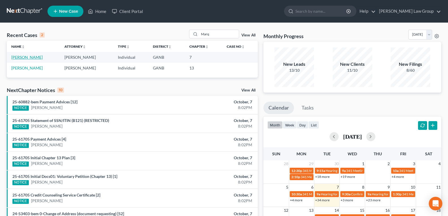
click at [21, 55] on link "[PERSON_NAME]" at bounding box center [26, 57] width 31 height 5
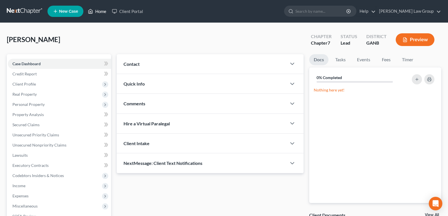
click at [90, 11] on icon at bounding box center [90, 11] width 5 height 7
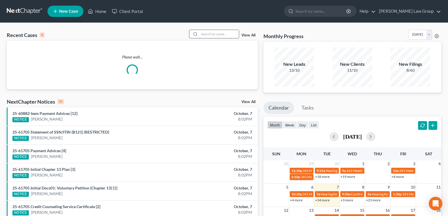
click at [210, 34] on input "search" at bounding box center [219, 34] width 40 height 8
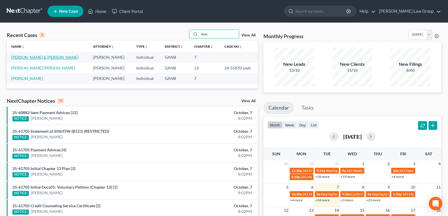
click at [33, 58] on link "[PERSON_NAME] & [PERSON_NAME]" at bounding box center [44, 57] width 67 height 5
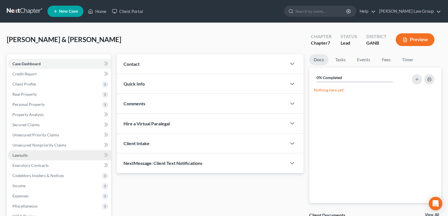
click at [21, 153] on span "Lawsuits" at bounding box center [19, 155] width 15 height 5
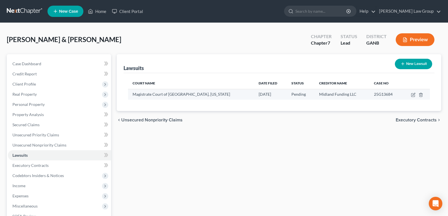
click at [410, 94] on td at bounding box center [416, 94] width 28 height 11
click at [413, 95] on icon "button" at bounding box center [413, 95] width 5 height 5
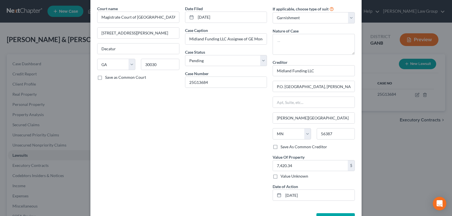
scroll to position [41, 0]
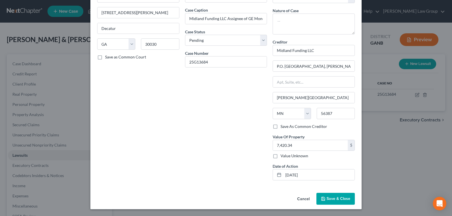
click at [302, 198] on button "Cancel" at bounding box center [303, 199] width 21 height 11
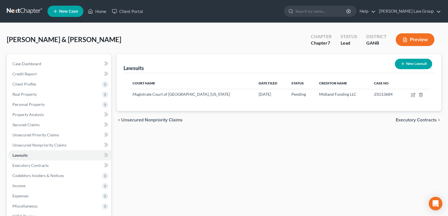
click at [402, 63] on icon "button" at bounding box center [402, 64] width 5 height 5
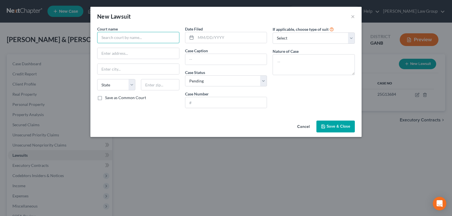
click at [145, 38] on input "text" at bounding box center [138, 37] width 82 height 11
click at [136, 36] on input "text" at bounding box center [138, 37] width 82 height 11
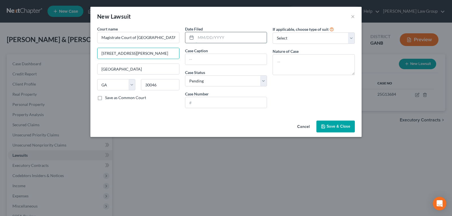
click at [216, 39] on input "text" at bounding box center [231, 37] width 71 height 11
click at [227, 56] on input "text" at bounding box center [226, 59] width 82 height 11
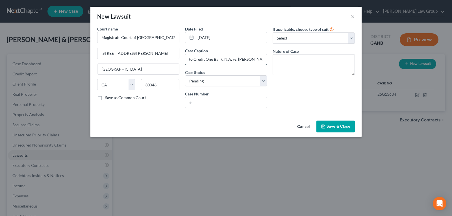
scroll to position [0, 57]
click at [211, 104] on input "text" at bounding box center [226, 102] width 82 height 11
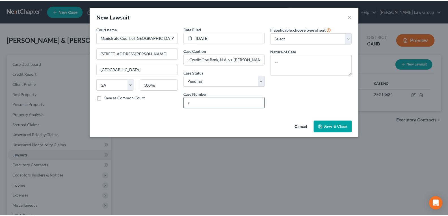
scroll to position [0, 0]
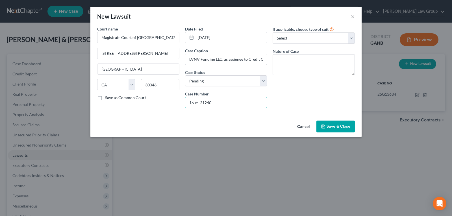
click at [339, 128] on span "Save & Close" at bounding box center [339, 126] width 24 height 5
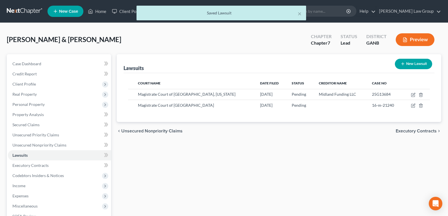
click at [231, 142] on div "Lawsuits New Lawsuit Court Name Date Filed Status Creditor Name Case No Magistr…" at bounding box center [279, 171] width 330 height 235
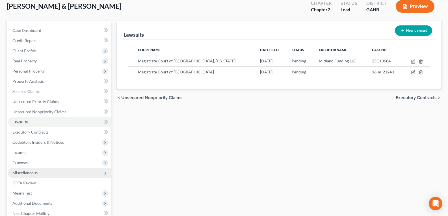
scroll to position [85, 0]
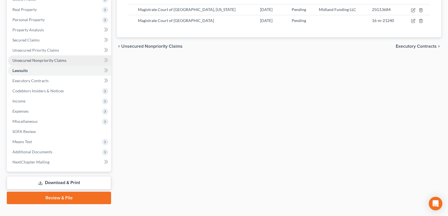
click at [43, 63] on link "Unsecured Nonpriority Claims" at bounding box center [59, 60] width 103 height 10
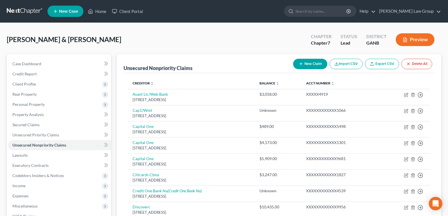
click at [304, 64] on button "New Claim" at bounding box center [310, 64] width 34 height 10
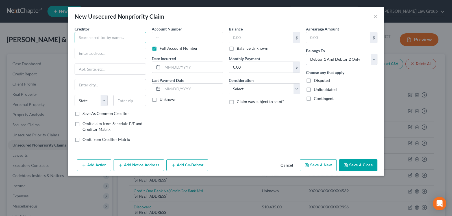
click at [125, 34] on input "text" at bounding box center [110, 37] width 71 height 11
click at [110, 54] on input "text" at bounding box center [110, 53] width 71 height 11
paste input "[STREET_ADDRESS]"
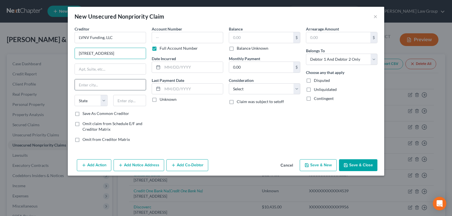
click at [112, 84] on input "text" at bounding box center [110, 84] width 71 height 11
drag, startPoint x: 107, startPoint y: 53, endPoint x: 153, endPoint y: 58, distance: 46.0
click at [153, 58] on div "Creditor * LVNV Funding, LLC [STREET_ADDRESS][GEOGRAPHIC_DATA] [US_STATE][GEOGR…" at bounding box center [226, 86] width 309 height 121
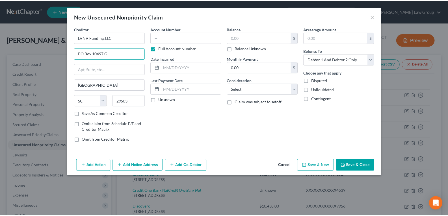
scroll to position [0, 0]
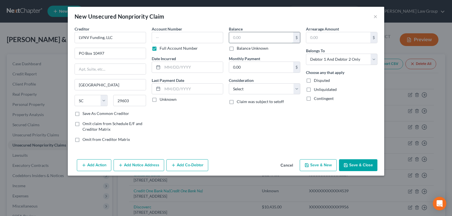
click at [258, 36] on input "text" at bounding box center [261, 37] width 64 height 11
click at [250, 88] on select "Select Cable / Satellite Services Collection Agency Credit Card Debt Debt Couns…" at bounding box center [264, 88] width 71 height 11
click at [229, 83] on select "Select Cable / Satellite Services Collection Agency Credit Card Debt Debt Couns…" at bounding box center [264, 88] width 71 height 11
click at [359, 165] on button "Save & Close" at bounding box center [358, 165] width 38 height 12
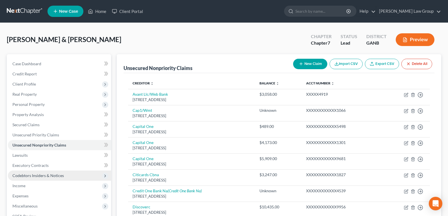
click at [32, 175] on span "Codebtors Insiders & Notices" at bounding box center [37, 175] width 51 height 5
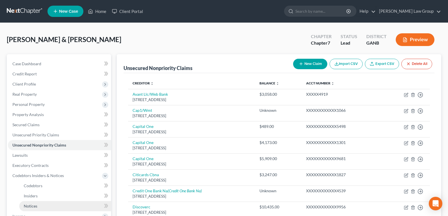
click at [31, 205] on span "Notices" at bounding box center [31, 206] width 14 height 5
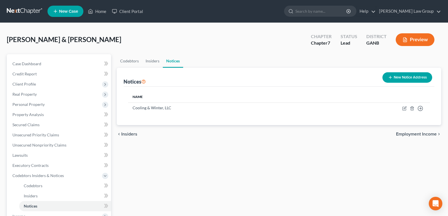
click at [396, 78] on button "New Notice Address" at bounding box center [407, 77] width 50 height 10
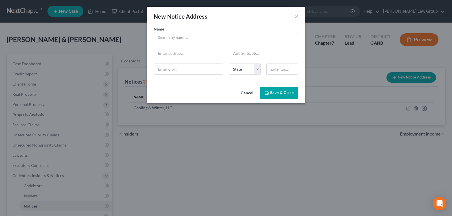
click at [167, 38] on input "text" at bounding box center [226, 37] width 145 height 11
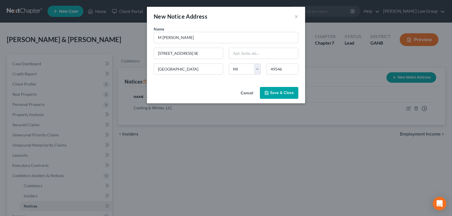
click at [285, 96] on button "Save & Close" at bounding box center [279, 93] width 38 height 12
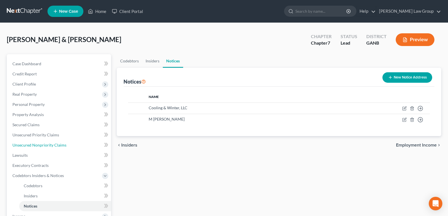
click at [27, 144] on span "Unsecured Nonpriority Claims" at bounding box center [39, 145] width 54 height 5
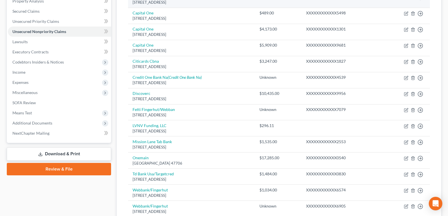
scroll to position [141, 0]
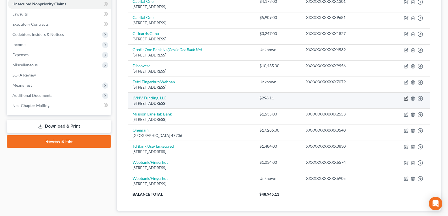
click at [405, 99] on icon "button" at bounding box center [406, 98] width 3 height 3
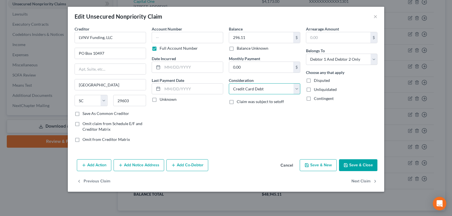
click at [264, 90] on select "Select Cable / Satellite Services Collection Agency Credit Card Debt Debt Couns…" at bounding box center [264, 88] width 71 height 11
drag, startPoint x: 264, startPoint y: 90, endPoint x: 215, endPoint y: 132, distance: 64.5
click at [264, 90] on select "Select Cable / Satellite Services Collection Agency Credit Card Debt Debt Couns…" at bounding box center [264, 88] width 71 height 11
click at [215, 132] on div "Account Number Full Account Number Date Incurred Last Payment Date Unknown" at bounding box center [187, 86] width 77 height 121
click at [253, 88] on select "Select Cable / Satellite Services Collection Agency Credit Card Debt Debt Couns…" at bounding box center [264, 88] width 71 height 11
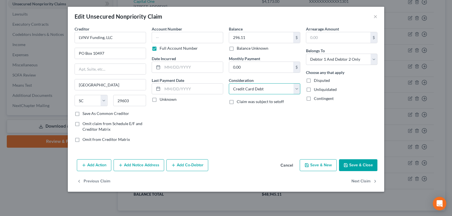
drag, startPoint x: 253, startPoint y: 88, endPoint x: 242, endPoint y: 99, distance: 15.2
click at [253, 88] on select "Select Cable / Satellite Services Collection Agency Credit Card Debt Debt Couns…" at bounding box center [264, 88] width 71 height 11
click at [354, 166] on button "Save & Close" at bounding box center [358, 165] width 38 height 12
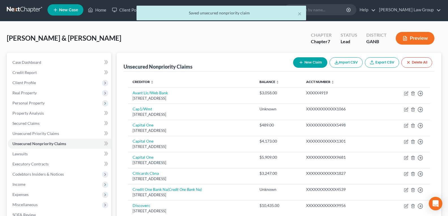
scroll to position [0, 0]
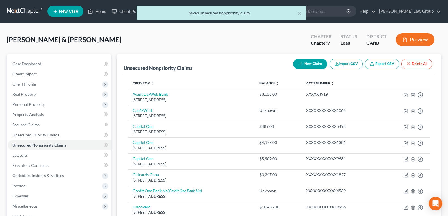
drag, startPoint x: 100, startPoint y: 14, endPoint x: 220, endPoint y: 133, distance: 169.2
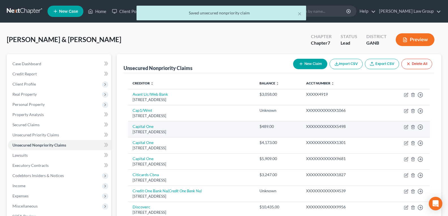
click at [100, 14] on div "× Saved unsecured nonpriority claim" at bounding box center [221, 15] width 448 height 18
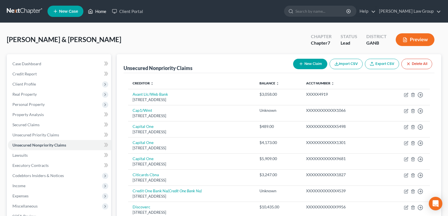
click at [95, 9] on link "Home" at bounding box center [97, 11] width 24 height 10
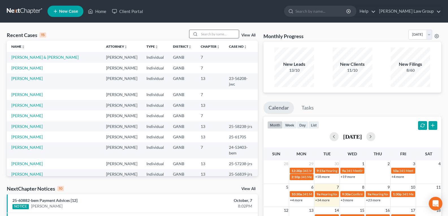
click at [214, 32] on input "search" at bounding box center [219, 34] width 40 height 8
click at [27, 66] on link "[PERSON_NAME]" at bounding box center [26, 68] width 31 height 5
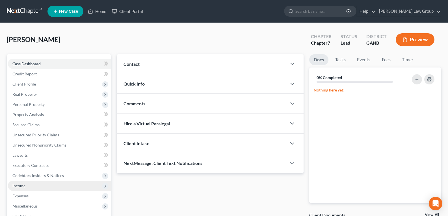
scroll to position [85, 0]
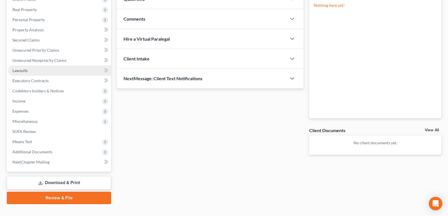
click at [17, 71] on span "Lawsuits" at bounding box center [19, 70] width 15 height 5
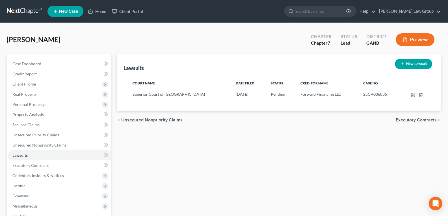
click at [404, 63] on icon "button" at bounding box center [402, 64] width 5 height 5
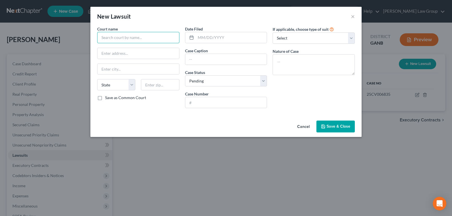
click at [126, 39] on input "text" at bounding box center [138, 37] width 82 height 11
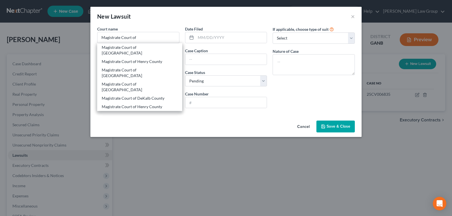
drag, startPoint x: 297, startPoint y: 124, endPoint x: 301, endPoint y: 128, distance: 6.2
click at [298, 125] on button "Cancel" at bounding box center [303, 126] width 21 height 11
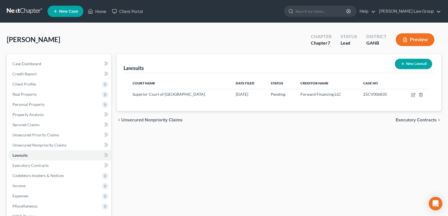
click at [399, 66] on button "New Lawsuit" at bounding box center [413, 64] width 37 height 10
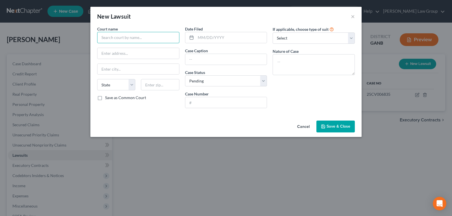
click at [152, 38] on input "text" at bounding box center [138, 37] width 82 height 11
drag, startPoint x: 138, startPoint y: 49, endPoint x: 138, endPoint y: 56, distance: 6.2
click at [138, 54] on input "text" at bounding box center [138, 53] width 82 height 11
paste input "[STREET_ADDRESS]"
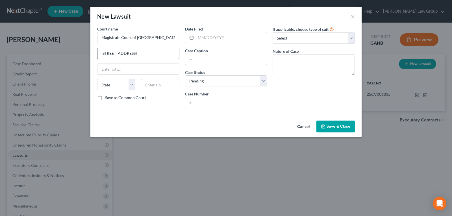
scroll to position [0, 1]
click at [138, 69] on input "text" at bounding box center [138, 69] width 82 height 11
click at [149, 54] on input "[STREET_ADDRESS]" at bounding box center [138, 53] width 82 height 11
click at [160, 83] on input "text" at bounding box center [160, 84] width 38 height 11
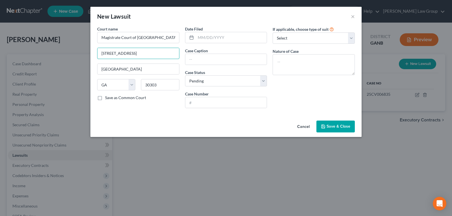
scroll to position [0, 1]
drag, startPoint x: 147, startPoint y: 54, endPoint x: 204, endPoint y: 52, distance: 57.4
click at [204, 52] on div "Court name * Magistrate Court of [GEOGRAPHIC_DATA] [STREET_ADDRESS] [GEOGRAPHIC…" at bounding box center [225, 69] width 263 height 87
click at [209, 38] on input "text" at bounding box center [231, 37] width 71 height 11
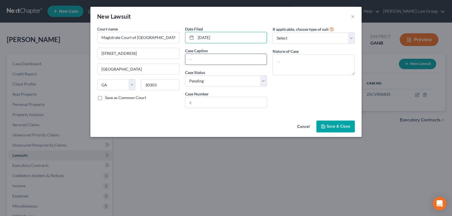
click at [205, 54] on input "text" at bounding box center [226, 59] width 82 height 11
click at [219, 100] on input "text" at bounding box center [226, 102] width 82 height 11
click at [340, 125] on span "Save & Close" at bounding box center [339, 126] width 24 height 5
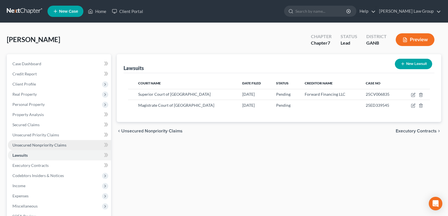
click at [43, 146] on span "Unsecured Nonpriority Claims" at bounding box center [39, 145] width 54 height 5
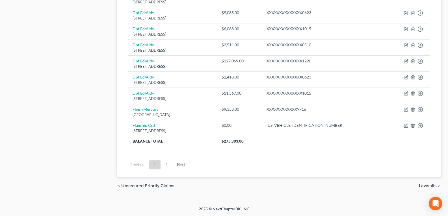
scroll to position [436, 0]
click at [169, 164] on link "2" at bounding box center [166, 164] width 11 height 9
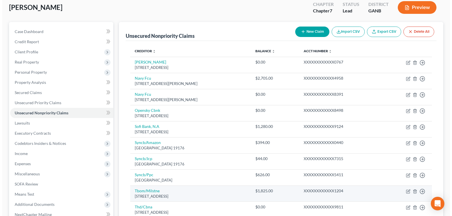
scroll to position [0, 0]
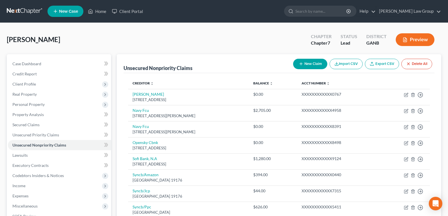
click at [308, 66] on button "New Claim" at bounding box center [310, 64] width 34 height 10
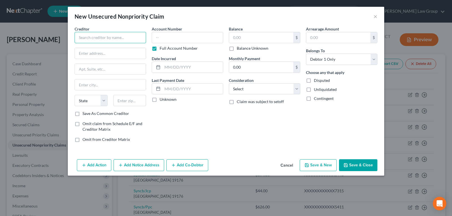
click at [96, 38] on input "text" at bounding box center [110, 37] width 71 height 11
click at [101, 52] on input "text" at bounding box center [110, 53] width 71 height 11
paste input "[STREET_ADDRESS]"
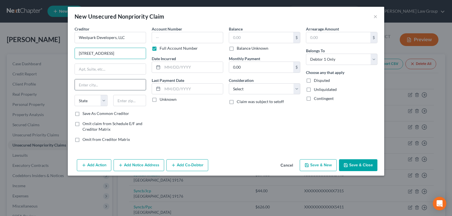
click at [99, 85] on input "text" at bounding box center [110, 84] width 71 height 11
click at [130, 49] on input "[STREET_ADDRESS]" at bounding box center [110, 53] width 71 height 11
click at [130, 100] on input "text" at bounding box center [129, 100] width 33 height 11
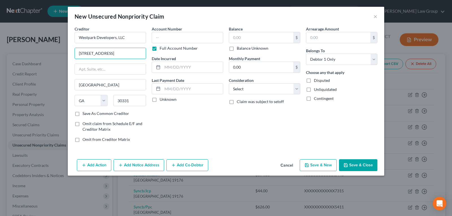
drag, startPoint x: 130, startPoint y: 53, endPoint x: 154, endPoint y: 54, distance: 24.0
click at [154, 54] on div "Creditor * Westpark Developers, LLC [STREET_ADDRESS] [GEOGRAPHIC_DATA] [US_STAT…" at bounding box center [226, 86] width 309 height 121
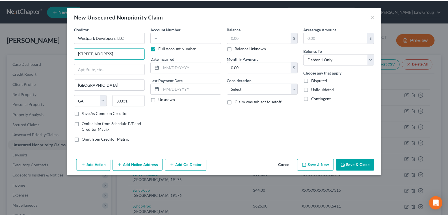
scroll to position [0, 0]
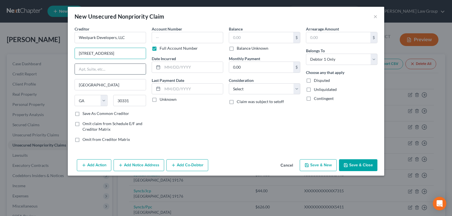
click at [102, 64] on input "text" at bounding box center [110, 69] width 71 height 11
click at [134, 55] on input "[STREET_ADDRESS]" at bounding box center [110, 53] width 71 height 11
click at [244, 40] on input "text" at bounding box center [261, 37] width 64 height 11
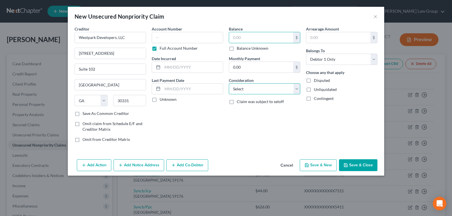
click at [277, 91] on select "Select Cable / Satellite Services Collection Agency Credit Card Debt Debt Couns…" at bounding box center [264, 88] width 71 height 11
click at [229, 83] on select "Select Cable / Satellite Services Collection Agency Credit Card Debt Debt Couns…" at bounding box center [264, 88] width 71 height 11
click at [237, 49] on label "Balance Unknown" at bounding box center [253, 48] width 32 height 6
click at [239, 49] on input "Balance Unknown" at bounding box center [241, 47] width 4 height 4
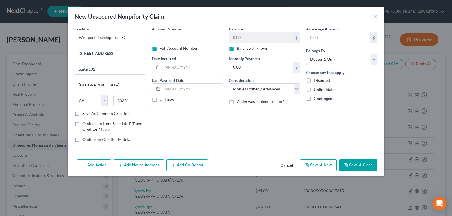
click at [358, 168] on button "Save & Close" at bounding box center [358, 165] width 38 height 12
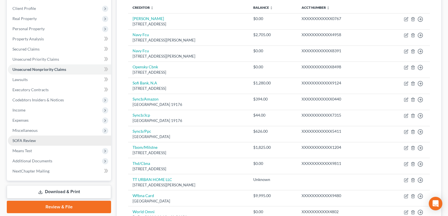
scroll to position [57, 0]
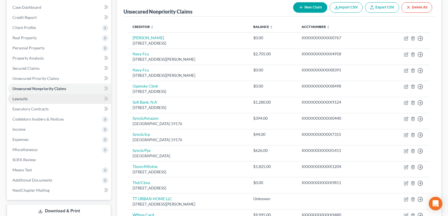
click at [18, 98] on span "Lawsuits" at bounding box center [19, 98] width 15 height 5
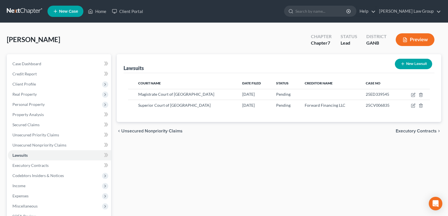
click at [408, 62] on button "New Lawsuit" at bounding box center [413, 64] width 37 height 10
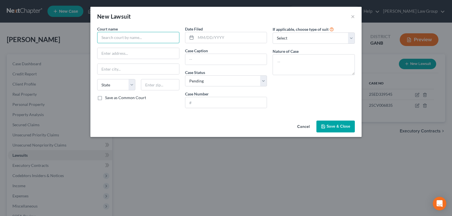
click at [140, 36] on input "text" at bounding box center [138, 37] width 82 height 11
click at [112, 54] on input "text" at bounding box center [138, 53] width 82 height 11
paste input "[STREET_ADDRESS]"
click at [114, 73] on input "text" at bounding box center [138, 69] width 82 height 11
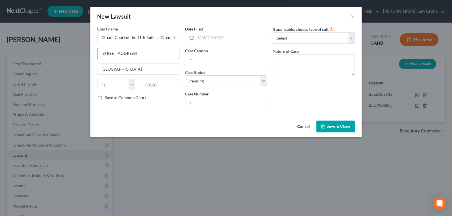
click at [166, 51] on input "[STREET_ADDRESS]" at bounding box center [138, 53] width 82 height 11
click at [225, 44] on div "Date Filed Case Caption Case Status * Select Pending On Appeal Concluded Case N…" at bounding box center [226, 69] width 88 height 87
click at [218, 29] on div "Date Filed" at bounding box center [226, 34] width 82 height 17
click at [211, 40] on input "text" at bounding box center [231, 37] width 71 height 11
click at [212, 61] on input "text" at bounding box center [226, 59] width 82 height 11
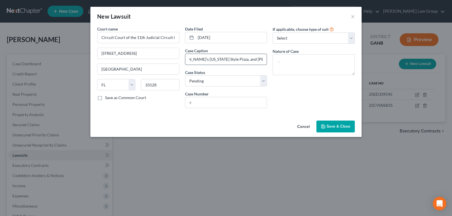
scroll to position [0, 129]
click at [223, 100] on input "text" at bounding box center [226, 102] width 82 height 11
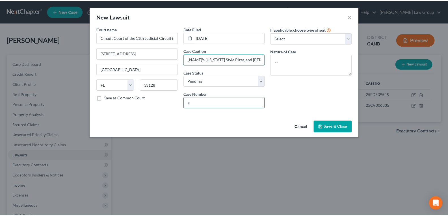
scroll to position [0, 0]
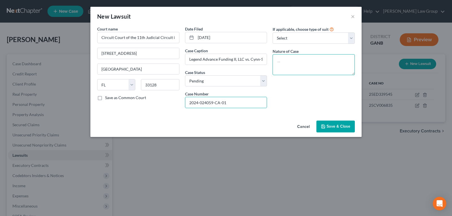
drag, startPoint x: 289, startPoint y: 66, endPoint x: 289, endPoint y: 73, distance: 7.4
click at [288, 67] on textarea at bounding box center [314, 64] width 82 height 21
drag, startPoint x: 292, startPoint y: 100, endPoint x: 338, endPoint y: 119, distance: 49.0
click at [293, 100] on div "If applicable, choose type of suit Select Repossession Garnishment Foreclosure …" at bounding box center [314, 69] width 88 height 87
drag, startPoint x: 338, startPoint y: 121, endPoint x: 337, endPoint y: 127, distance: 6.3
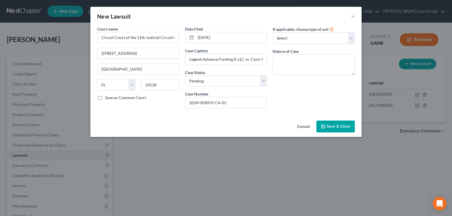
click at [338, 121] on button "Save & Close" at bounding box center [335, 127] width 38 height 12
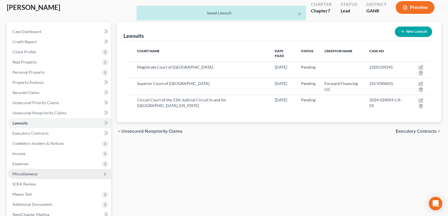
scroll to position [85, 0]
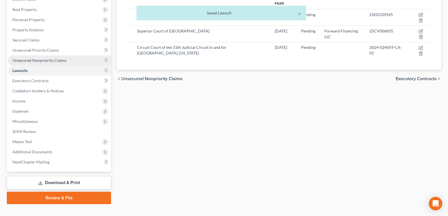
click at [30, 62] on span "Unsecured Nonpriority Claims" at bounding box center [39, 60] width 54 height 5
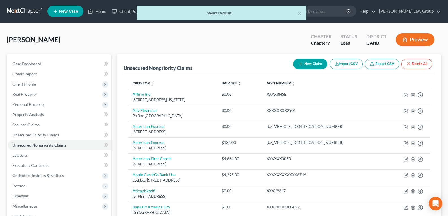
click at [301, 63] on icon "button" at bounding box center [301, 64] width 5 height 5
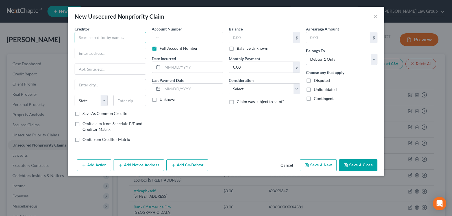
click at [108, 37] on input "text" at bounding box center [110, 37] width 71 height 11
click at [118, 51] on input "text" at bounding box center [110, 53] width 71 height 11
paste input "[STREET_ADDRESS]"
click at [116, 82] on input "text" at bounding box center [110, 84] width 71 height 11
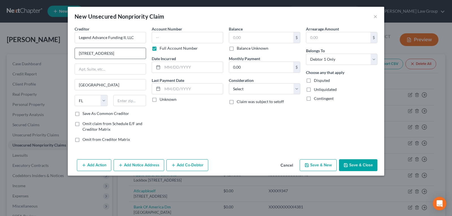
click at [129, 56] on input "[STREET_ADDRESS]" at bounding box center [110, 53] width 71 height 11
click at [126, 97] on input "text" at bounding box center [129, 100] width 33 height 11
drag, startPoint x: 137, startPoint y: 59, endPoint x: 140, endPoint y: 55, distance: 4.3
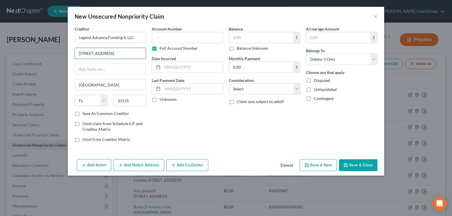
click at [138, 58] on div "[STREET_ADDRESS]" at bounding box center [110, 53] width 71 height 11
click at [140, 55] on input "[STREET_ADDRESS]" at bounding box center [110, 53] width 71 height 11
drag, startPoint x: 126, startPoint y: 53, endPoint x: 164, endPoint y: 52, distance: 37.9
click at [164, 52] on div "Creditor * Legend Advance Funding II, LLC [STREET_ADDRESS][GEOGRAPHIC_DATA][US_…" at bounding box center [226, 86] width 309 height 121
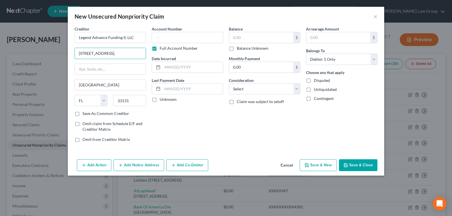
scroll to position [0, 0]
click at [112, 71] on input "text" at bounding box center [110, 69] width 71 height 11
click at [134, 51] on input "[STREET_ADDRESS]," at bounding box center [110, 53] width 71 height 11
click at [248, 37] on input "text" at bounding box center [261, 37] width 64 height 11
click at [290, 167] on button "Cancel" at bounding box center [286, 165] width 21 height 11
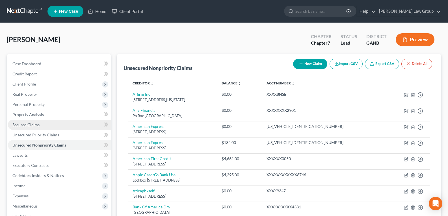
click at [31, 127] on span "Secured Claims" at bounding box center [25, 124] width 27 height 5
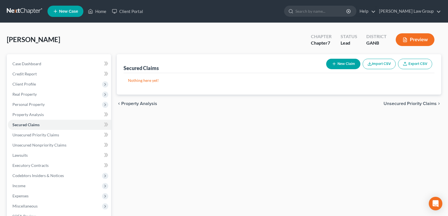
click at [342, 64] on button "New Claim" at bounding box center [343, 64] width 34 height 10
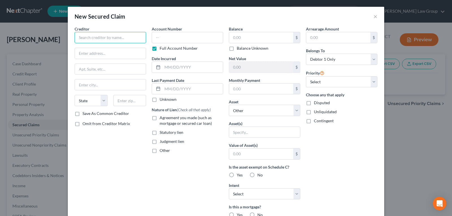
click at [123, 40] on input "text" at bounding box center [110, 37] width 71 height 11
paste input "[STREET_ADDRESS]"
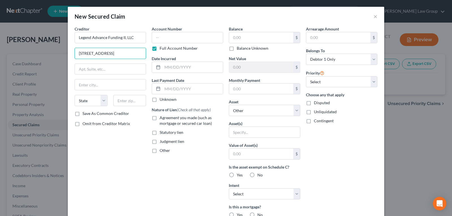
scroll to position [0, 13]
click at [95, 83] on input "text" at bounding box center [110, 84] width 71 height 11
click at [129, 59] on div "Creditor * Legend Advance Funding II, LLC [STREET_ADDRESS][GEOGRAPHIC_DATA][US_…" at bounding box center [110, 68] width 71 height 85
click at [129, 49] on input "[STREET_ADDRESS]" at bounding box center [110, 53] width 71 height 11
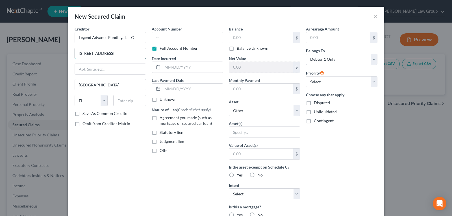
scroll to position [0, 13]
click at [121, 100] on input "text" at bounding box center [129, 100] width 33 height 11
click at [116, 61] on div "Creditor * Legend Advance Funding II, LLC [STREET_ADDRESS][GEOGRAPHIC_DATA][US_…" at bounding box center [110, 68] width 71 height 85
drag, startPoint x: 104, startPoint y: 73, endPoint x: 106, endPoint y: 70, distance: 2.9
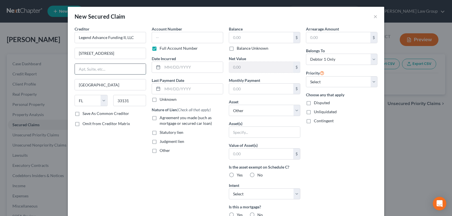
click at [105, 72] on input "text" at bounding box center [110, 69] width 71 height 11
drag, startPoint x: 107, startPoint y: 50, endPoint x: 178, endPoint y: 56, distance: 71.5
click at [178, 56] on div "Creditor * Legend Advance Funding II, LLC [STREET_ADDRESS][GEOGRAPHIC_DATA][US_…" at bounding box center [226, 152] width 309 height 252
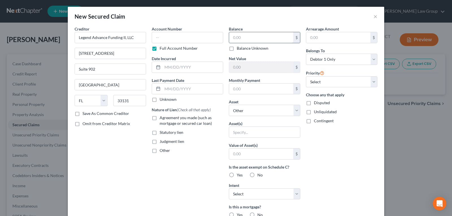
click at [235, 37] on input "text" at bounding box center [261, 37] width 64 height 11
click at [243, 110] on select "Select Other Multiple Assets Electronics - TV, phone and computer - $400.0 Capi…" at bounding box center [264, 110] width 71 height 11
drag, startPoint x: 243, startPoint y: 110, endPoint x: 244, endPoint y: 136, distance: 26.3
click at [243, 110] on select "Select Other Multiple Assets Electronics - TV, phone and computer - $400.0 Capi…" at bounding box center [264, 110] width 71 height 11
click at [244, 125] on div "Asset(s)" at bounding box center [264, 129] width 71 height 17
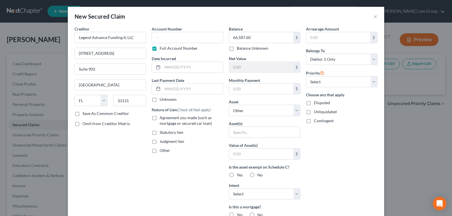
click at [242, 131] on input "text" at bounding box center [264, 132] width 71 height 11
drag, startPoint x: 249, startPoint y: 109, endPoint x: 238, endPoint y: 106, distance: 10.9
click at [249, 164] on label "Is the asset exempt on Schedule C?" at bounding box center [264, 167] width 71 height 6
click at [243, 188] on select "Select Surrender Redeem Reaffirm Avoid Other" at bounding box center [264, 193] width 71 height 11
drag, startPoint x: 238, startPoint y: 106, endPoint x: 299, endPoint y: 135, distance: 67.2
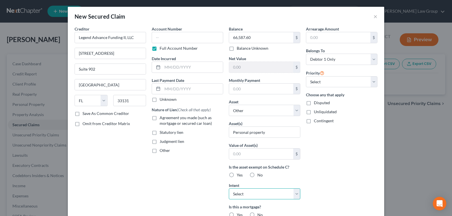
click at [238, 188] on select "Select Surrender Redeem Reaffirm Avoid Other" at bounding box center [264, 193] width 71 height 11
click at [240, 188] on select "Select Surrender Redeem Reaffirm Avoid Other" at bounding box center [264, 193] width 71 height 11
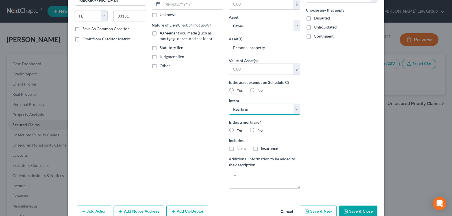
click at [229, 115] on select "Select Surrender Redeem Reaffirm Avoid Other" at bounding box center [264, 109] width 71 height 11
click at [294, 115] on select "Select Surrender Redeem Reaffirm Avoid Other" at bounding box center [264, 109] width 71 height 11
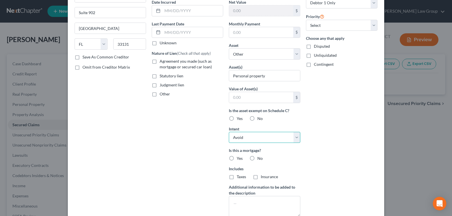
click at [229, 132] on select "Select Surrender Redeem Reaffirm Avoid Other" at bounding box center [264, 137] width 71 height 11
click at [257, 158] on label "No" at bounding box center [259, 159] width 5 height 6
click at [260, 158] on input "No" at bounding box center [262, 158] width 4 height 4
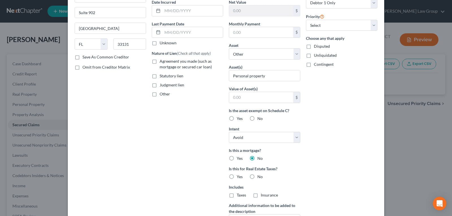
click at [257, 177] on label "No" at bounding box center [259, 177] width 5 height 6
click at [260, 177] on input "No" at bounding box center [262, 176] width 4 height 4
click at [160, 86] on label "Judgment lien" at bounding box center [172, 85] width 25 height 6
click at [162, 86] on input "Judgment lien" at bounding box center [164, 84] width 4 height 4
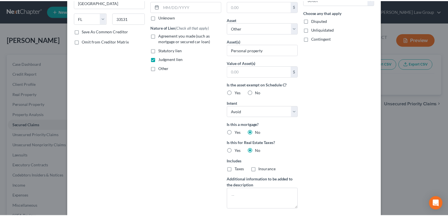
scroll to position [116, 0]
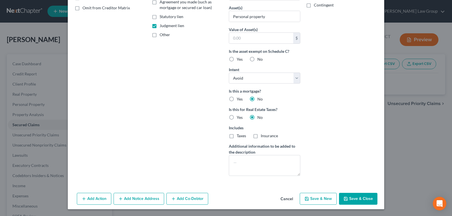
click at [350, 196] on button "Save & Close" at bounding box center [358, 199] width 38 height 12
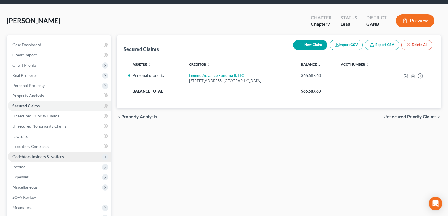
scroll to position [28, 0]
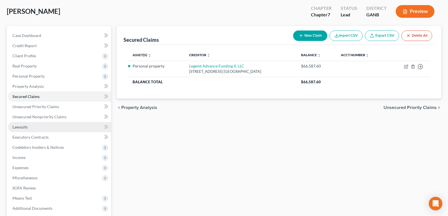
click at [19, 127] on span "Lawsuits" at bounding box center [19, 127] width 15 height 5
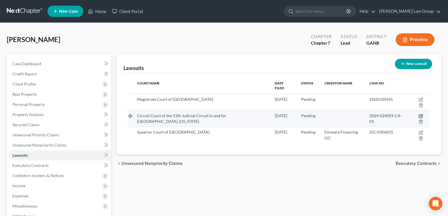
click at [421, 114] on icon "button" at bounding box center [421, 115] width 3 height 3
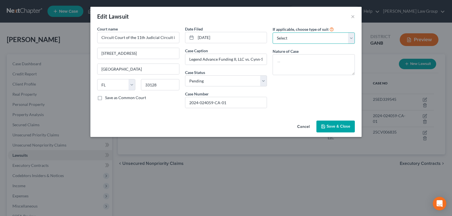
drag, startPoint x: 302, startPoint y: 38, endPoint x: 299, endPoint y: 44, distance: 5.9
click at [302, 38] on select "Select Repossession Garnishment Foreclosure Attached, Seized, Or Levied Other" at bounding box center [314, 37] width 82 height 11
click at [273, 32] on select "Select Repossession Garnishment Foreclosure Attached, Seized, Or Levied Other" at bounding box center [314, 37] width 82 height 11
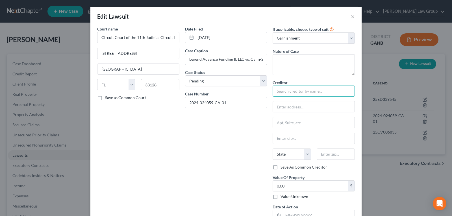
click at [285, 90] on input "text" at bounding box center [314, 91] width 82 height 11
click at [317, 102] on input "text" at bounding box center [314, 106] width 82 height 11
paste input "[STREET_ADDRESS]"
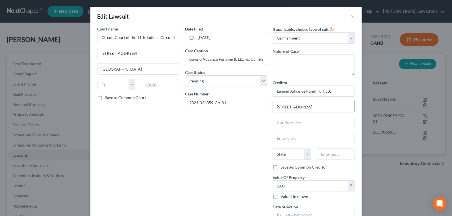
scroll to position [0, 2]
drag, startPoint x: 306, startPoint y: 121, endPoint x: 311, endPoint y: 96, distance: 25.7
click at [306, 121] on input "text" at bounding box center [314, 122] width 82 height 11
click at [320, 104] on input "[STREET_ADDRESS]" at bounding box center [314, 106] width 82 height 11
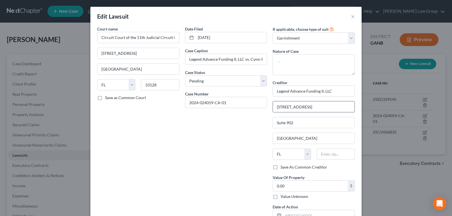
scroll to position [0, 2]
click at [329, 157] on input "text" at bounding box center [336, 154] width 38 height 11
drag, startPoint x: 306, startPoint y: 108, endPoint x: 363, endPoint y: 106, distance: 57.7
click at [363, 106] on div "Edit Lawsuit × Court name * Circuit Court of the 11th Judicial Circuit in and f…" at bounding box center [226, 108] width 452 height 216
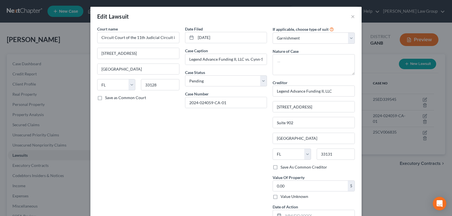
click at [248, 170] on div "Date Filed [DATE] Case Caption Legend Advance Funding II, LLC vs. Cynn-Shei Gro…" at bounding box center [226, 126] width 88 height 200
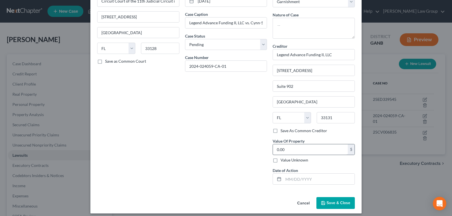
scroll to position [41, 0]
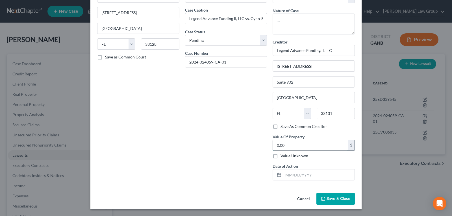
click at [309, 148] on input "0.00" at bounding box center [310, 145] width 75 height 11
click at [298, 179] on input "text" at bounding box center [318, 175] width 71 height 11
click at [328, 201] on span "Save & Close" at bounding box center [339, 198] width 24 height 5
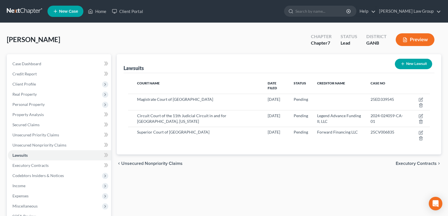
drag, startPoint x: 202, startPoint y: 142, endPoint x: 350, endPoint y: 209, distance: 162.8
click at [203, 143] on div "Court Name Date Filed Status Creditor Name Case No Magistrate Court of [GEOGRAP…" at bounding box center [278, 113] width 311 height 81
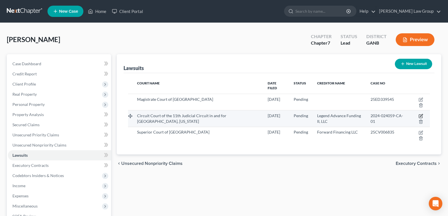
click at [421, 114] on icon "button" at bounding box center [421, 115] width 3 height 3
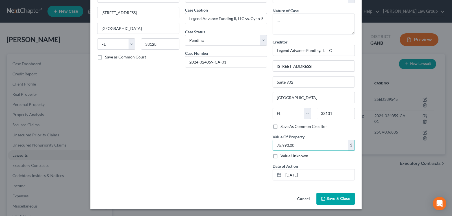
click at [332, 203] on button "Save & Close" at bounding box center [335, 199] width 38 height 12
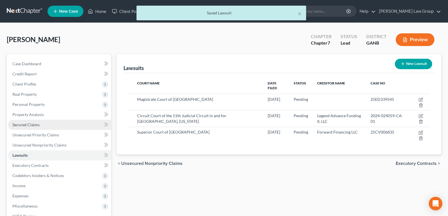
click at [27, 123] on span "Secured Claims" at bounding box center [25, 124] width 27 height 5
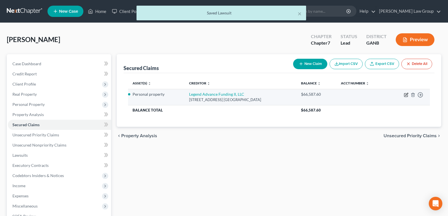
click at [406, 96] on icon "button" at bounding box center [406, 95] width 5 height 5
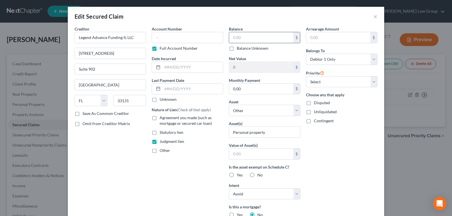
click at [237, 36] on input "text" at bounding box center [261, 37] width 64 height 11
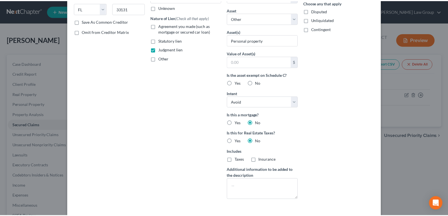
scroll to position [120, 0]
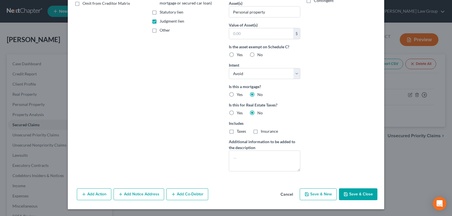
click at [348, 196] on button "Save & Close" at bounding box center [358, 194] width 38 height 12
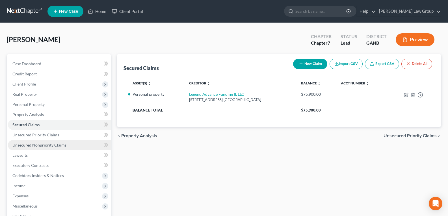
scroll to position [28, 0]
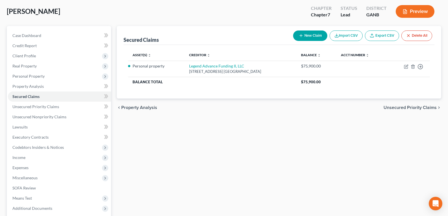
drag, startPoint x: 34, startPoint y: 147, endPoint x: 231, endPoint y: 159, distance: 197.3
click at [34, 147] on span "Codebtors Insiders & Notices" at bounding box center [37, 147] width 51 height 5
click at [32, 179] on span "Notices" at bounding box center [31, 177] width 14 height 5
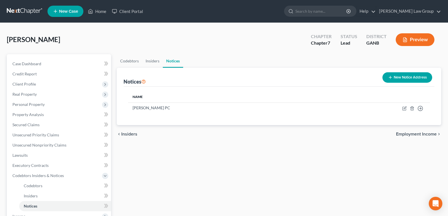
click at [396, 80] on button "New Notice Address" at bounding box center [407, 77] width 50 height 10
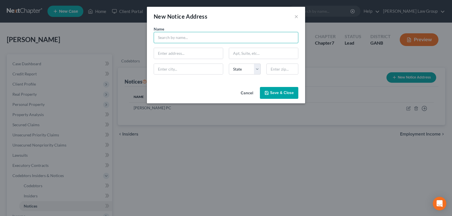
click at [177, 38] on input "text" at bounding box center [226, 37] width 145 height 11
click at [190, 53] on input "text" at bounding box center [188, 53] width 69 height 11
paste input "[STREET_ADDRESS][PERSON_NAME][US_STATE]"
click at [279, 54] on input "text" at bounding box center [263, 53] width 69 height 11
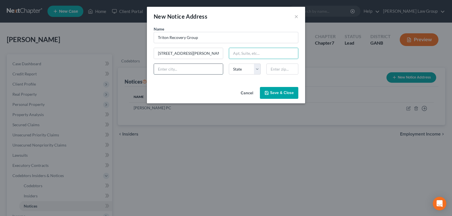
click at [173, 65] on input "text" at bounding box center [188, 69] width 69 height 11
click at [204, 53] on input "[STREET_ADDRESS][PERSON_NAME][US_STATE]" at bounding box center [188, 53] width 69 height 11
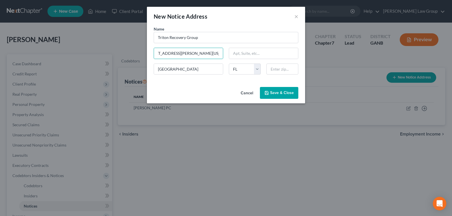
click at [283, 77] on div "Name * Triton Recovery Group [STREET_ADDRESS][PERSON_NAME][US_STATE] [GEOGRAPHI…" at bounding box center [226, 52] width 150 height 53
click at [283, 70] on input "text" at bounding box center [282, 69] width 32 height 11
drag, startPoint x: 194, startPoint y: 54, endPoint x: 232, endPoint y: 49, distance: 38.9
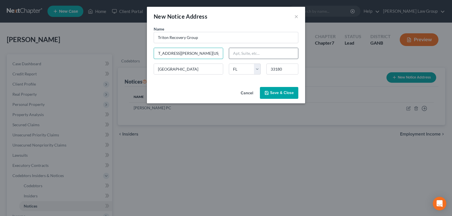
click at [232, 49] on div "Name * Triton Recovery Group [STREET_ADDRESS][PERSON_NAME][US_STATE] [GEOGRAPHI…" at bounding box center [226, 52] width 150 height 53
click at [270, 93] on span "Save & Close" at bounding box center [282, 92] width 24 height 5
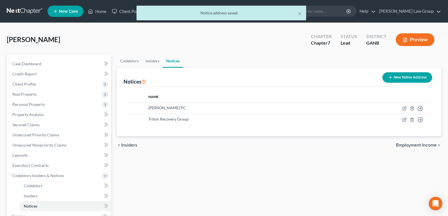
drag, startPoint x: 299, startPoint y: 124, endPoint x: 292, endPoint y: 133, distance: 10.8
click at [299, 125] on td "Triton Recovery Group" at bounding box center [230, 119] width 173 height 11
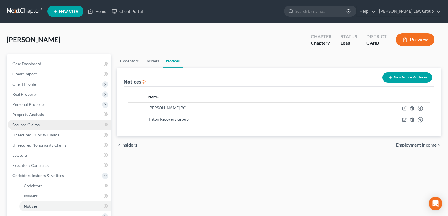
click at [29, 125] on span "Secured Claims" at bounding box center [25, 124] width 27 height 5
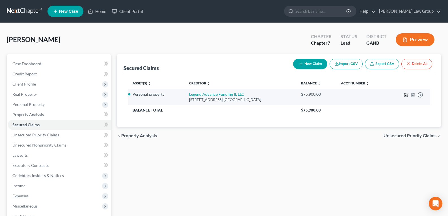
click at [406, 94] on icon "button" at bounding box center [406, 94] width 3 height 3
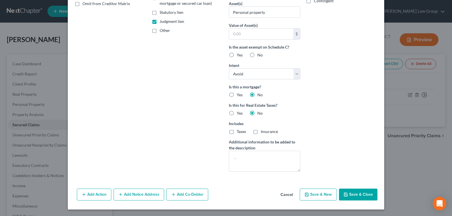
scroll to position [120, 0]
click at [130, 194] on button "Add Notice Address" at bounding box center [139, 194] width 51 height 12
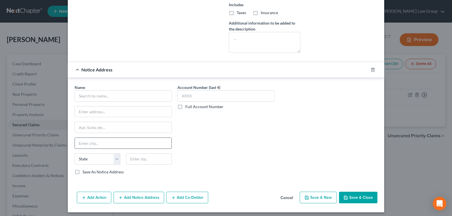
scroll to position [242, 0]
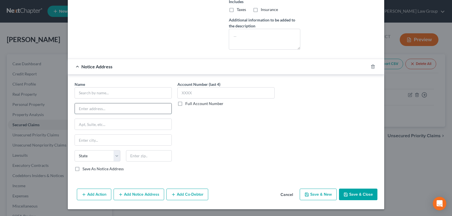
click at [92, 109] on input "text" at bounding box center [123, 108] width 97 height 11
paste input "[STREET_ADDRESS][PERSON_NAME]"
click at [99, 88] on input "text" at bounding box center [123, 92] width 97 height 11
click at [112, 125] on input "text" at bounding box center [123, 124] width 97 height 11
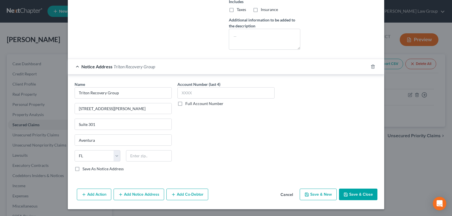
click at [148, 115] on div "Name * Triton Recovery Group [STREET_ADDRESS][GEOGRAPHIC_DATA][PERSON_NAME][US_…" at bounding box center [123, 126] width 97 height 90
click at [144, 104] on input "[STREET_ADDRESS][PERSON_NAME]" at bounding box center [123, 108] width 97 height 11
click at [139, 108] on input "[STREET_ADDRESS][PERSON_NAME]" at bounding box center [123, 108] width 97 height 11
click at [146, 153] on input "text" at bounding box center [149, 155] width 46 height 11
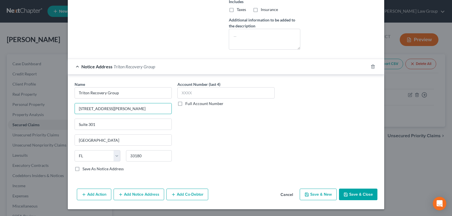
drag, startPoint x: 124, startPoint y: 110, endPoint x: 178, endPoint y: 109, distance: 54.0
click at [178, 109] on div "Name * Triton Recovery Group [STREET_ADDRESS][GEOGRAPHIC_DATA][PERSON_NAME][US_…" at bounding box center [226, 128] width 309 height 95
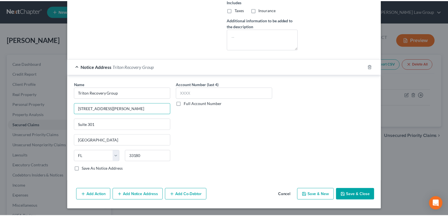
scroll to position [0, 0]
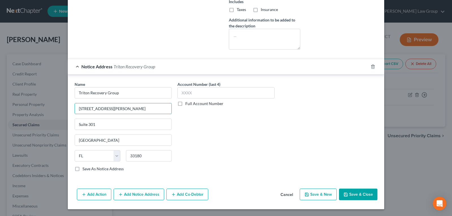
drag, startPoint x: 347, startPoint y: 185, endPoint x: 0, endPoint y: 89, distance: 360.2
click at [347, 194] on button "Save & Close" at bounding box center [358, 195] width 38 height 12
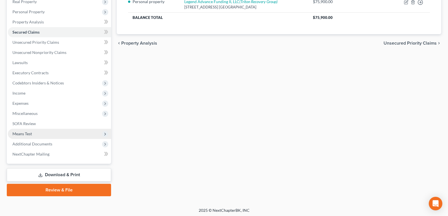
scroll to position [94, 0]
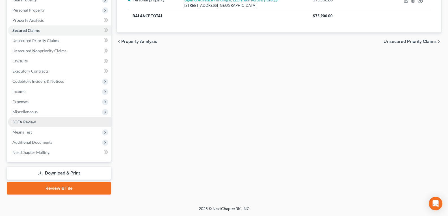
click at [26, 122] on span "SOFA Review" at bounding box center [23, 122] width 23 height 5
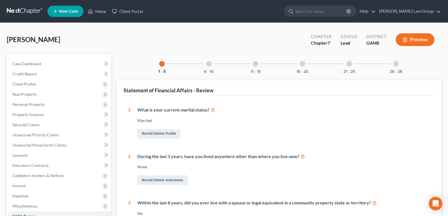
click at [398, 67] on div "26 - 28" at bounding box center [395, 63] width 19 height 19
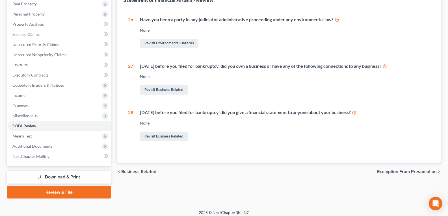
scroll to position [94, 0]
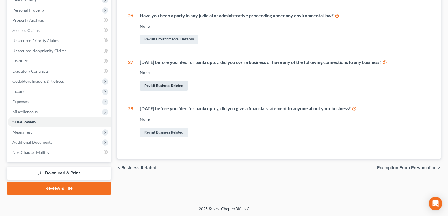
drag, startPoint x: 160, startPoint y: 84, endPoint x: 247, endPoint y: 99, distance: 88.0
click at [161, 84] on link "Revisit Business Related" at bounding box center [164, 86] width 48 height 10
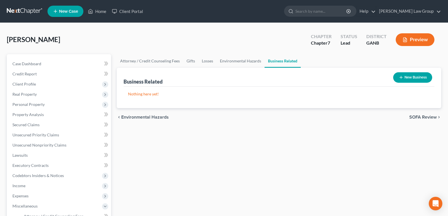
click at [409, 77] on button "New Business" at bounding box center [412, 77] width 39 height 10
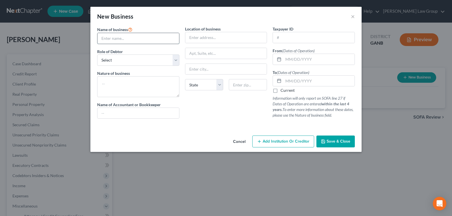
click at [124, 41] on input "text" at bounding box center [138, 38] width 82 height 11
click at [236, 143] on button "Cancel" at bounding box center [239, 141] width 21 height 11
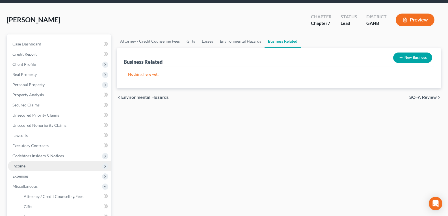
scroll to position [57, 0]
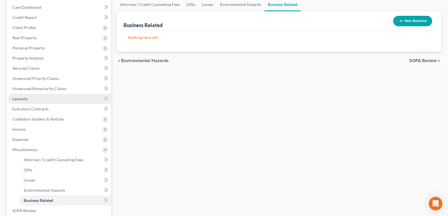
click at [22, 97] on span "Lawsuits" at bounding box center [19, 98] width 15 height 5
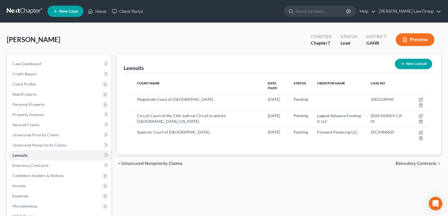
click at [400, 65] on icon "button" at bounding box center [402, 64] width 5 height 5
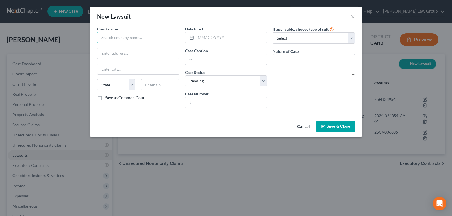
click at [132, 42] on input "text" at bounding box center [138, 37] width 82 height 11
drag, startPoint x: 100, startPoint y: 39, endPoint x: 202, endPoint y: 38, distance: 101.7
click at [202, 38] on div "Court name * Municipal Court of [GEOGRAPHIC_DATA], [GEOGRAPHIC_DATA], [US_STATE…" at bounding box center [225, 69] width 263 height 87
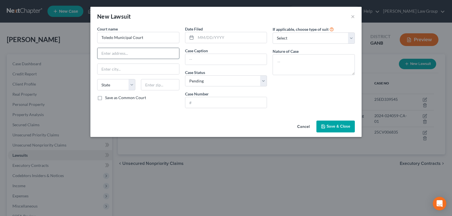
click at [116, 53] on input "text" at bounding box center [138, 53] width 82 height 11
paste input "[STREET_ADDRESS]"
click at [124, 71] on input "text" at bounding box center [138, 69] width 82 height 11
drag, startPoint x: 141, startPoint y: 53, endPoint x: 182, endPoint y: 50, distance: 41.3
click at [182, 50] on div "Court name * [GEOGRAPHIC_DATA] [STREET_ADDRESS] [GEOGRAPHIC_DATA] [US_STATE][GE…" at bounding box center [225, 69] width 263 height 87
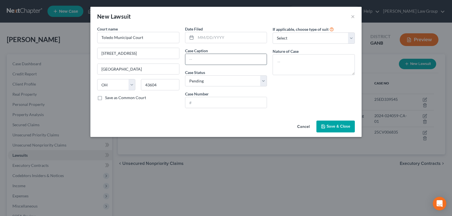
click at [214, 58] on input "text" at bounding box center [226, 59] width 82 height 11
drag, startPoint x: 205, startPoint y: 106, endPoint x: 207, endPoint y: 101, distance: 5.2
click at [205, 106] on input "text" at bounding box center [226, 102] width 82 height 11
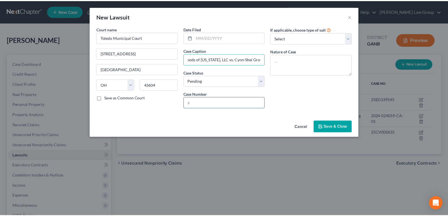
scroll to position [0, 0]
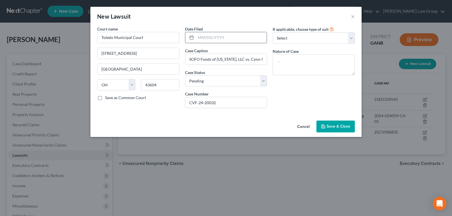
click at [214, 35] on input "text" at bounding box center [231, 37] width 71 height 11
click at [334, 129] on span "Save & Close" at bounding box center [339, 126] width 24 height 5
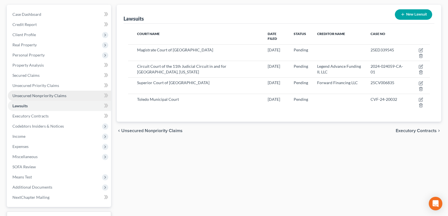
scroll to position [57, 0]
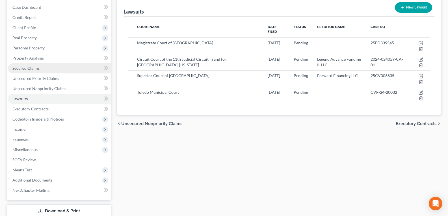
click at [23, 68] on span "Secured Claims" at bounding box center [25, 68] width 27 height 5
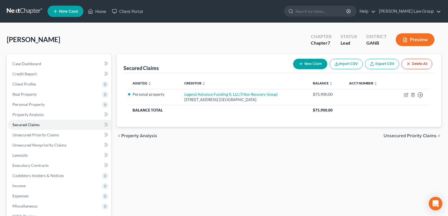
click at [310, 64] on button "New Claim" at bounding box center [310, 64] width 34 height 10
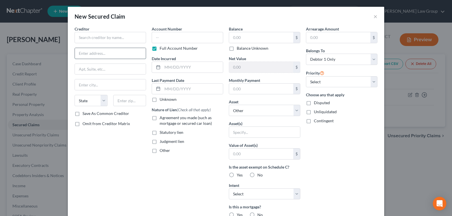
click at [97, 56] on input "text" at bounding box center [110, 53] width 71 height 11
paste input "[STREET_ADDRESS]"
click at [90, 83] on input "text" at bounding box center [110, 84] width 71 height 11
click at [90, 37] on input "text" at bounding box center [110, 37] width 71 height 11
click at [268, 38] on input "text" at bounding box center [261, 37] width 64 height 11
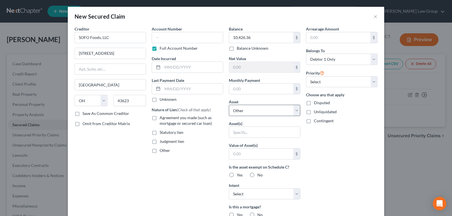
drag, startPoint x: 258, startPoint y: 116, endPoint x: 257, endPoint y: 113, distance: 4.0
click at [258, 115] on div "Balance 10,426.36 $ Balance Unknown Balance Undetermined 10,426.36 $ Balance Un…" at bounding box center [264, 152] width 77 height 252
click at [257, 113] on select "Select Other Multiple Assets Electronics - TV, phone and computer - $400.0 Capi…" at bounding box center [264, 110] width 71 height 11
drag, startPoint x: 257, startPoint y: 113, endPoint x: 248, endPoint y: 124, distance: 14.2
click at [257, 113] on select "Select Other Multiple Assets Electronics - TV, phone and computer - $400.0 Capi…" at bounding box center [264, 110] width 71 height 11
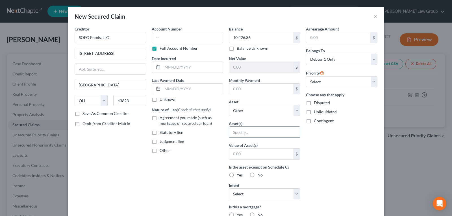
drag, startPoint x: 246, startPoint y: 131, endPoint x: 247, endPoint y: 134, distance: 3.9
click at [246, 131] on input "text" at bounding box center [264, 132] width 71 height 11
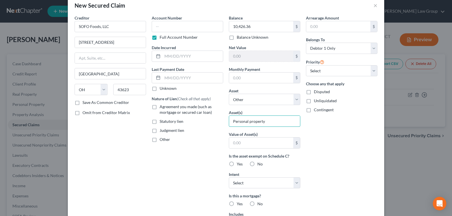
scroll to position [28, 0]
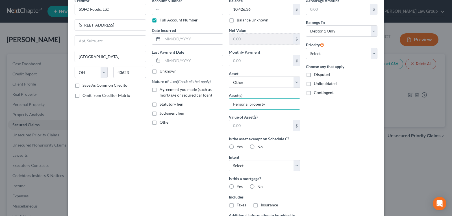
click at [160, 114] on label "Judgment lien" at bounding box center [172, 113] width 25 height 6
click at [162, 114] on input "Judgment lien" at bounding box center [164, 112] width 4 height 4
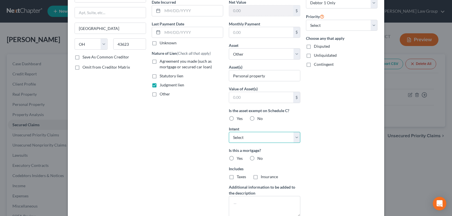
drag, startPoint x: 249, startPoint y: 139, endPoint x: 249, endPoint y: 143, distance: 3.7
click at [249, 139] on select "Select Surrender Redeem Reaffirm Avoid Other" at bounding box center [264, 137] width 71 height 11
click at [229, 132] on select "Select Surrender Redeem Reaffirm Avoid Other" at bounding box center [264, 137] width 71 height 11
drag, startPoint x: 251, startPoint y: 157, endPoint x: 297, endPoint y: 153, distance: 46.3
click at [257, 158] on label "No" at bounding box center [259, 159] width 5 height 6
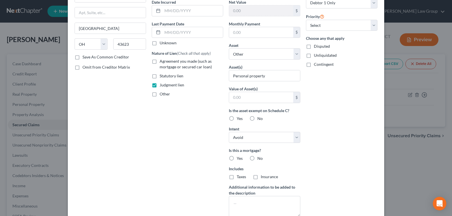
click at [260, 158] on input "No" at bounding box center [262, 158] width 4 height 4
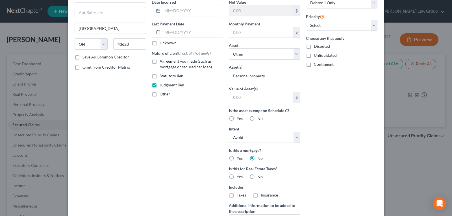
click at [257, 177] on label "No" at bounding box center [259, 177] width 5 height 6
click at [260, 177] on input "No" at bounding box center [262, 176] width 4 height 4
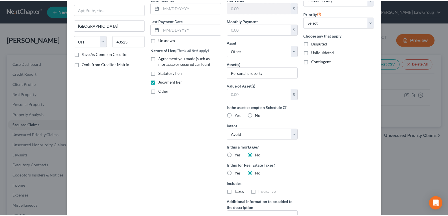
scroll to position [113, 0]
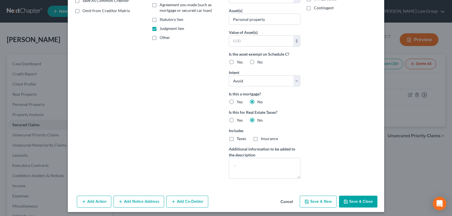
drag, startPoint x: 347, startPoint y: 199, endPoint x: 131, endPoint y: 151, distance: 221.9
click at [348, 199] on button "Save & Close" at bounding box center [358, 202] width 38 height 12
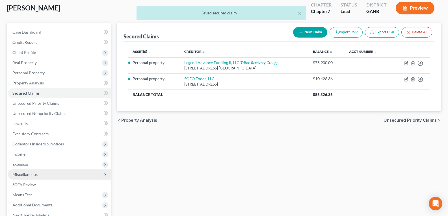
scroll to position [85, 0]
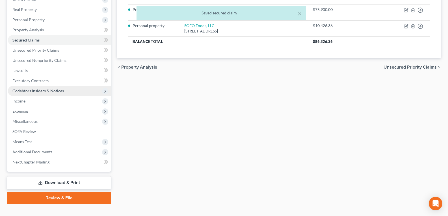
click at [34, 93] on span "Codebtors Insiders & Notices" at bounding box center [59, 91] width 103 height 10
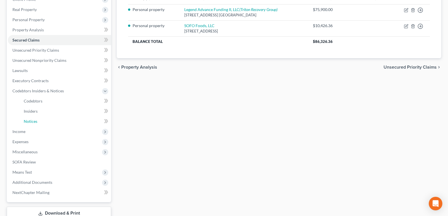
drag, startPoint x: 37, startPoint y: 123, endPoint x: 222, endPoint y: 118, distance: 184.3
click at [37, 123] on link "Notices" at bounding box center [65, 121] width 92 height 10
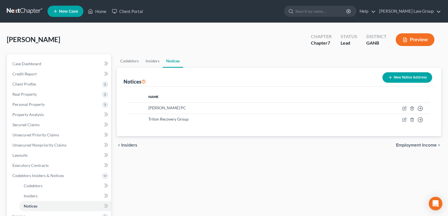
click at [387, 78] on button "New Notice Address" at bounding box center [407, 77] width 50 height 10
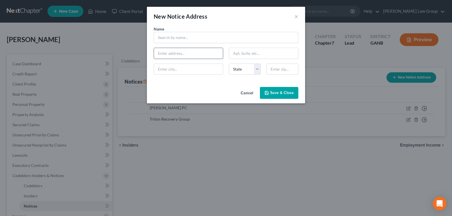
drag, startPoint x: 169, startPoint y: 32, endPoint x: 162, endPoint y: 48, distance: 17.6
click at [169, 32] on div "Name *" at bounding box center [226, 34] width 150 height 17
drag, startPoint x: 162, startPoint y: 48, endPoint x: 172, endPoint y: 33, distance: 17.7
click at [165, 43] on div "Name * State [US_STATE] AK AR AZ CA CO CT DE DC [GEOGRAPHIC_DATA] [GEOGRAPHIC_D…" at bounding box center [226, 52] width 150 height 53
drag, startPoint x: 172, startPoint y: 33, endPoint x: 168, endPoint y: 40, distance: 7.6
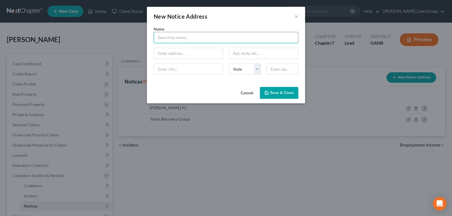
click at [172, 34] on input "text" at bounding box center [226, 37] width 145 height 11
click at [158, 39] on input "[PERSON_NAME]" at bounding box center [226, 37] width 145 height 11
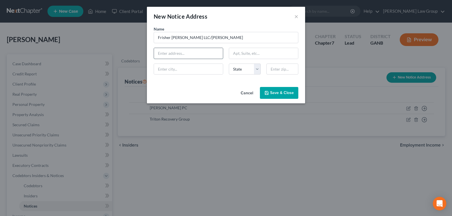
drag, startPoint x: 167, startPoint y: 49, endPoint x: 166, endPoint y: 53, distance: 3.8
click at [166, 51] on input "text" at bounding box center [188, 53] width 69 height 11
paste input "[STREET_ADDRESS]"
click at [250, 52] on input "text" at bounding box center [263, 53] width 69 height 11
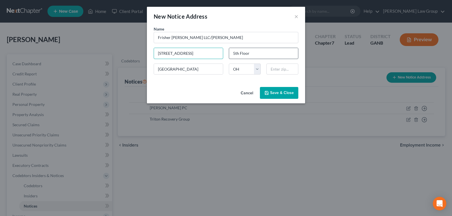
drag, startPoint x: 197, startPoint y: 53, endPoint x: 240, endPoint y: 53, distance: 43.2
click at [240, 53] on div "Name * Frisher [PERSON_NAME] LLC/[PERSON_NAME] [STREET_ADDRESS][GEOGRAPHIC_DATA…" at bounding box center [226, 52] width 150 height 53
click at [282, 67] on input "text" at bounding box center [282, 69] width 32 height 11
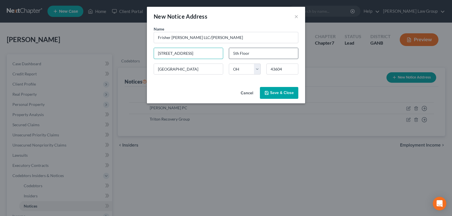
drag, startPoint x: 195, startPoint y: 55, endPoint x: 233, endPoint y: 55, distance: 37.9
click at [233, 55] on div "Name * Frisher [PERSON_NAME] LLC/[PERSON_NAME] [STREET_ADDRESS][GEOGRAPHIC_DATA…" at bounding box center [226, 52] width 150 height 53
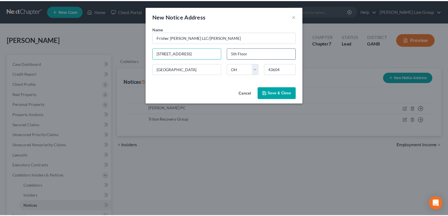
scroll to position [0, 0]
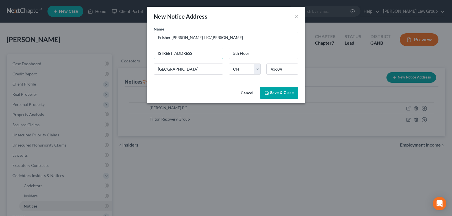
click at [279, 93] on span "Save & Close" at bounding box center [282, 92] width 24 height 5
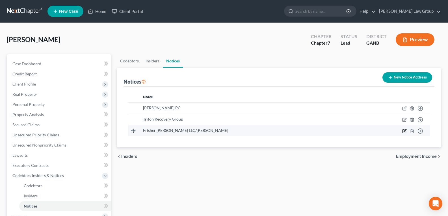
click at [404, 134] on td "Move to D Move to E Move to F Move to G" at bounding box center [392, 130] width 74 height 11
click at [405, 131] on icon "button" at bounding box center [405, 130] width 3 height 3
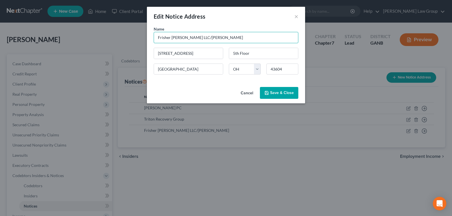
click at [160, 38] on input "Frisher [PERSON_NAME] LLC/[PERSON_NAME]" at bounding box center [226, 37] width 145 height 11
click at [227, 39] on input "[PERSON_NAME] [PERSON_NAME] LLC/[PERSON_NAME]" at bounding box center [226, 37] width 145 height 11
click at [225, 29] on div "Name * [PERSON_NAME] [PERSON_NAME] LLC/[PERSON_NAME]" at bounding box center [226, 34] width 150 height 17
drag, startPoint x: 224, startPoint y: 43, endPoint x: 226, endPoint y: 37, distance: 6.3
click at [225, 39] on input "[PERSON_NAME] [PERSON_NAME] LLC/[PERSON_NAME]" at bounding box center [226, 37] width 145 height 11
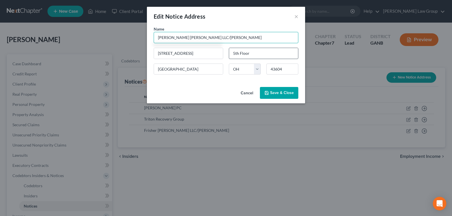
paste input "Calamunci"
click at [290, 88] on button "Save & Close" at bounding box center [279, 93] width 38 height 12
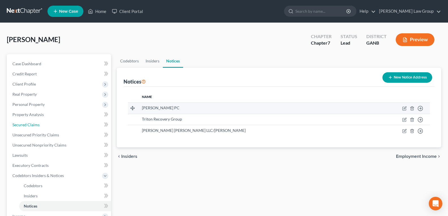
drag, startPoint x: 32, startPoint y: 122, endPoint x: 213, endPoint y: 103, distance: 181.6
click at [32, 122] on span "Secured Claims" at bounding box center [25, 124] width 27 height 5
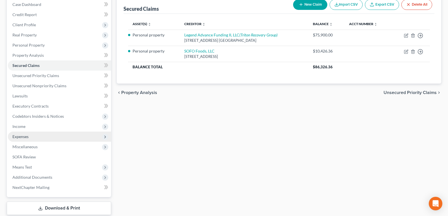
scroll to position [85, 0]
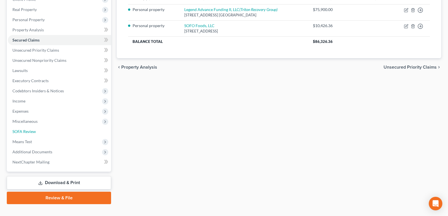
drag, startPoint x: 22, startPoint y: 132, endPoint x: 228, endPoint y: 138, distance: 205.5
click at [22, 132] on span "SOFA Review" at bounding box center [23, 131] width 23 height 5
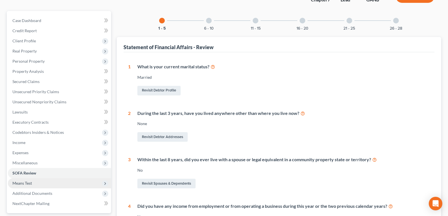
scroll to position [113, 0]
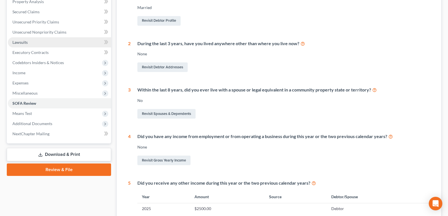
click at [25, 44] on span "Lawsuits" at bounding box center [19, 42] width 15 height 5
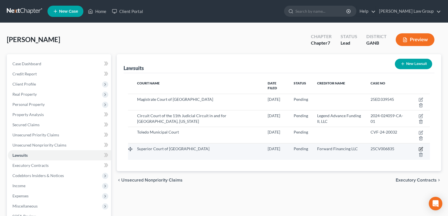
click at [420, 148] on icon "button" at bounding box center [421, 149] width 3 height 3
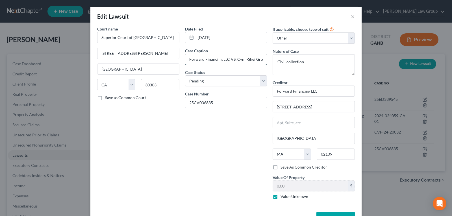
drag, startPoint x: 244, startPoint y: 56, endPoint x: 246, endPoint y: 64, distance: 8.8
click at [245, 58] on input "Forward Financing LLC VS. Cynn-Shei Group 1 LLC d/b/a [PERSON_NAME]'s [US_STATE…" at bounding box center [226, 59] width 82 height 11
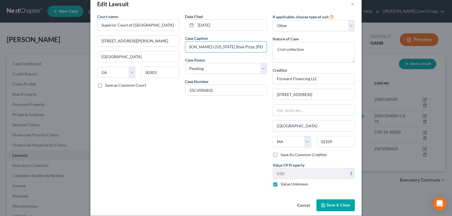
scroll to position [19, 0]
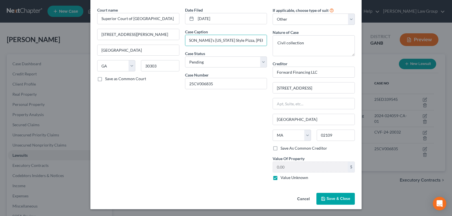
click at [329, 195] on button "Save & Close" at bounding box center [335, 199] width 38 height 12
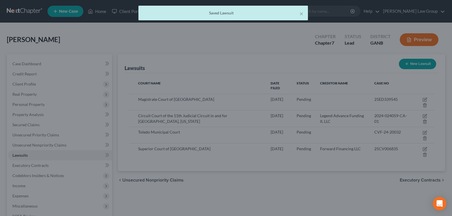
scroll to position [0, 0]
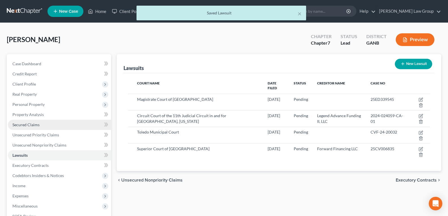
click at [28, 125] on span "Secured Claims" at bounding box center [25, 124] width 27 height 5
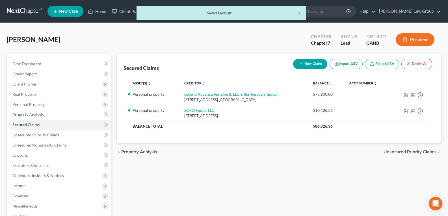
drag, startPoint x: 313, startPoint y: 56, endPoint x: 304, endPoint y: 65, distance: 12.4
click at [308, 63] on div "New Claim Import CSV Export CSV Delete All" at bounding box center [363, 64] width 144 height 15
click at [304, 65] on button "New Claim" at bounding box center [310, 64] width 34 height 10
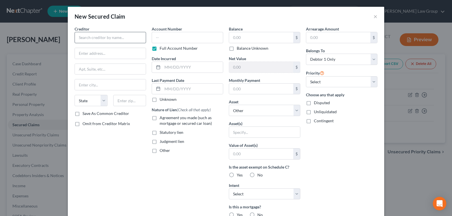
drag, startPoint x: 114, startPoint y: 31, endPoint x: 109, endPoint y: 38, distance: 8.7
click at [113, 31] on div "Creditor *" at bounding box center [110, 34] width 71 height 17
click at [107, 39] on input "text" at bounding box center [110, 37] width 71 height 11
click at [109, 38] on input "text" at bounding box center [110, 37] width 71 height 11
click at [123, 54] on input "text" at bounding box center [110, 53] width 71 height 11
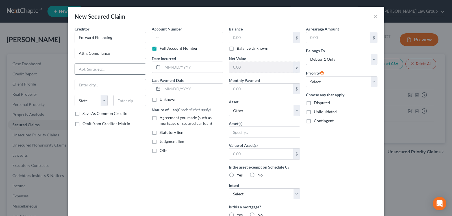
click at [87, 67] on input "text" at bounding box center [110, 69] width 71 height 11
paste input "[STREET_ADDRESS]"
click at [103, 84] on input "text" at bounding box center [110, 84] width 71 height 11
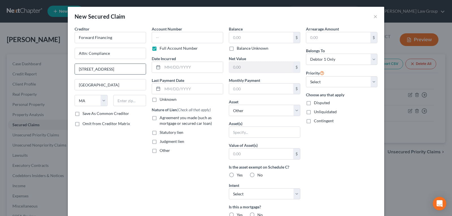
click at [124, 70] on input "[STREET_ADDRESS]" at bounding box center [110, 69] width 71 height 11
click at [134, 103] on input "text" at bounding box center [129, 100] width 33 height 11
drag, startPoint x: 125, startPoint y: 68, endPoint x: 160, endPoint y: 70, distance: 35.4
click at [160, 70] on div "Creditor * Forward Financing Attn: Compliance [STREET_ADDRESS] [GEOGRAPHIC_DATA…" at bounding box center [226, 152] width 309 height 252
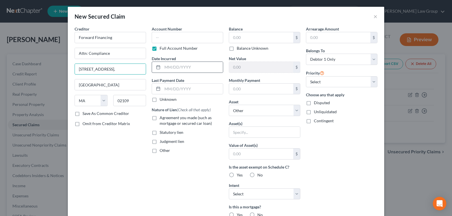
scroll to position [0, 0]
click at [258, 39] on input "text" at bounding box center [261, 37] width 64 height 11
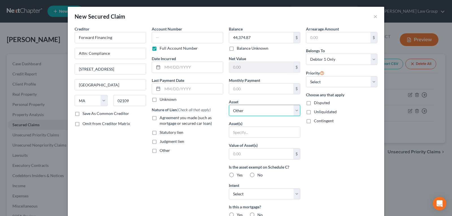
click at [246, 108] on select "Select Other Multiple Assets Electronics - TV, phone and computer - $400.0 Capi…" at bounding box center [264, 110] width 71 height 11
drag, startPoint x: 246, startPoint y: 108, endPoint x: 246, endPoint y: 124, distance: 16.4
click at [246, 108] on select "Select Other Multiple Assets Electronics - TV, phone and computer - $400.0 Capi…" at bounding box center [264, 110] width 71 height 11
click at [246, 133] on input "text" at bounding box center [264, 132] width 71 height 11
click at [257, 174] on label "No" at bounding box center [259, 175] width 5 height 6
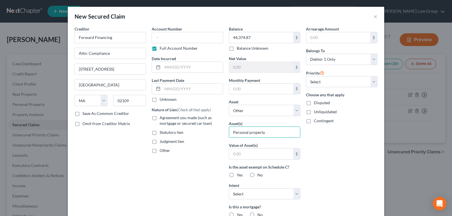
click at [260, 174] on input "No" at bounding box center [262, 174] width 4 height 4
click at [250, 194] on select "Select Surrender Redeem Reaffirm Avoid Other" at bounding box center [264, 193] width 71 height 11
click at [229, 188] on select "Select Surrender Redeem Reaffirm Avoid Other" at bounding box center [264, 193] width 71 height 11
click at [160, 141] on label "Judgment lien" at bounding box center [172, 142] width 25 height 6
click at [162, 141] on input "Judgment lien" at bounding box center [164, 141] width 4 height 4
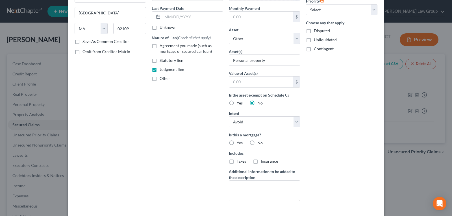
scroll to position [85, 0]
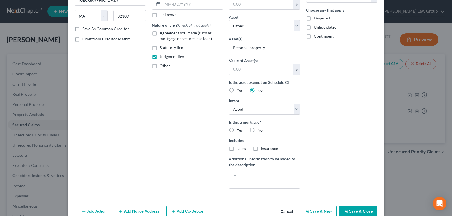
click at [257, 130] on label "No" at bounding box center [259, 130] width 5 height 6
click at [260, 130] on input "No" at bounding box center [262, 129] width 4 height 4
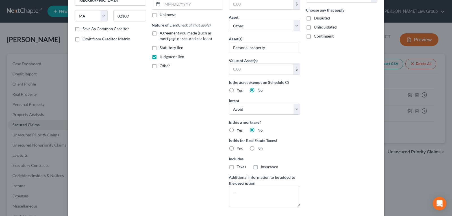
click at [257, 149] on label "No" at bounding box center [259, 149] width 5 height 6
click at [260, 149] on input "No" at bounding box center [262, 148] width 4 height 4
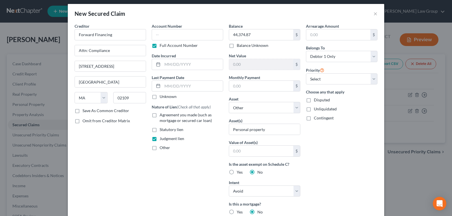
scroll to position [0, 0]
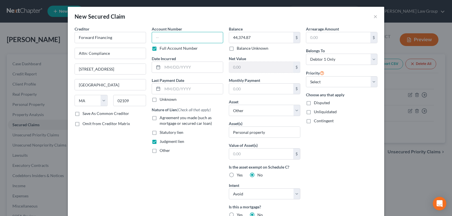
click at [163, 38] on input "text" at bounding box center [187, 37] width 71 height 11
drag, startPoint x: 174, startPoint y: 62, endPoint x: 173, endPoint y: 70, distance: 7.7
click at [174, 64] on input "text" at bounding box center [192, 67] width 60 height 11
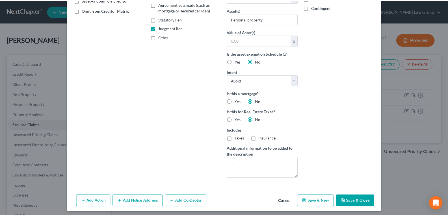
scroll to position [116, 0]
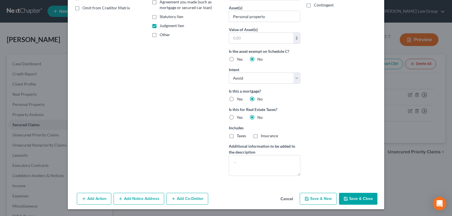
click at [349, 201] on button "Save & Close" at bounding box center [358, 199] width 38 height 12
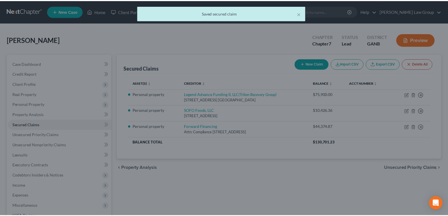
scroll to position [0, 0]
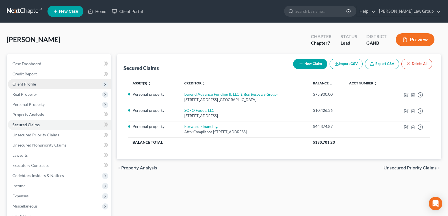
click at [19, 86] on span "Client Profile" at bounding box center [23, 84] width 23 height 5
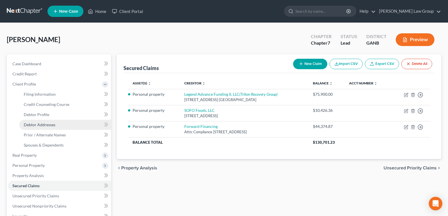
click at [36, 127] on link "Debtor Addresses" at bounding box center [65, 125] width 92 height 10
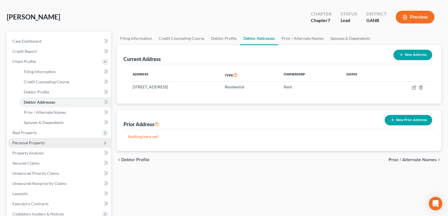
scroll to position [28, 0]
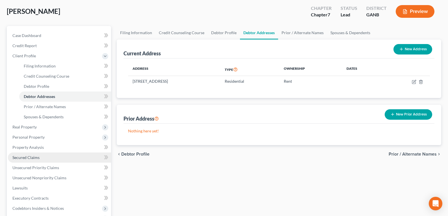
click at [21, 159] on span "Secured Claims" at bounding box center [25, 157] width 27 height 5
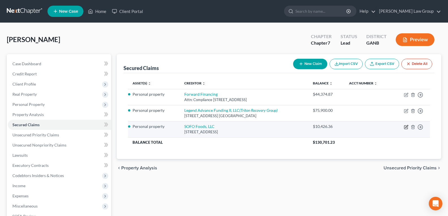
click at [406, 127] on icon "button" at bounding box center [406, 127] width 5 height 5
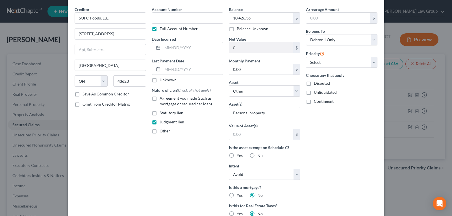
scroll to position [28, 0]
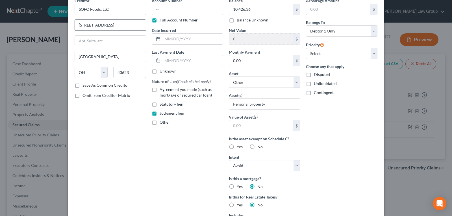
click at [140, 27] on input "[STREET_ADDRESS]" at bounding box center [110, 25] width 71 height 11
click at [108, 139] on div "Creditor * SOFO Foods, LLC [STREET_ADDRESS][GEOGRAPHIC_DATA] [US_STATE][GEOGRAP…" at bounding box center [110, 133] width 77 height 270
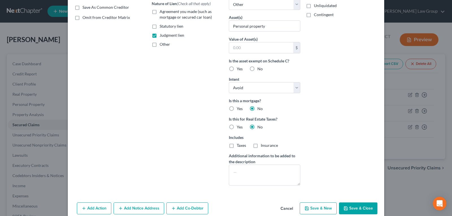
scroll to position [132, 0]
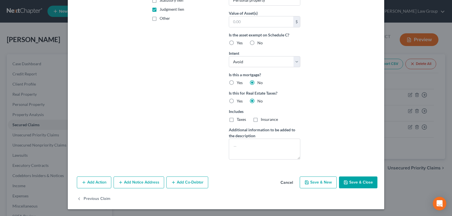
click at [136, 184] on button "Add Notice Address" at bounding box center [139, 183] width 51 height 12
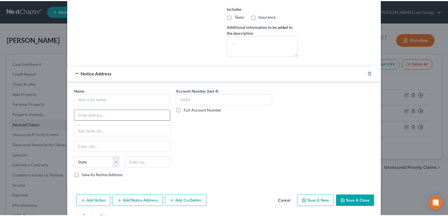
scroll to position [245, 0]
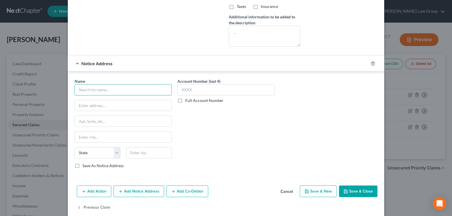
click at [103, 87] on input "text" at bounding box center [123, 89] width 97 height 11
click at [348, 190] on button "Save & Close" at bounding box center [358, 192] width 38 height 12
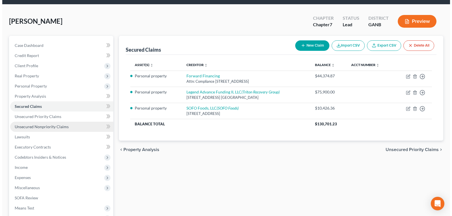
scroll to position [28, 0]
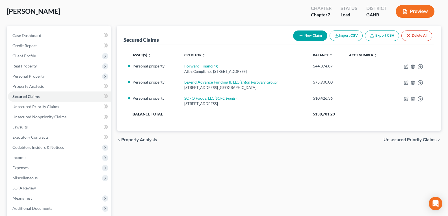
drag, startPoint x: 29, startPoint y: 149, endPoint x: 130, endPoint y: 143, distance: 100.5
click at [29, 149] on span "Codebtors Insiders & Notices" at bounding box center [37, 147] width 51 height 5
click at [300, 38] on icon "button" at bounding box center [301, 35] width 5 height 5
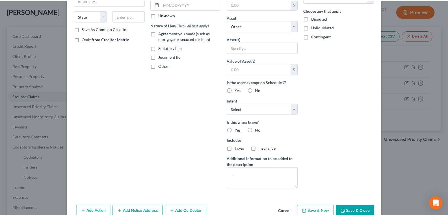
scroll to position [97, 0]
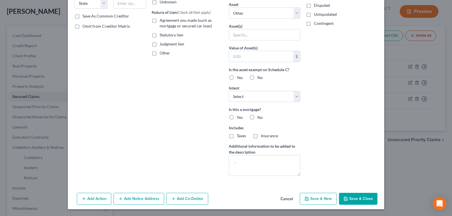
click at [289, 199] on button "Cancel" at bounding box center [286, 199] width 21 height 11
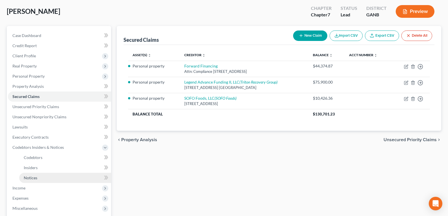
click at [33, 179] on span "Notices" at bounding box center [31, 177] width 14 height 5
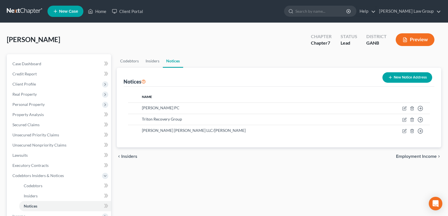
click at [389, 77] on icon "button" at bounding box center [390, 77] width 5 height 5
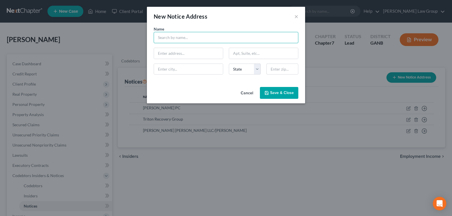
click at [179, 36] on input "text" at bounding box center [226, 37] width 145 height 11
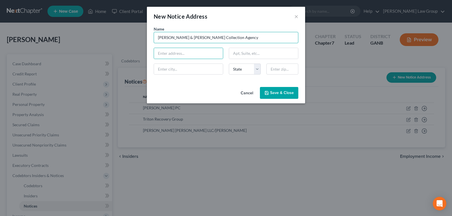
click at [233, 35] on input "[PERSON_NAME] & [PERSON_NAME] Collection Agency" at bounding box center [226, 37] width 145 height 11
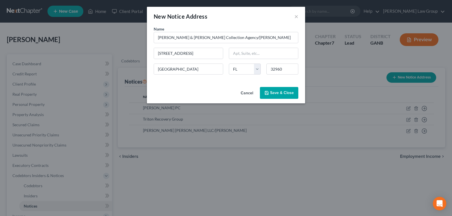
click at [266, 92] on polyline "button" at bounding box center [266, 91] width 1 height 1
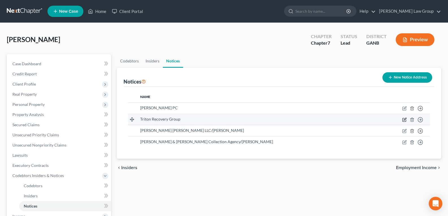
click at [404, 120] on icon "button" at bounding box center [405, 119] width 3 height 3
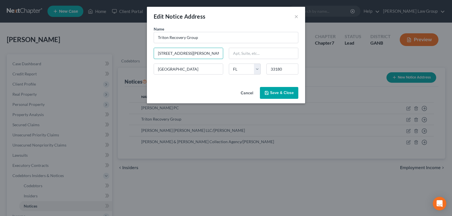
drag, startPoint x: 199, startPoint y: 52, endPoint x: 95, endPoint y: 51, distance: 104.3
click at [95, 51] on div "Edit Notice Address × Name * Triton Recovery Group [STREET_ADDRESS][PERSON_NAME…" at bounding box center [226, 108] width 452 height 216
click at [287, 93] on span "Save & Close" at bounding box center [282, 92] width 24 height 5
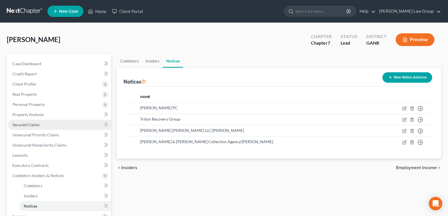
scroll to position [28, 0]
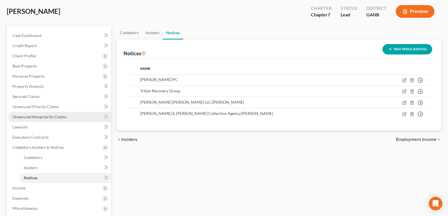
click at [40, 116] on span "Unsecured Nonpriority Claims" at bounding box center [39, 116] width 54 height 5
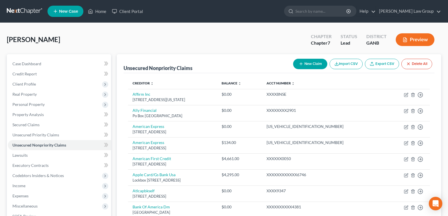
click at [335, 65] on icon "button" at bounding box center [336, 64] width 5 height 5
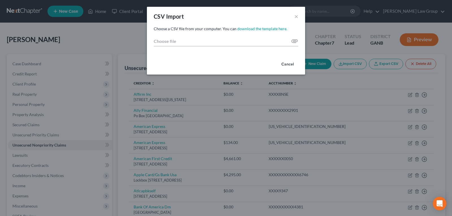
click at [291, 64] on button "Cancel" at bounding box center [287, 64] width 21 height 11
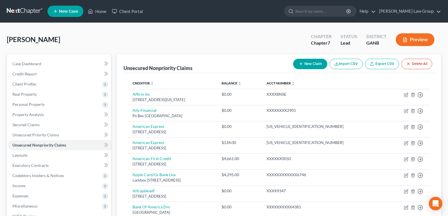
click at [302, 62] on button "New Claim" at bounding box center [310, 64] width 34 height 10
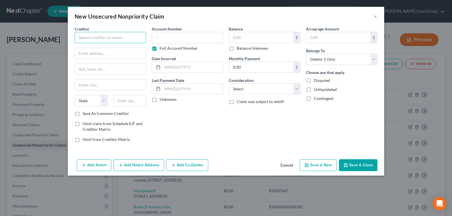
click at [127, 38] on input "text" at bounding box center [110, 37] width 71 height 11
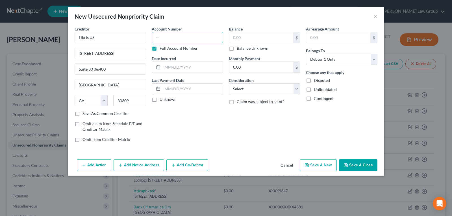
click at [182, 36] on input "text" at bounding box center [187, 37] width 71 height 11
click at [237, 47] on label "Balance Unknown" at bounding box center [253, 48] width 32 height 6
click at [239, 47] on input "Balance Unknown" at bounding box center [241, 47] width 4 height 4
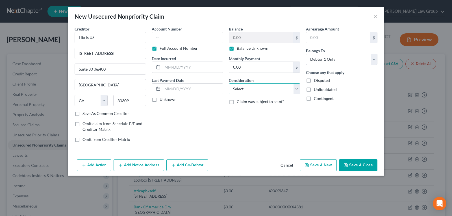
click at [264, 92] on select "Select Cable / Satellite Services Collection Agency Credit Card Debt Debt Couns…" at bounding box center [264, 88] width 71 height 11
drag, startPoint x: 263, startPoint y: 86, endPoint x: 272, endPoint y: 89, distance: 9.0
click at [263, 86] on select "Select Cable / Satellite Services Collection Agency Credit Card Debt Debt Couns…" at bounding box center [264, 88] width 71 height 11
click at [363, 168] on button "Save & Close" at bounding box center [358, 165] width 38 height 12
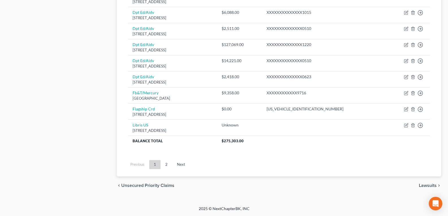
drag, startPoint x: 167, startPoint y: 166, endPoint x: 195, endPoint y: 152, distance: 30.5
click at [167, 166] on link "2" at bounding box center [166, 164] width 11 height 9
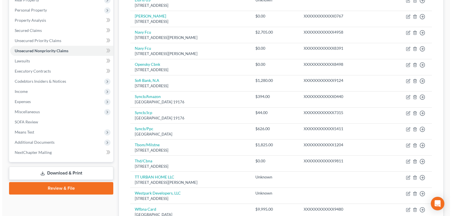
scroll to position [195, 0]
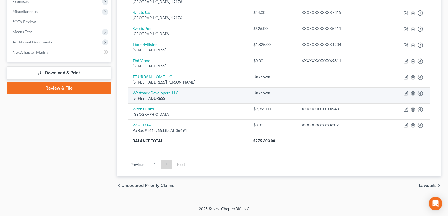
click at [403, 94] on td "Move to D Move to E Move to G Move to Notice Only" at bounding box center [404, 96] width 51 height 16
click at [405, 94] on icon "button" at bounding box center [406, 93] width 5 height 5
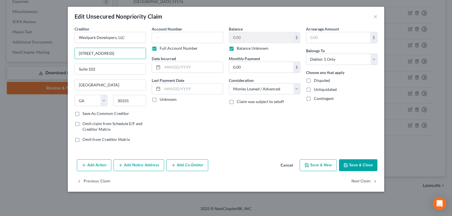
drag, startPoint x: 91, startPoint y: 53, endPoint x: 16, endPoint y: 56, distance: 75.0
click at [21, 52] on div "Edit Unsecured Nonpriority Claim × Creditor * Westpark Developers, LLC [STREET_…" at bounding box center [226, 108] width 452 height 216
click at [351, 166] on button "Save & Close" at bounding box center [358, 165] width 38 height 12
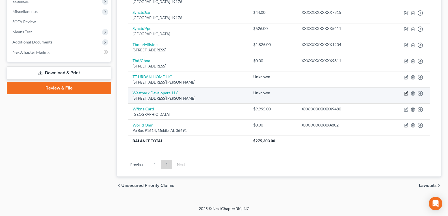
click at [407, 93] on icon "button" at bounding box center [406, 93] width 3 height 3
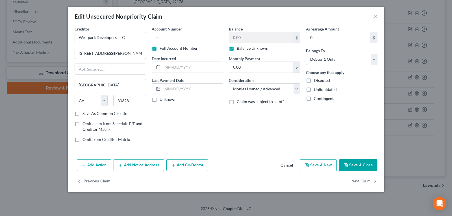
drag, startPoint x: 82, startPoint y: 44, endPoint x: 15, endPoint y: 36, distance: 67.7
click at [16, 37] on div "Edit Unsecured Nonpriority Claim × Creditor * Westpark Developers, LLC [STREET_…" at bounding box center [226, 108] width 452 height 216
click at [107, 59] on div "Creditor * Westpark Developers, LLC State [US_STATE] AK AR AZ CA CO [GEOGRAPHIC…" at bounding box center [110, 68] width 71 height 85
click at [108, 52] on input "text" at bounding box center [110, 53] width 71 height 11
click at [98, 57] on input "text" at bounding box center [110, 53] width 71 height 11
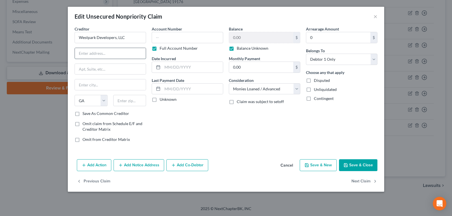
paste input "[STREET_ADDRESS]"
click at [103, 73] on input "text" at bounding box center [110, 69] width 71 height 11
click at [138, 57] on input "[STREET_ADDRESS]" at bounding box center [110, 53] width 71 height 11
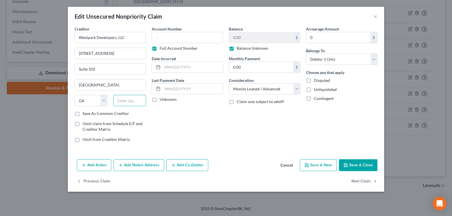
click at [131, 101] on input "text" at bounding box center [129, 100] width 33 height 11
drag, startPoint x: 132, startPoint y: 54, endPoint x: 158, endPoint y: 54, distance: 26.3
click at [158, 54] on div "Creditor * Westpark Developers, LLC [STREET_ADDRESS][GEOGRAPHIC_DATA][US_STATE]…" at bounding box center [226, 86] width 309 height 121
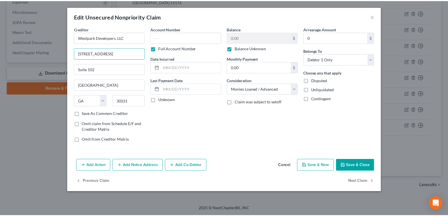
scroll to position [0, 0]
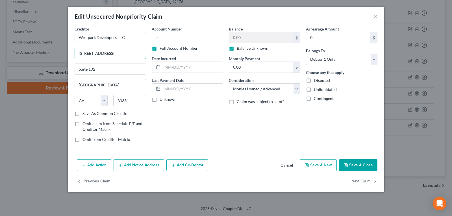
drag, startPoint x: 350, startPoint y: 162, endPoint x: 169, endPoint y: 159, distance: 180.6
click at [350, 162] on button "Save & Close" at bounding box center [358, 165] width 38 height 12
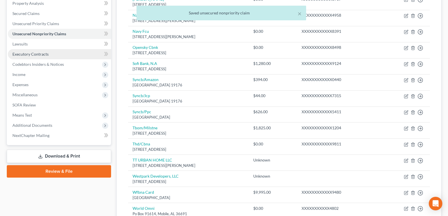
scroll to position [82, 0]
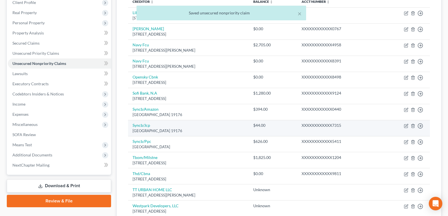
drag, startPoint x: 31, startPoint y: 94, endPoint x: 171, endPoint y: 125, distance: 144.0
click at [31, 94] on span "Codebtors Insiders & Notices" at bounding box center [37, 94] width 51 height 5
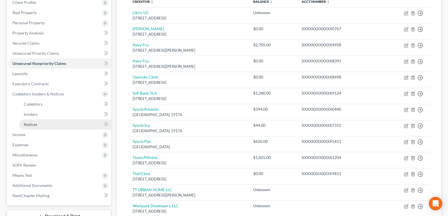
click at [38, 123] on link "Notices" at bounding box center [65, 125] width 92 height 10
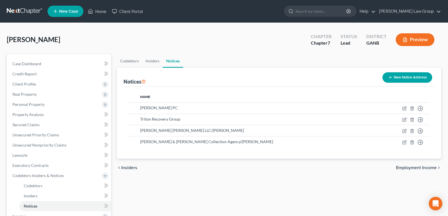
click at [400, 78] on button "New Notice Address" at bounding box center [407, 77] width 50 height 10
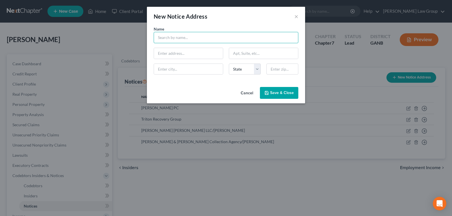
click at [172, 40] on input "text" at bounding box center [226, 37] width 145 height 11
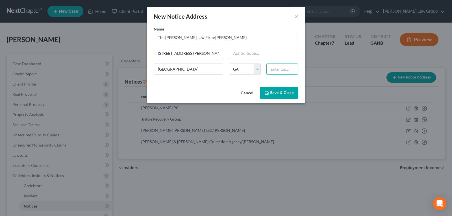
click at [279, 68] on input "text" at bounding box center [282, 69] width 32 height 11
click at [269, 91] on icon "button" at bounding box center [266, 93] width 5 height 5
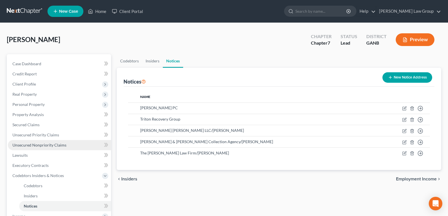
click at [61, 145] on span "Unsecured Nonpriority Claims" at bounding box center [39, 145] width 54 height 5
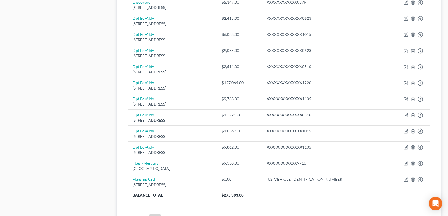
scroll to position [436, 0]
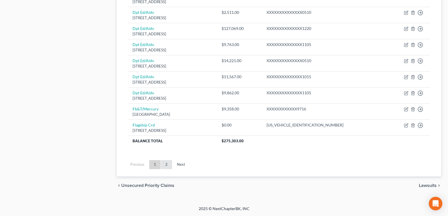
click at [166, 162] on link "2" at bounding box center [166, 164] width 11 height 9
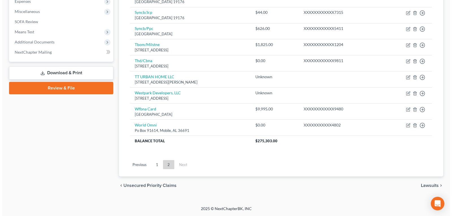
scroll to position [0, 0]
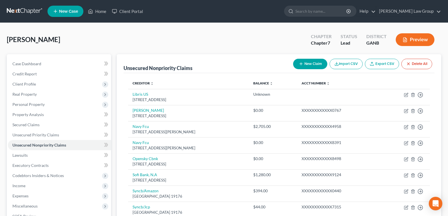
drag, startPoint x: 214, startPoint y: 96, endPoint x: 194, endPoint y: -25, distance: 122.2
click at [305, 63] on button "New Claim" at bounding box center [310, 64] width 34 height 10
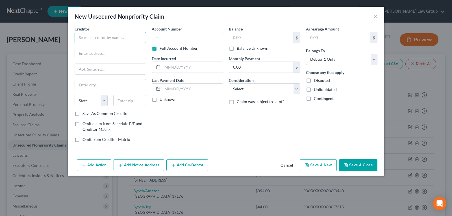
click at [122, 36] on input "text" at bounding box center [110, 37] width 71 height 11
drag, startPoint x: 118, startPoint y: 36, endPoint x: 162, endPoint y: 33, distance: 44.2
click at [162, 33] on div "Creditor * [GEOGRAPHIC_DATA] (Medical Collection) [GEOGRAPHIC_DATA][US_STATE] A…" at bounding box center [226, 86] width 309 height 121
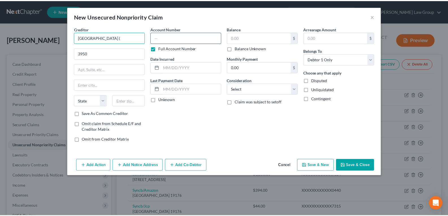
scroll to position [0, 0]
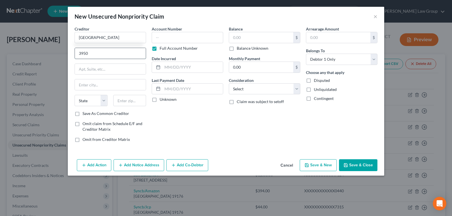
click at [107, 50] on input "3950" at bounding box center [110, 53] width 71 height 11
click at [238, 34] on input "text" at bounding box center [261, 37] width 64 height 11
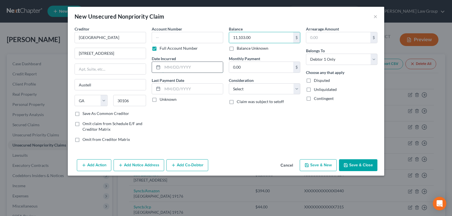
click at [175, 68] on input "text" at bounding box center [192, 67] width 60 height 11
click at [359, 162] on button "Save & Close" at bounding box center [358, 165] width 38 height 12
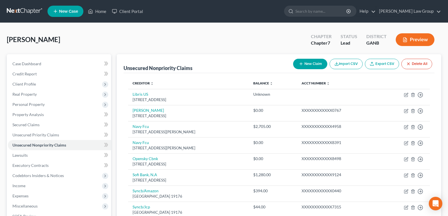
scroll to position [211, 0]
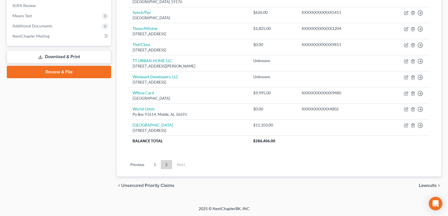
drag, startPoint x: 262, startPoint y: 63, endPoint x: 196, endPoint y: 168, distance: 124.1
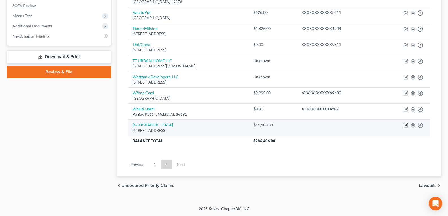
click at [405, 125] on icon "button" at bounding box center [406, 125] width 5 height 5
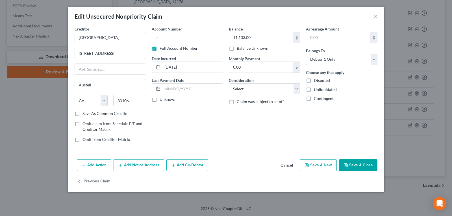
click at [160, 47] on label "Full Account Number" at bounding box center [179, 48] width 38 height 6
click at [162, 47] on input "Full Account Number" at bounding box center [164, 47] width 4 height 4
click at [181, 37] on input "text" at bounding box center [187, 37] width 71 height 11
drag, startPoint x: 155, startPoint y: 47, endPoint x: 146, endPoint y: 37, distance: 13.8
click at [146, 37] on div "Creditor * [GEOGRAPHIC_DATA] [STREET_ADDRESS] Austell State [US_STATE] AK AR AZ…" at bounding box center [226, 86] width 309 height 121
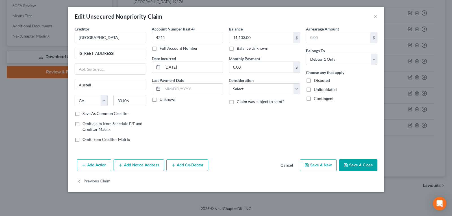
click at [353, 164] on button "Save & Close" at bounding box center [358, 165] width 38 height 12
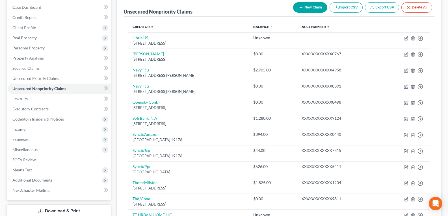
scroll to position [0, 0]
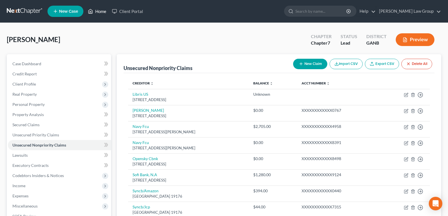
click at [94, 11] on link "Home" at bounding box center [97, 11] width 24 height 10
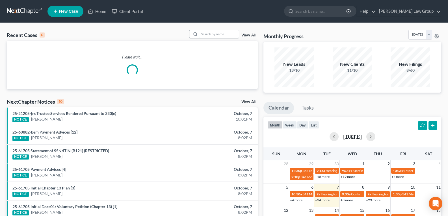
click at [207, 34] on input "search" at bounding box center [219, 34] width 40 height 8
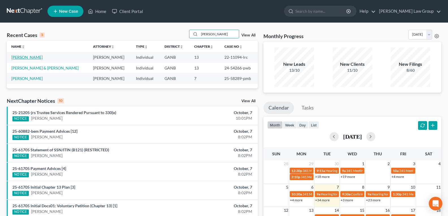
click at [23, 56] on link "[PERSON_NAME]" at bounding box center [26, 57] width 31 height 5
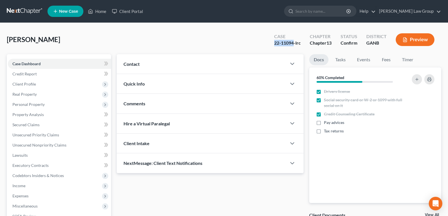
drag, startPoint x: 272, startPoint y: 44, endPoint x: 293, endPoint y: 46, distance: 21.3
click at [293, 46] on div "Case 22-11094-lrc" at bounding box center [288, 40] width 36 height 17
copy div "22-11094"
